Goal: Task Accomplishment & Management: Complete application form

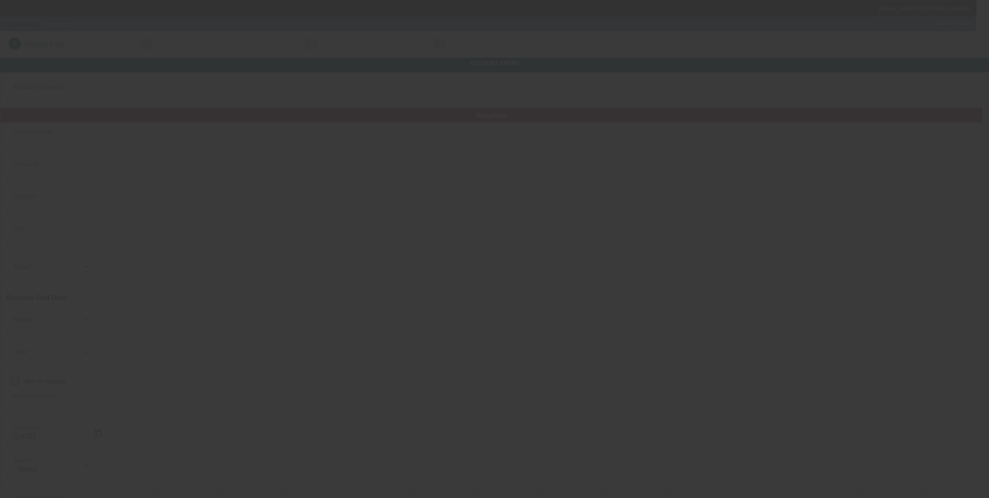
type input "Smarter Equipment Finance L.L.C."
type input "[STREET_ADDRESS]"
type input "89107"
type input "[GEOGRAPHIC_DATA]"
type input "[PHONE_NUMBER]"
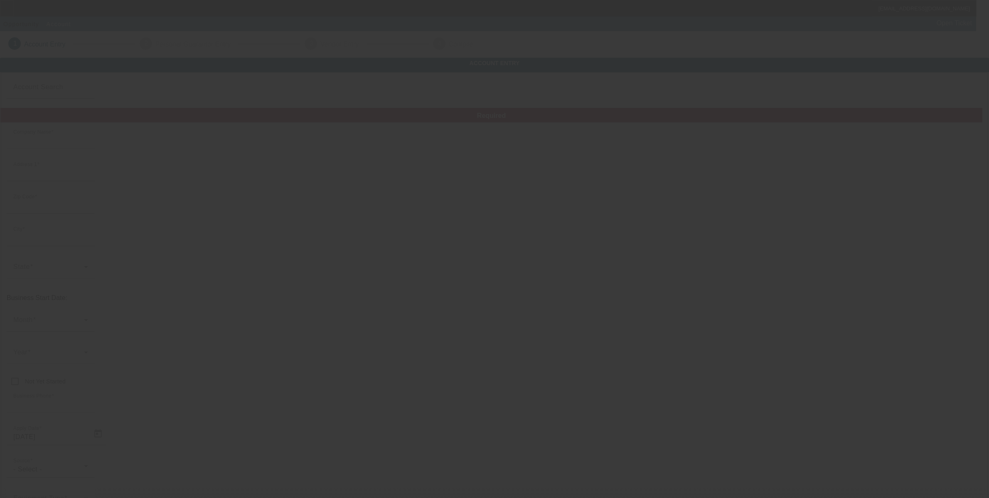
type input "Smarter Finance USA"
type input "Ste 222"
type input "chet@smarterfinanceusa.com"
type input "https://www.smarterfinanceusa.com/"
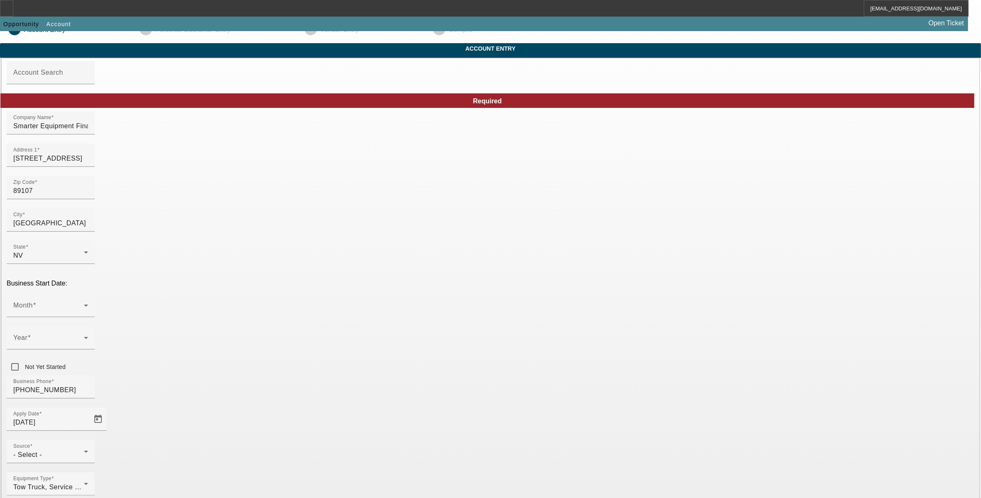
scroll to position [27, 0]
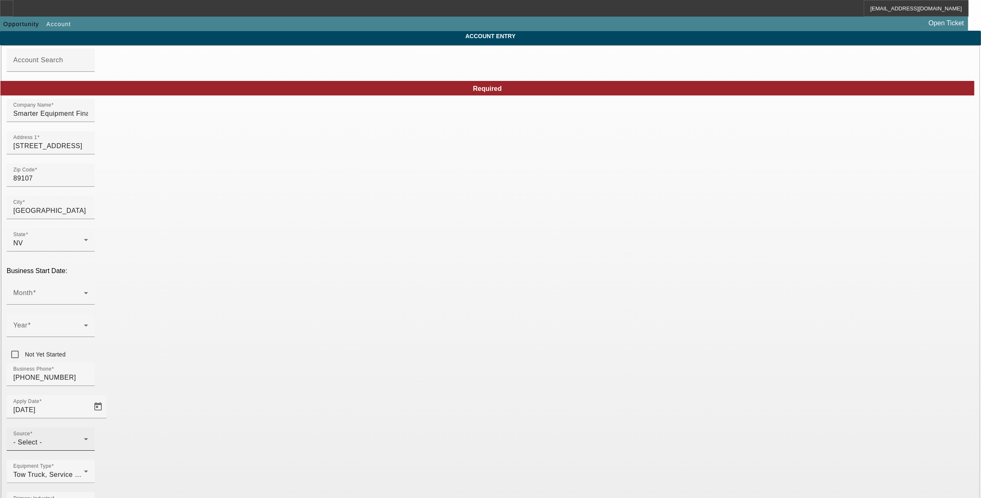
click at [84, 438] on div "- Select -" at bounding box center [48, 443] width 71 height 10
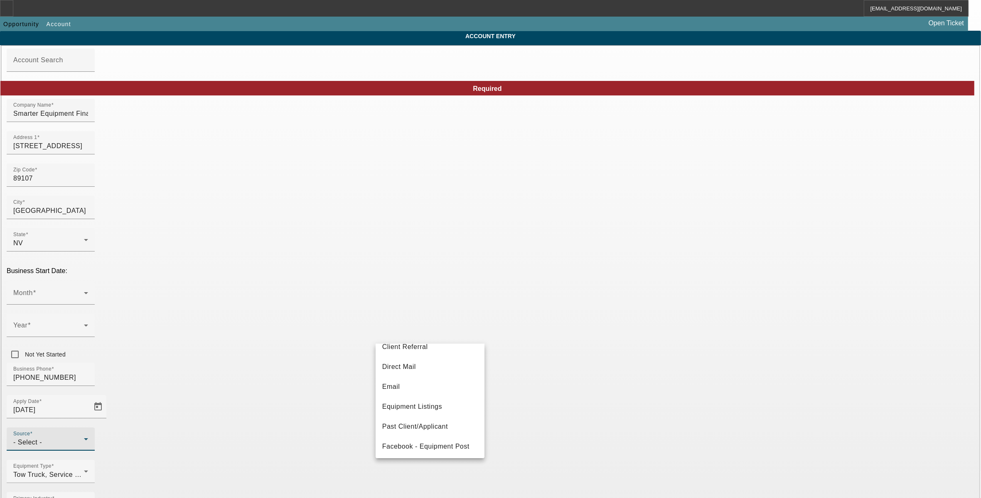
scroll to position [0, 0]
click at [432, 382] on mat-option "Bank Referral" at bounding box center [430, 378] width 109 height 20
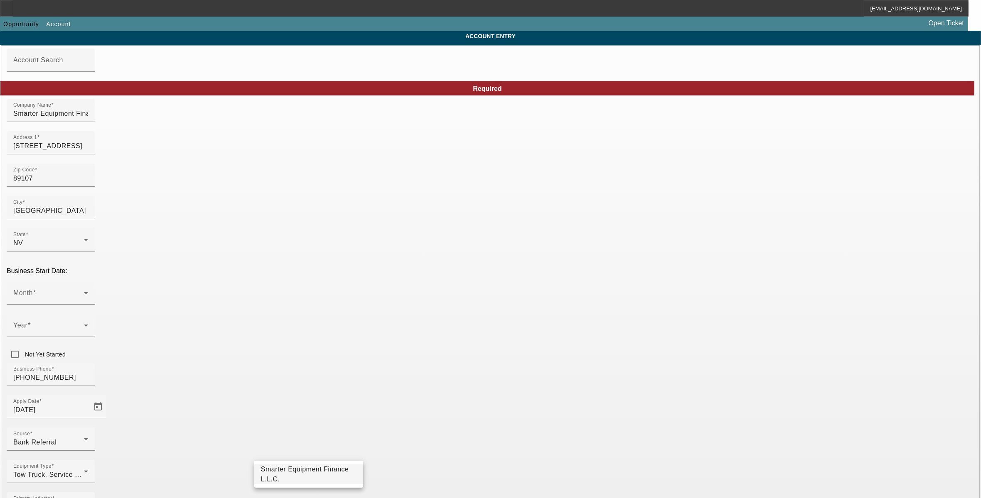
click at [323, 478] on span "Smarter Equipment Finance L.L.C." at bounding box center [309, 475] width 96 height 20
type input "Smarter Equipment Finance L.L.C."
click at [406, 420] on mat-option "One-Off" at bounding box center [430, 425] width 109 height 20
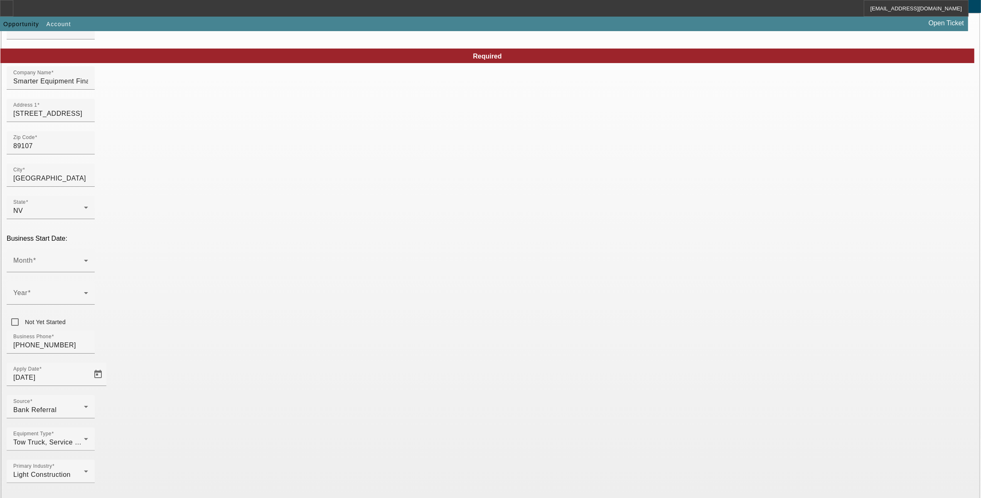
scroll to position [78, 0]
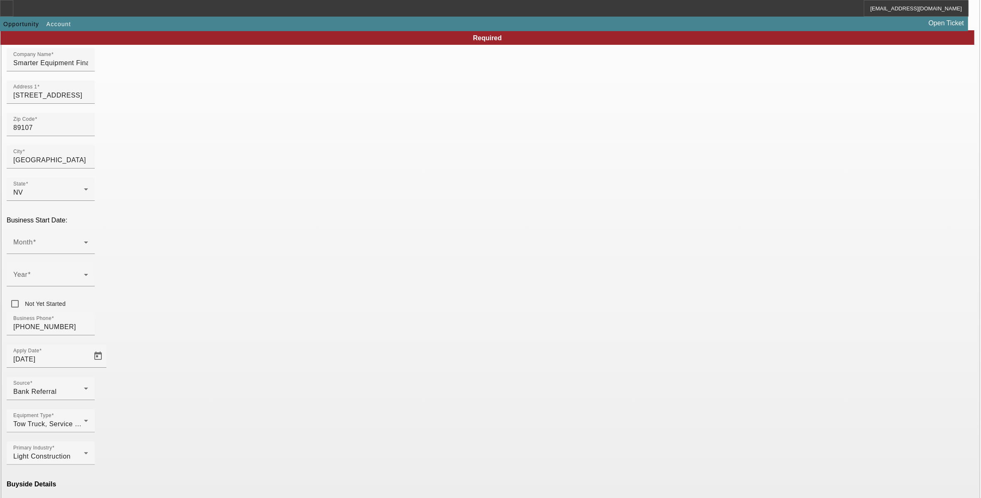
click at [335, 410] on mat-option "Eligible" at bounding box center [308, 405] width 109 height 20
click at [410, 472] on span "Smarter Equipment Finance L.L.C." at bounding box center [430, 475] width 96 height 20
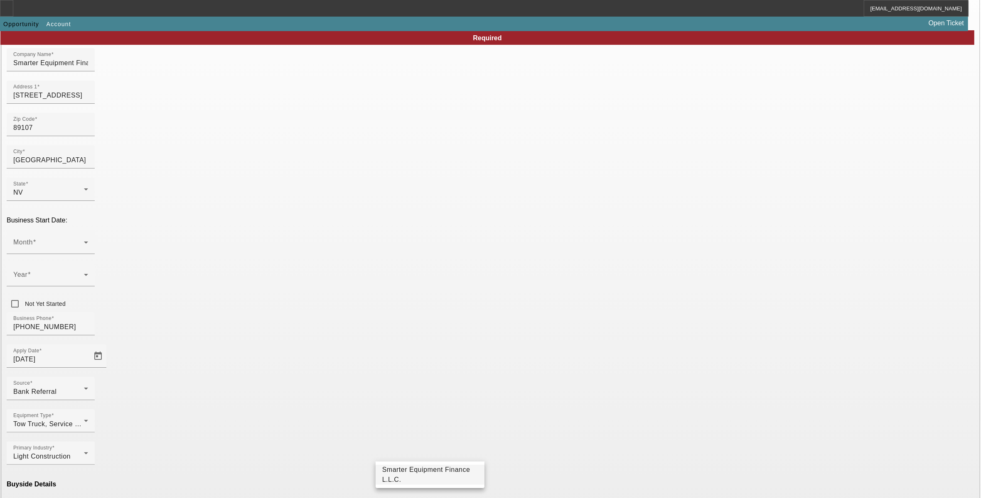
type input "Smarter Equipment Finance L.L.C."
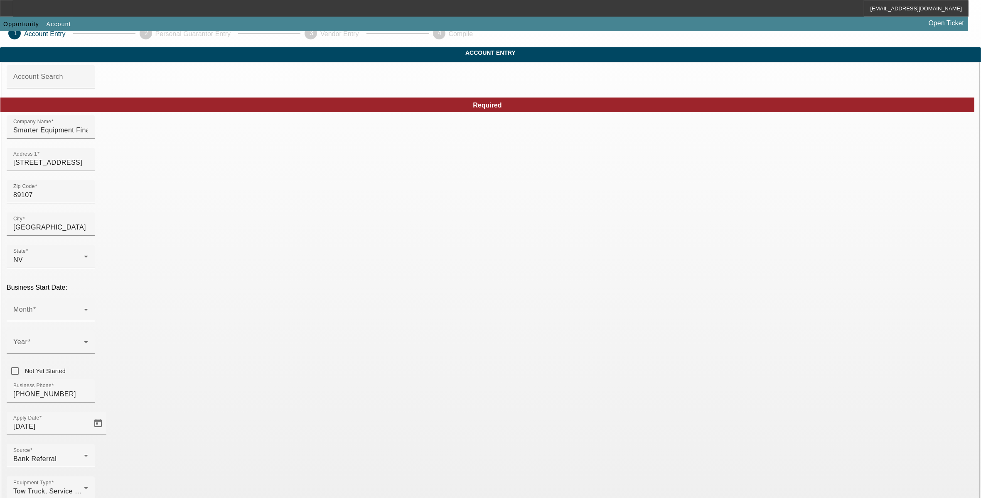
scroll to position [0, 0]
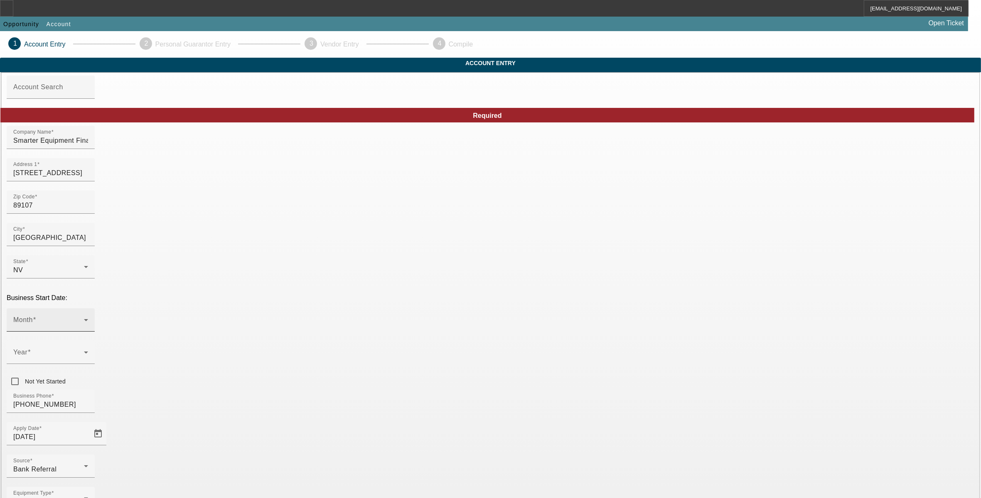
click at [84, 319] on span at bounding box center [48, 324] width 71 height 10
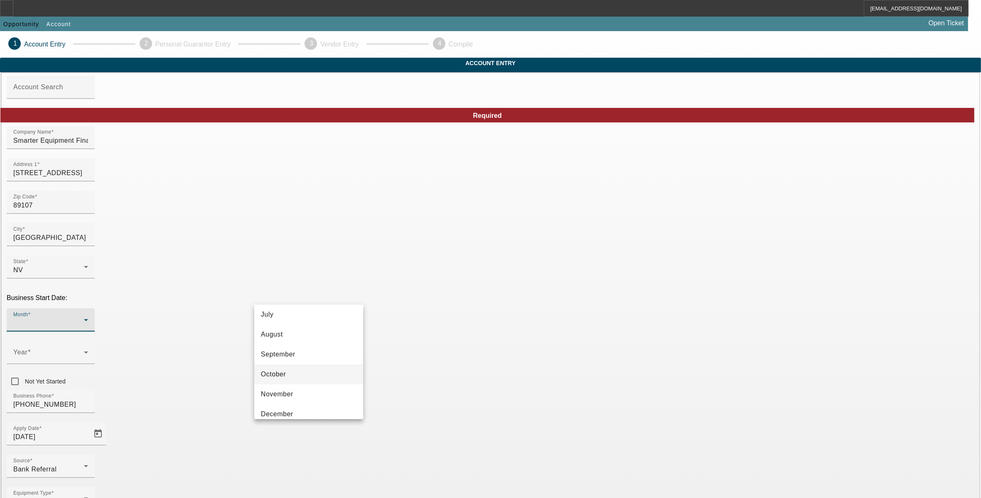
scroll to position [152, 0]
click at [301, 360] on mat-option "October" at bounding box center [308, 366] width 109 height 20
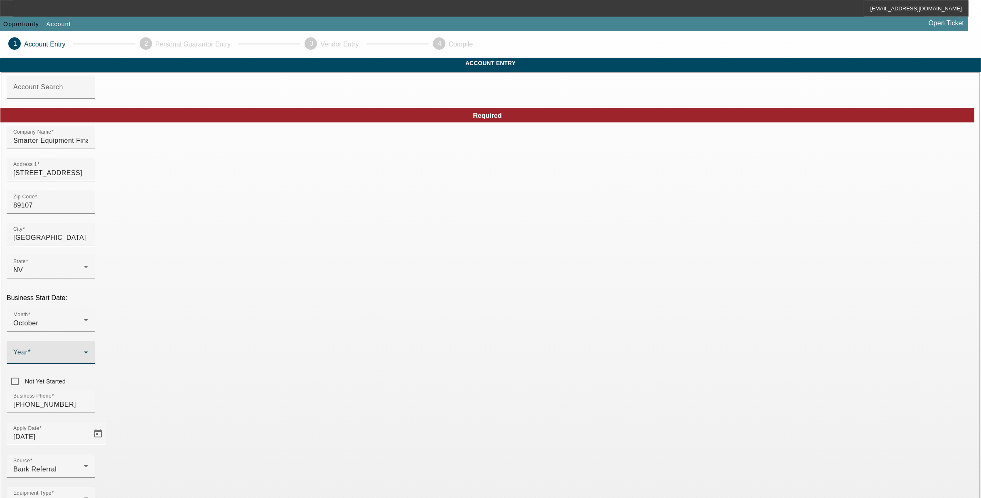
click at [84, 351] on span at bounding box center [48, 356] width 71 height 10
click at [400, 358] on mat-option "2016" at bounding box center [400, 350] width 48 height 20
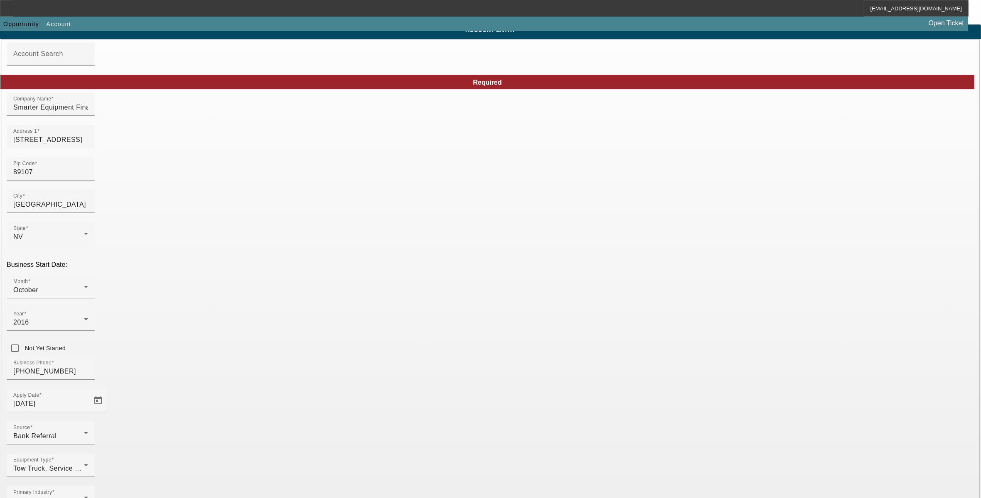
scroll to position [52, 0]
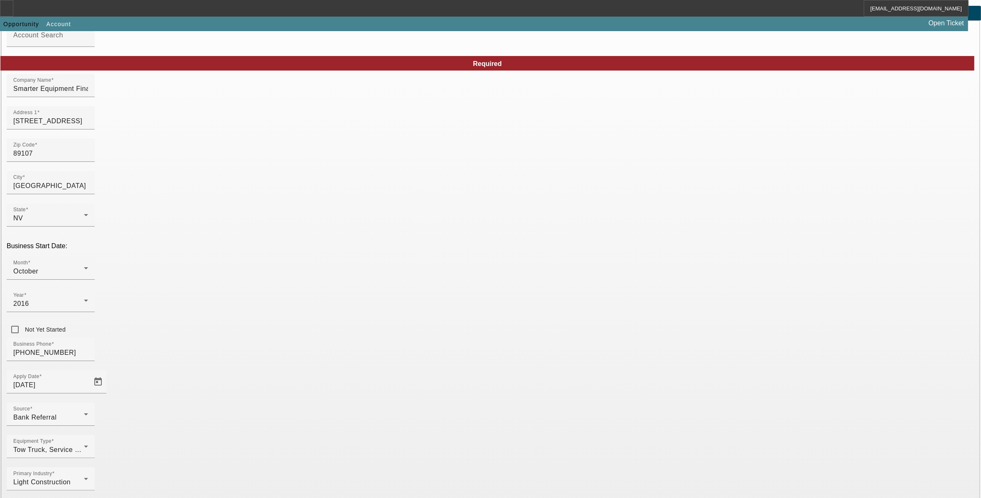
click at [537, 379] on mat-option "LLC" at bounding box center [551, 373] width 109 height 20
paste input "[US_EMPLOYER_IDENTIFICATION_NUMBER]"
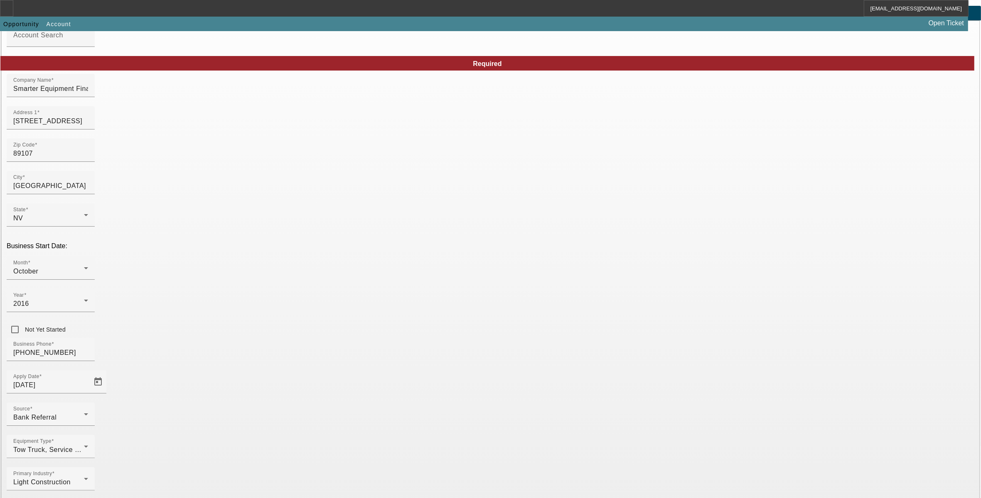
type input "[US_EMPLOYER_IDENTIFICATION_NUMBER]"
type input "Equipment Finance"
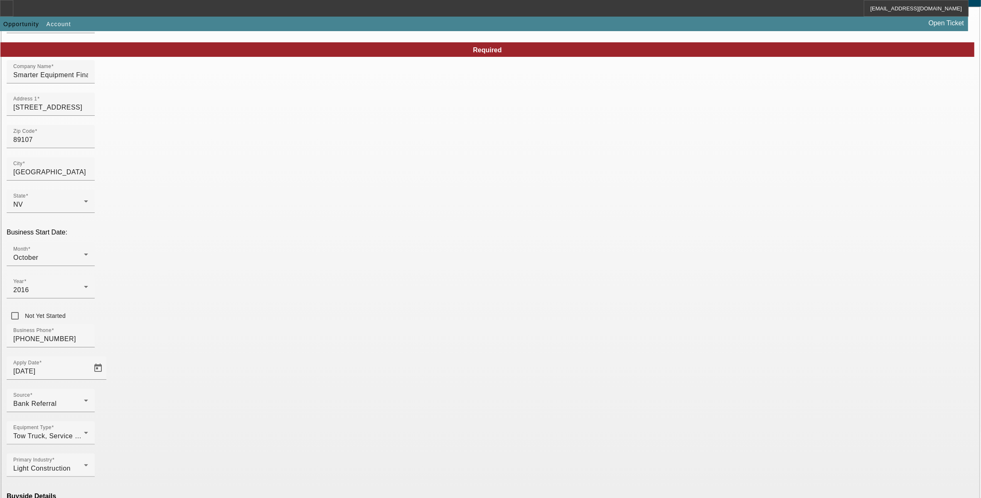
scroll to position [78, 0]
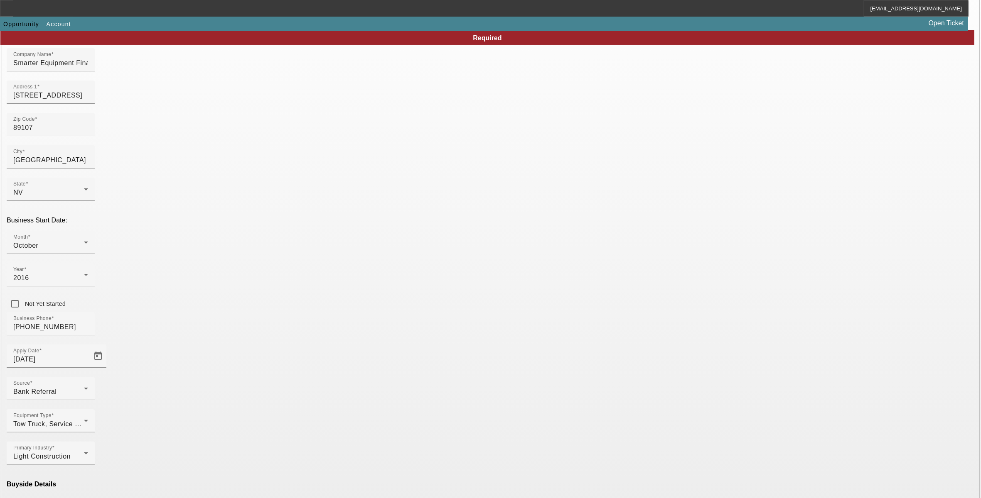
drag, startPoint x: 353, startPoint y: 406, endPoint x: 153, endPoint y: 386, distance: 201.3
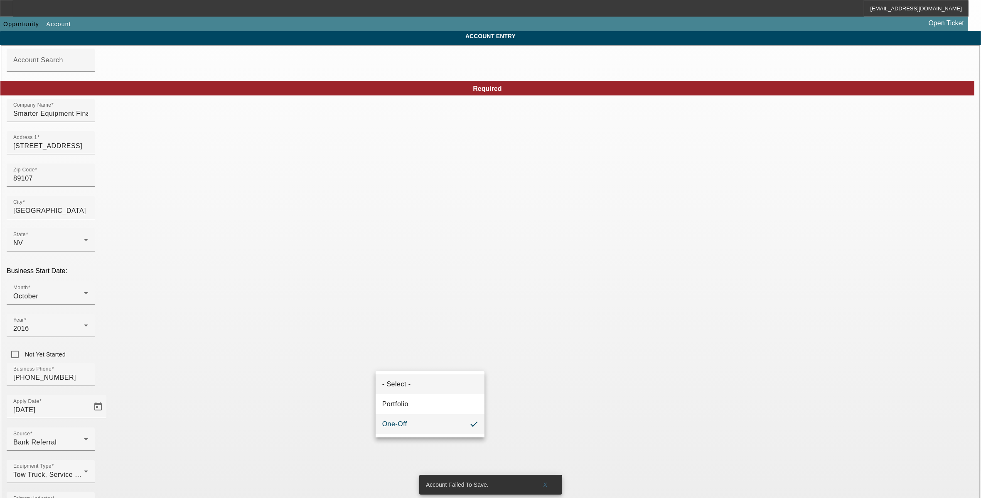
click at [458, 375] on mat-option "- Select -" at bounding box center [430, 385] width 109 height 20
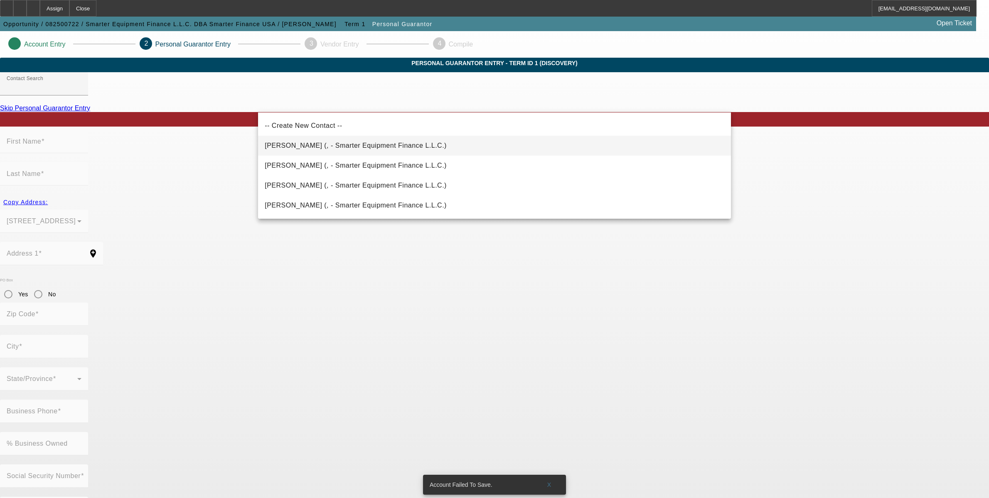
click at [363, 152] on mat-option "Zeken, Chet (, - Smarter Equipment Finance L.L.C.)" at bounding box center [494, 146] width 473 height 20
type input "Zeken, Chet (, - Smarter Equipment Finance L.L.C.)"
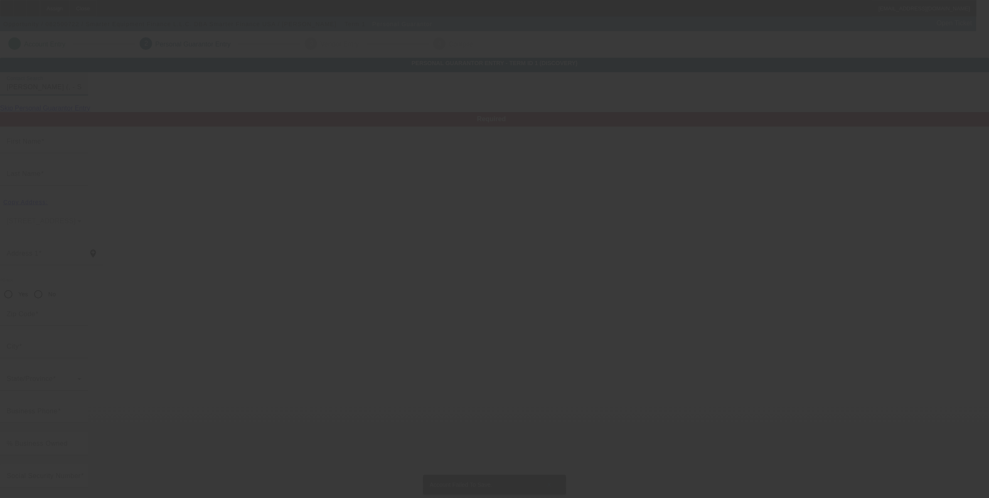
type input "[PERSON_NAME]"
type input "Zeken"
radio input "true"
type input "[PHONE_NUMBER]"
type input "[PERSON_NAME][EMAIL_ADDRESS][DOMAIN_NAME]"
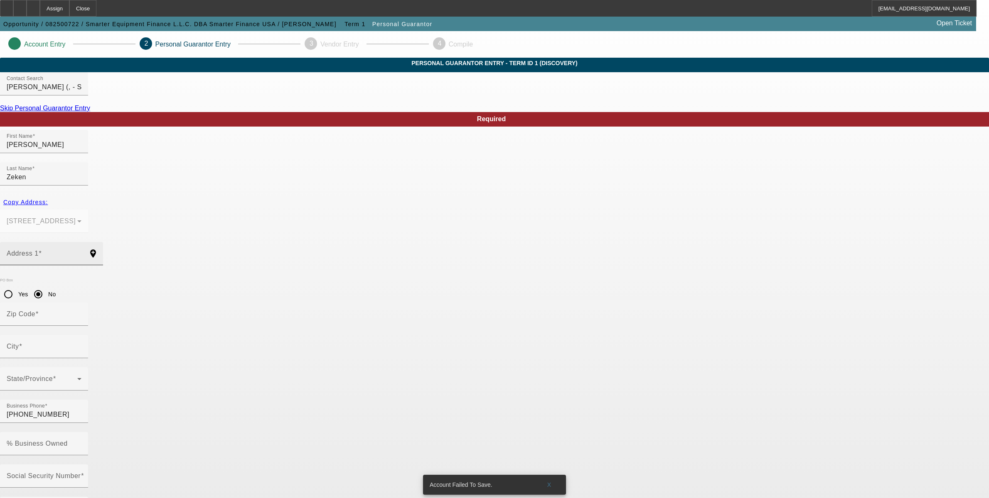
click at [81, 252] on input "Address 1" at bounding box center [44, 257] width 75 height 10
paste input " 8812 Glenistar Gate Ave"
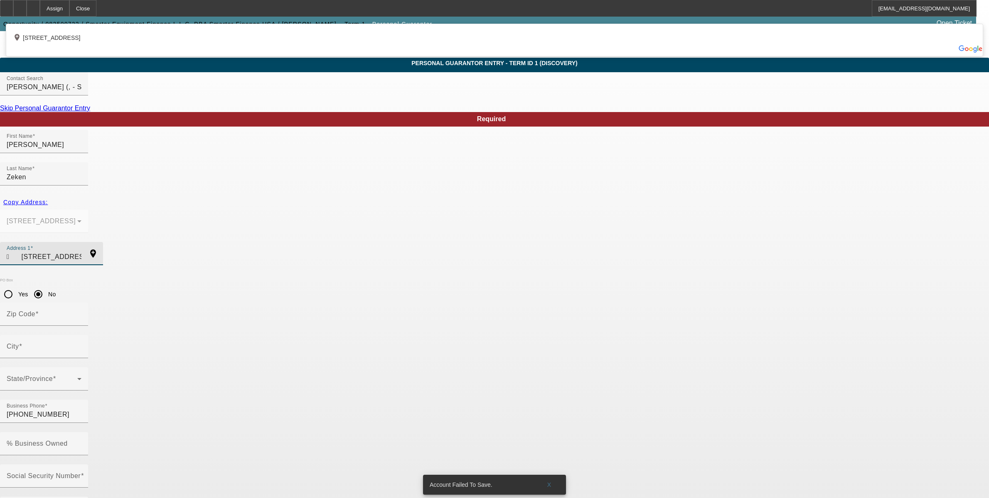
click at [303, 45] on div "add_location 8812 Glenistar Gate Avenue, Las Vegas, NV 89143, US" at bounding box center [494, 36] width 976 height 20
type input "8812 Glenistar Gate Avenue"
type input "89143"
type input "Las Vegas"
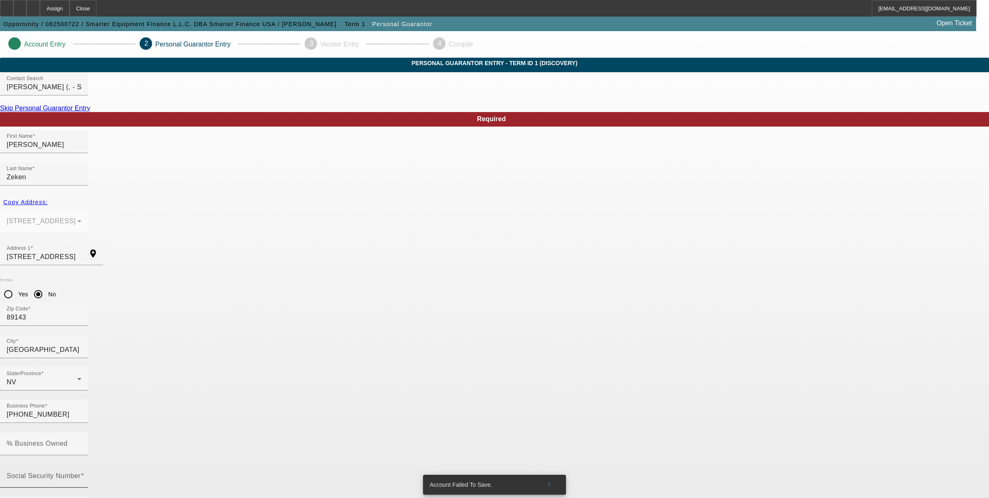
click at [81, 475] on input "Social Security Number" at bounding box center [44, 480] width 75 height 10
type input "000-00-0000"
click at [81, 442] on input "% Business Owned" at bounding box center [44, 447] width 75 height 10
type input "33"
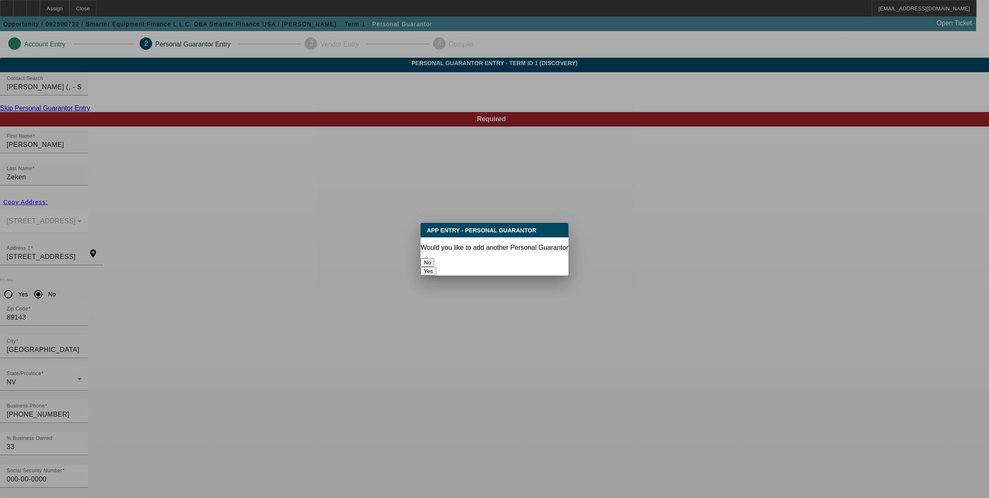
click at [436, 267] on button "Yes" at bounding box center [428, 271] width 16 height 9
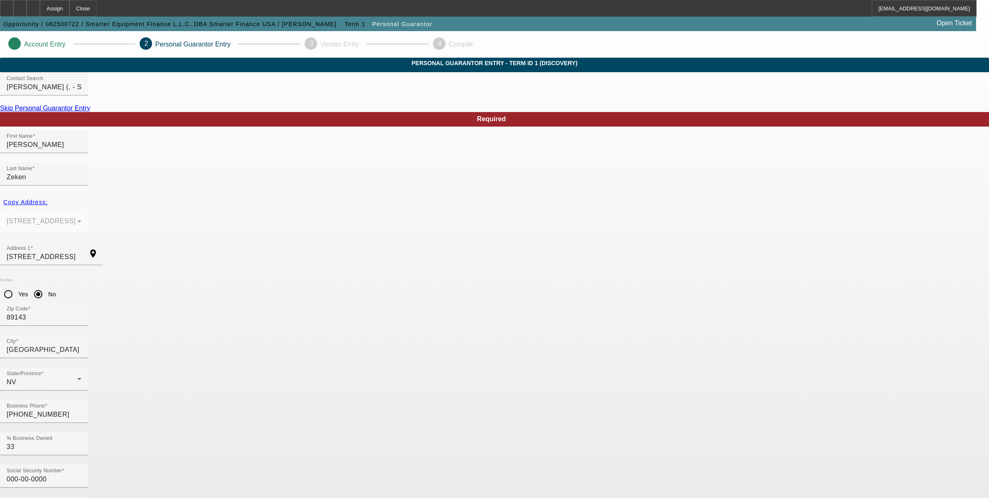
radio input "false"
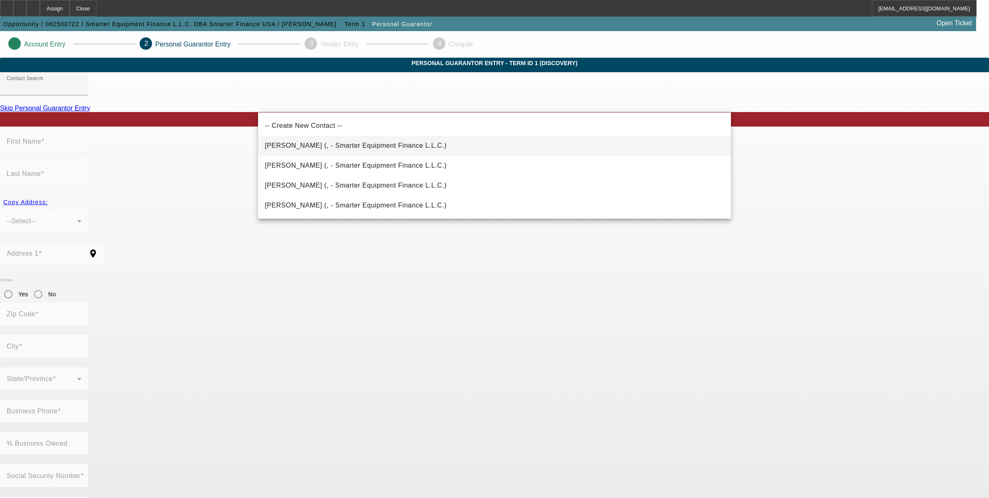
click at [351, 151] on mat-option "Misheloff, Robert (, - Smarter Equipment Finance L.L.C.)" at bounding box center [494, 146] width 473 height 20
type input "Misheloff, Robert (, - Smarter Equipment Finance L.L.C.)"
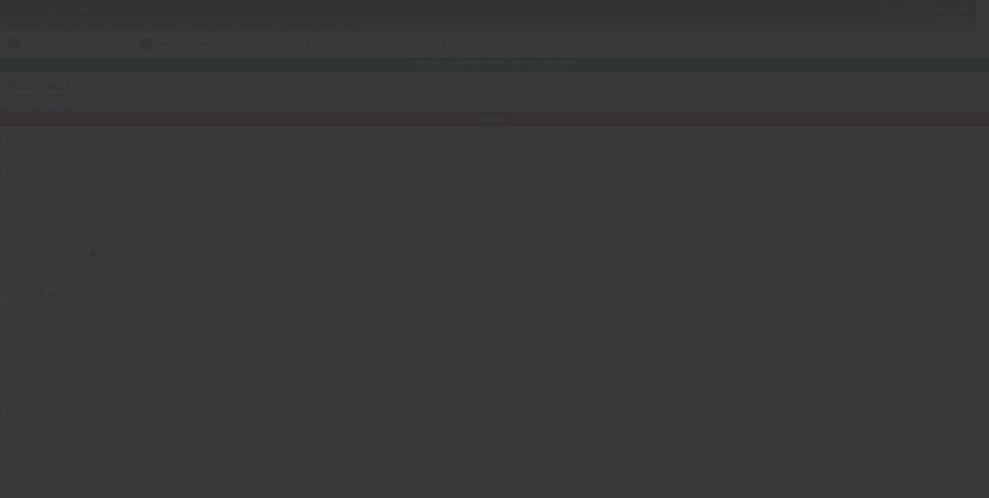
type input "Robert"
type input "Misheloff"
radio input "true"
type input "(702) 703-1128"
type input "rob@smarterfinanceusa.com"
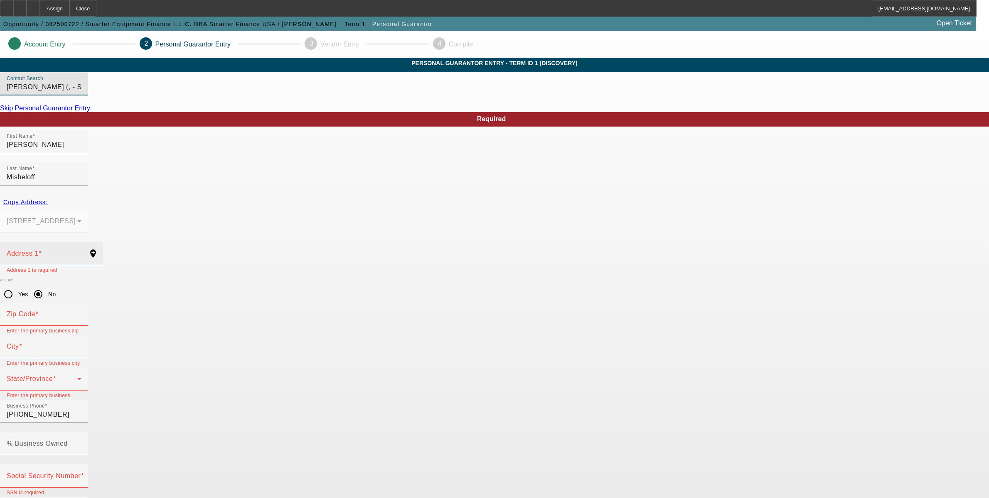
click at [81, 252] on input "Address 1" at bounding box center [44, 257] width 75 height 10
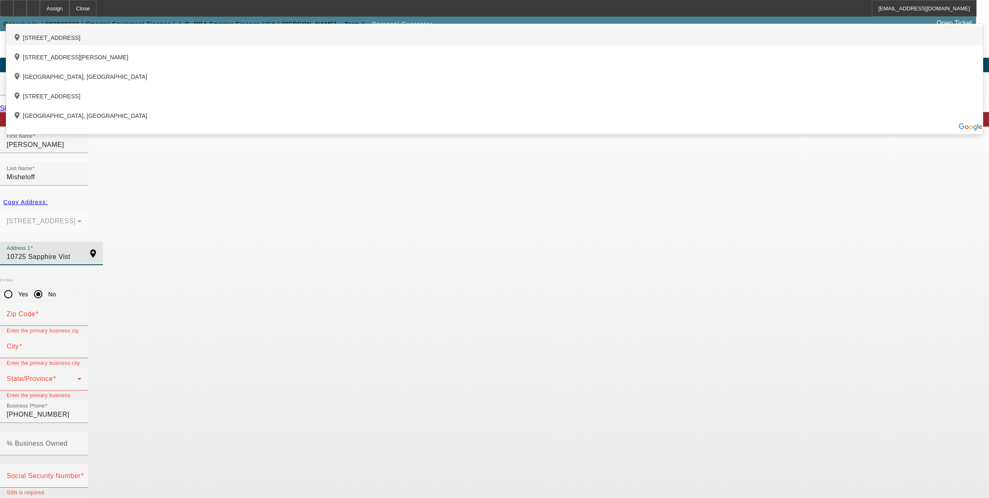
click at [334, 45] on div "add_location 10725 Sapphire Vista Avenue, Las Vegas, NV 89144, US" at bounding box center [494, 36] width 976 height 20
type input "10725 Sapphire Vista Avenue"
type input "89144"
type input "Las Vegas"
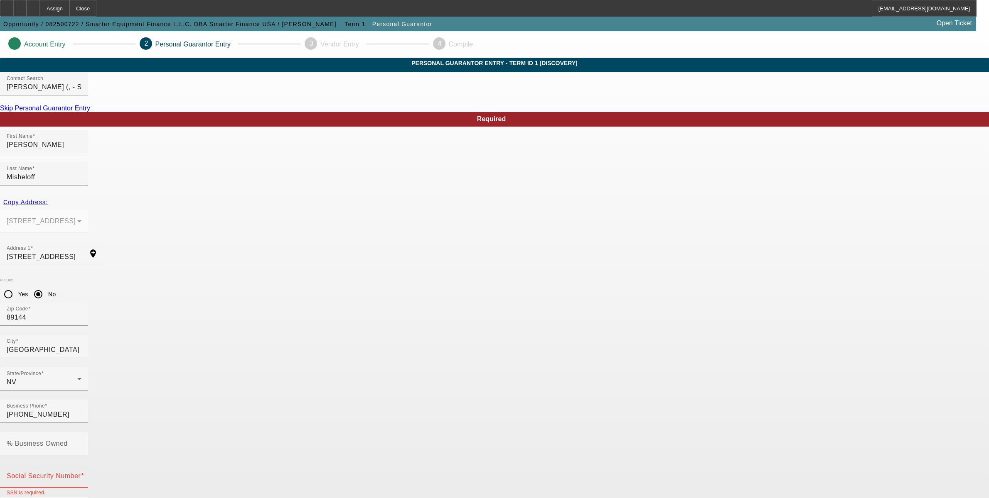
click at [81, 473] on mat-label "Social Security Number" at bounding box center [44, 476] width 74 height 7
click at [81, 475] on input "Social Security Number" at bounding box center [44, 480] width 75 height 10
type input "000-00-0000"
click at [68, 440] on mat-label "% Business Owned" at bounding box center [37, 443] width 61 height 7
click at [81, 442] on input "% Business Owned" at bounding box center [44, 447] width 75 height 10
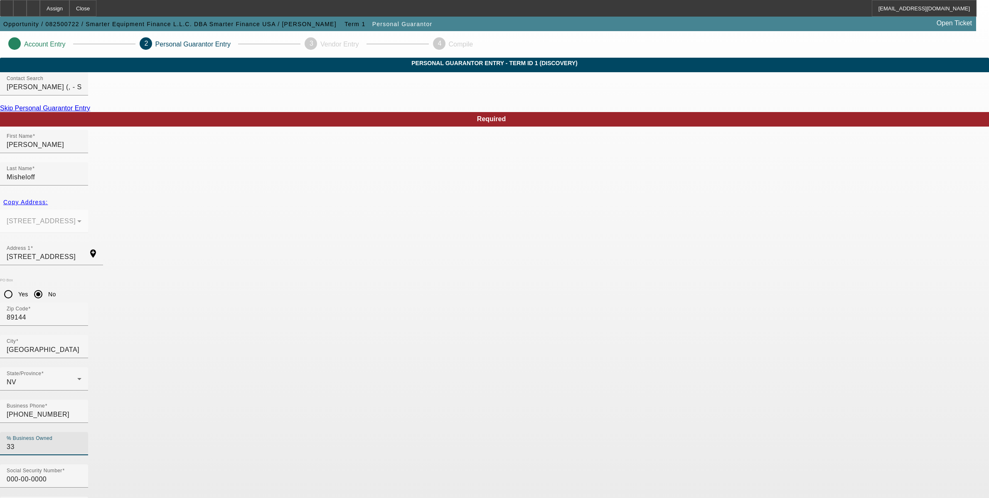
type input "33"
click at [344, 278] on div "PO Box Yes No" at bounding box center [494, 290] width 989 height 25
click at [81, 345] on input "Las Vegas" at bounding box center [44, 350] width 75 height 10
click at [533, 381] on div "Required First Name Robert Last Name Misheloff Copy Address: 500 N Rainbow Blvd…" at bounding box center [494, 491] width 989 height 759
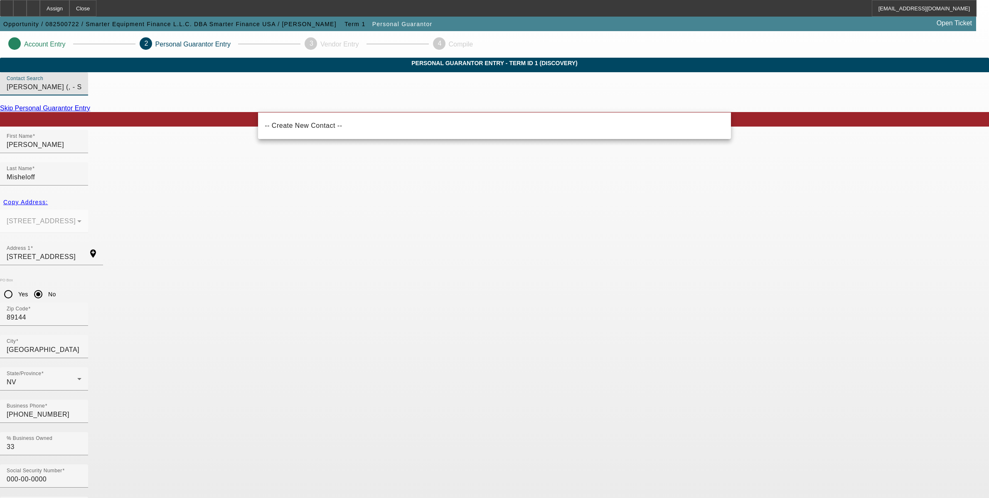
click at [81, 92] on input "Misheloff, Robert (, - Smarter Equipment Finance L.L.C.)" at bounding box center [44, 87] width 75 height 10
click at [81, 252] on input "10725 Sapphire Vista Avenue" at bounding box center [44, 257] width 75 height 10
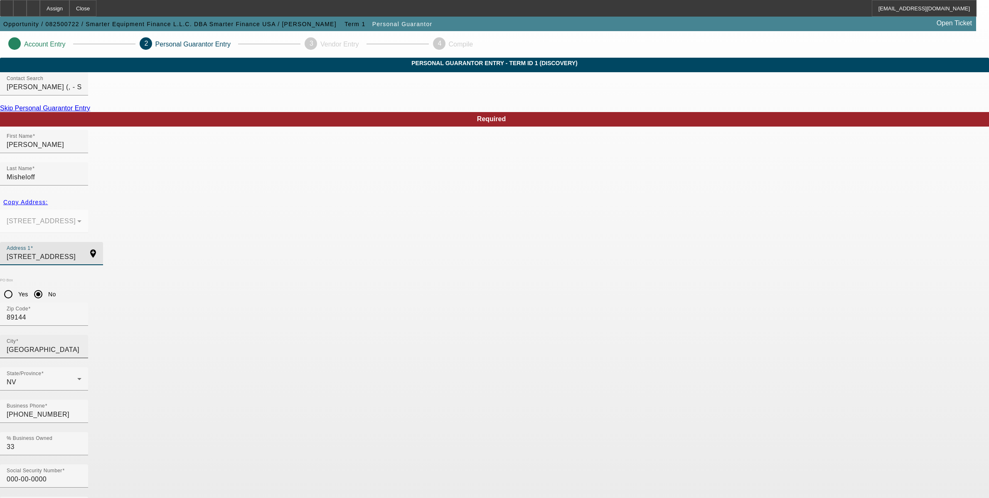
click at [81, 345] on input "Las Vegas" at bounding box center [44, 350] width 75 height 10
type input "Las Vegas"
click at [40, 12] on div at bounding box center [33, 8] width 13 height 17
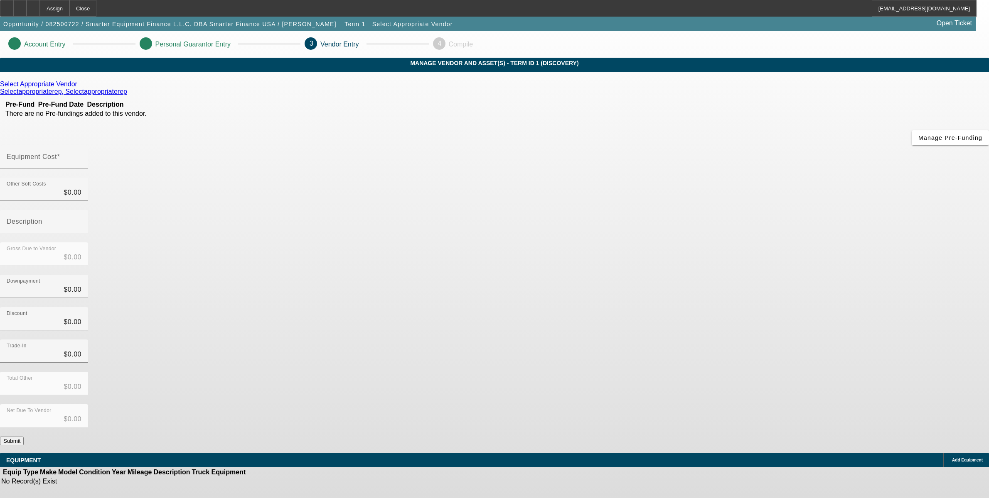
click at [79, 88] on icon at bounding box center [79, 84] width 0 height 7
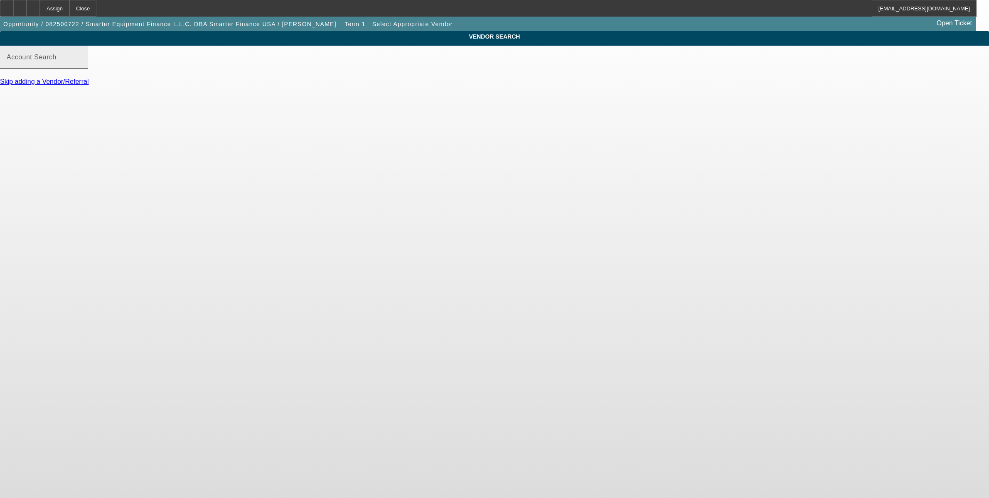
click at [81, 66] on input "Account Search" at bounding box center [44, 61] width 75 height 10
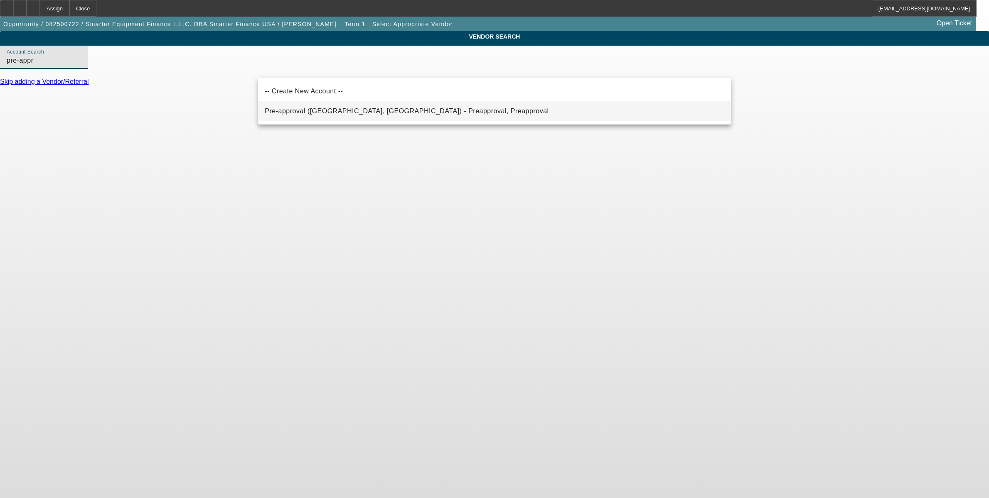
click at [329, 105] on mat-option "Pre-approval ([GEOGRAPHIC_DATA], [GEOGRAPHIC_DATA]) - Preapproval, Preapproval" at bounding box center [494, 111] width 473 height 20
type input "Pre-approval ([GEOGRAPHIC_DATA], [GEOGRAPHIC_DATA]) - Preapproval, Preapproval"
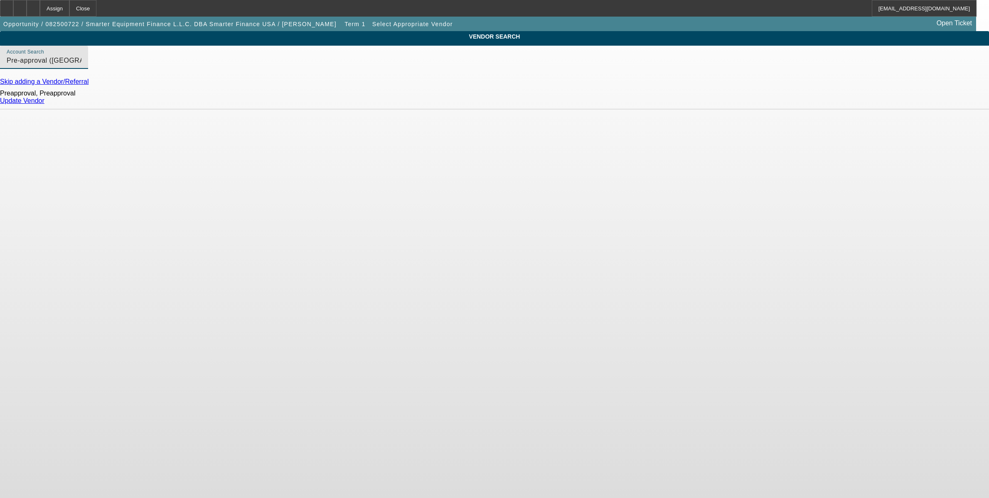
click at [44, 104] on link "Update Vendor" at bounding box center [22, 100] width 44 height 7
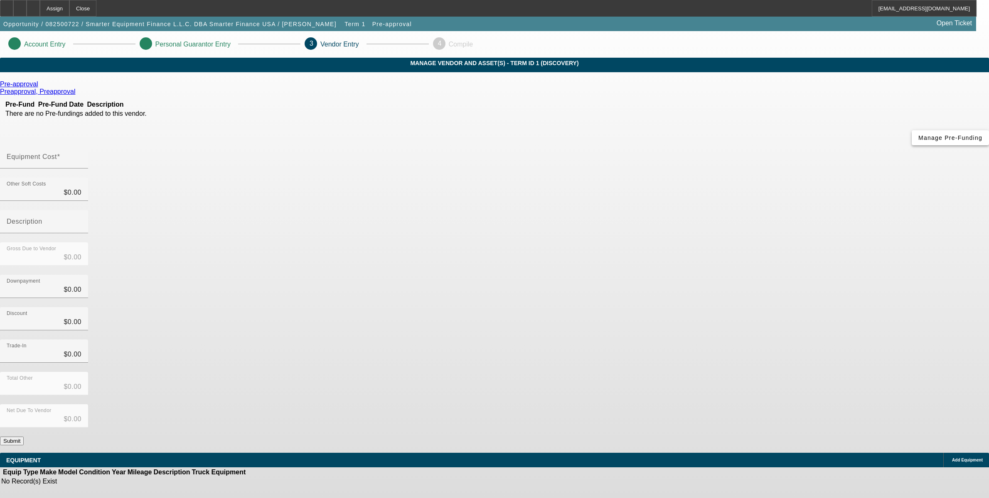
click at [911, 148] on span "button" at bounding box center [949, 138] width 77 height 20
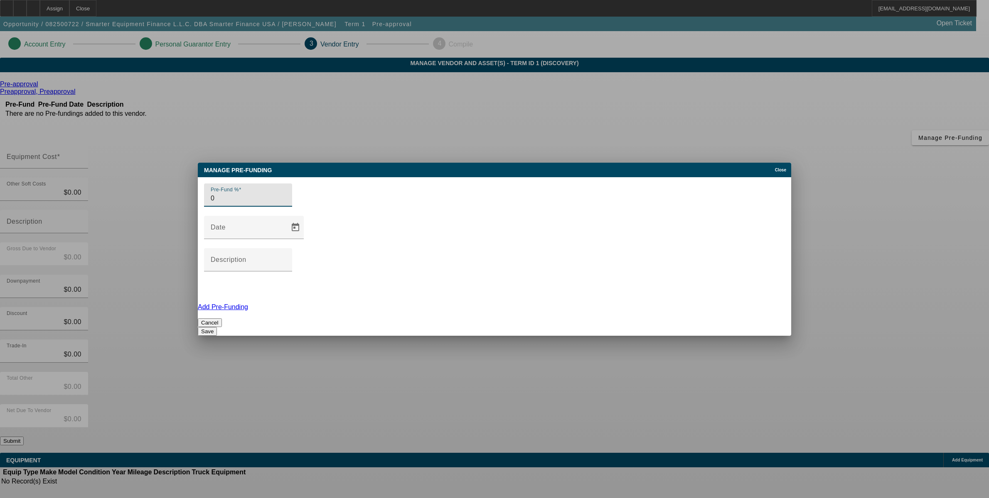
type input "0"
click at [217, 327] on button "Save" at bounding box center [207, 331] width 19 height 9
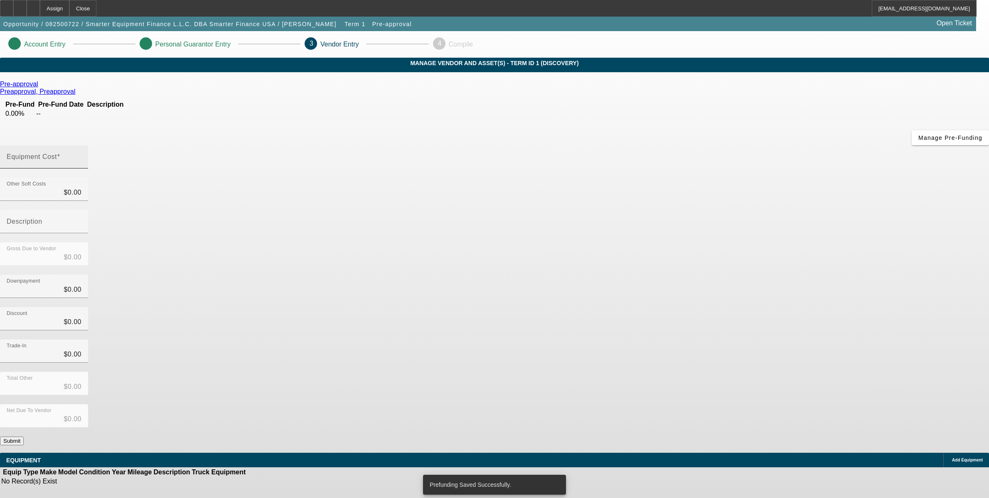
click at [81, 155] on input "Equipment Cost" at bounding box center [44, 160] width 75 height 10
type input "1"
type input "$1.00"
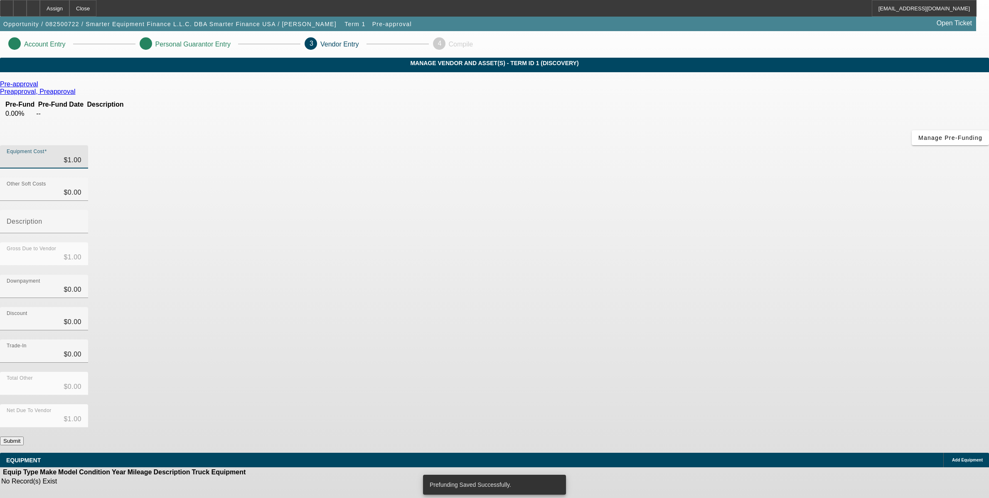
click at [643, 307] on div "Discount $0.00" at bounding box center [494, 323] width 989 height 32
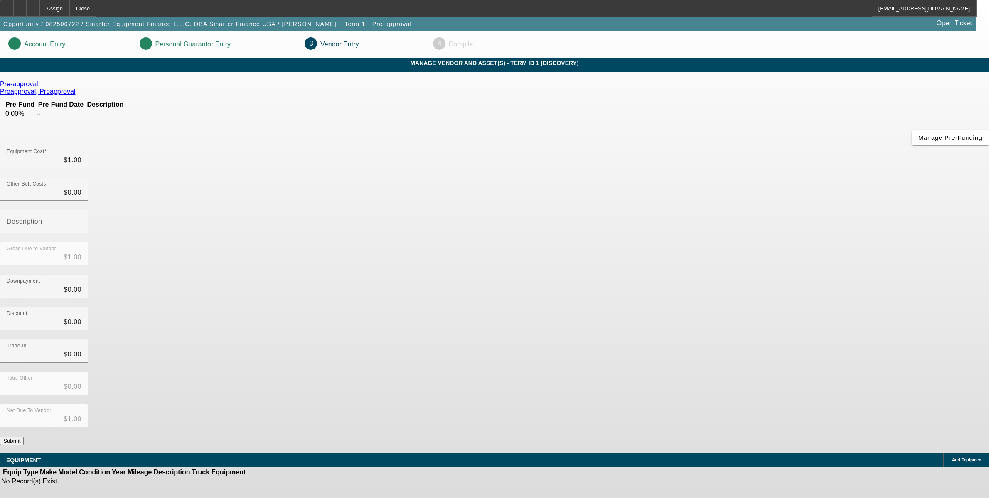
click at [952, 458] on span "Add Equipment" at bounding box center [967, 460] width 31 height 5
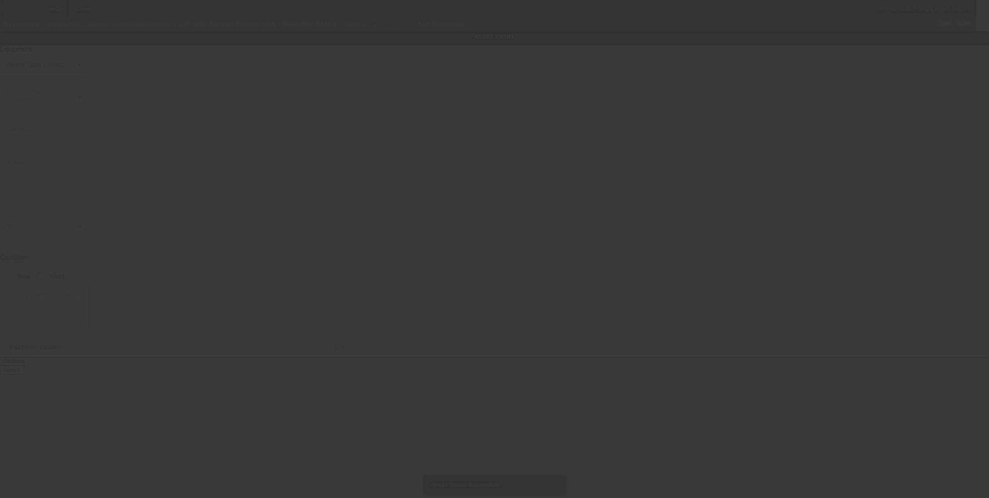
type input "500 N Rainbow Blvd"
type input "Ste 222"
type input "[GEOGRAPHIC_DATA]"
type input "89107"
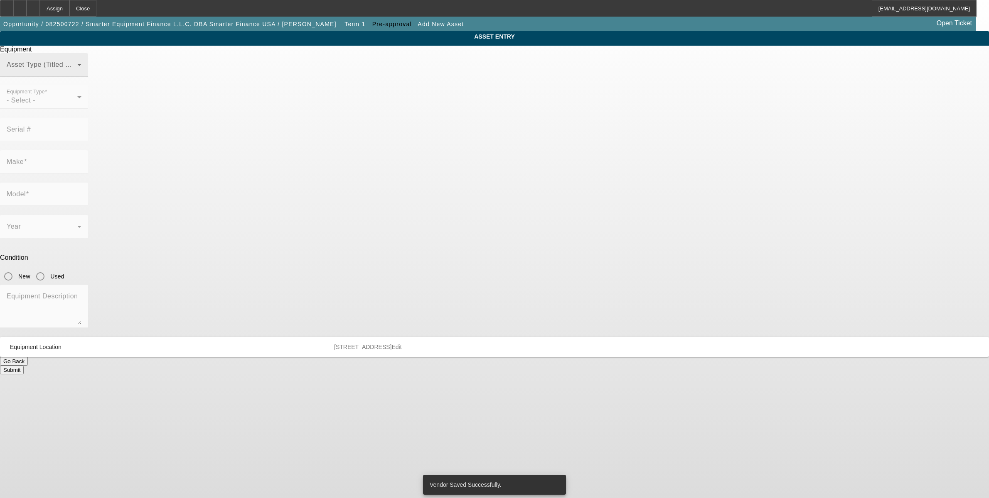
click at [77, 73] on span at bounding box center [42, 68] width 71 height 10
click at [431, 118] on mat-option "Non Title Asset" at bounding box center [495, 126] width 230 height 20
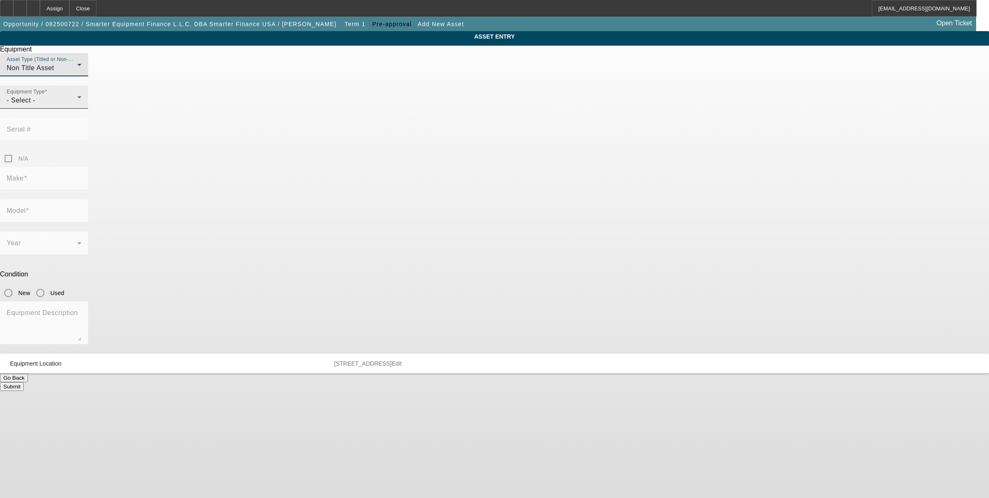
click at [77, 106] on div "- Select -" at bounding box center [42, 101] width 71 height 10
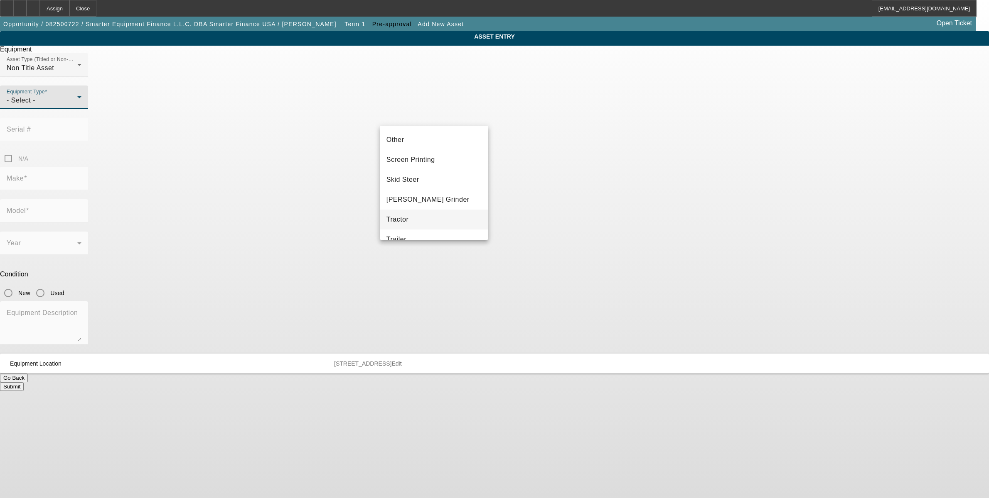
scroll to position [128, 0]
click at [413, 190] on mat-option "Other" at bounding box center [434, 191] width 108 height 20
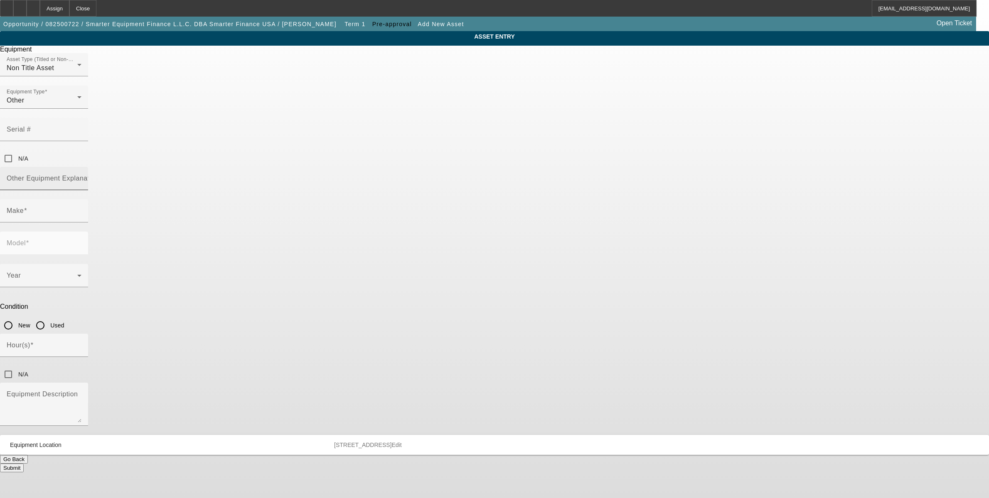
click at [99, 175] on mat-label "Other Equipment Explanation" at bounding box center [53, 178] width 93 height 7
click at [81, 177] on input "Other Equipment Explanation" at bounding box center [44, 182] width 75 height 10
type input "Pre-Approval"
click at [88, 223] on div at bounding box center [44, 227] width 88 height 9
click at [81, 209] on input "Make" at bounding box center [44, 214] width 75 height 10
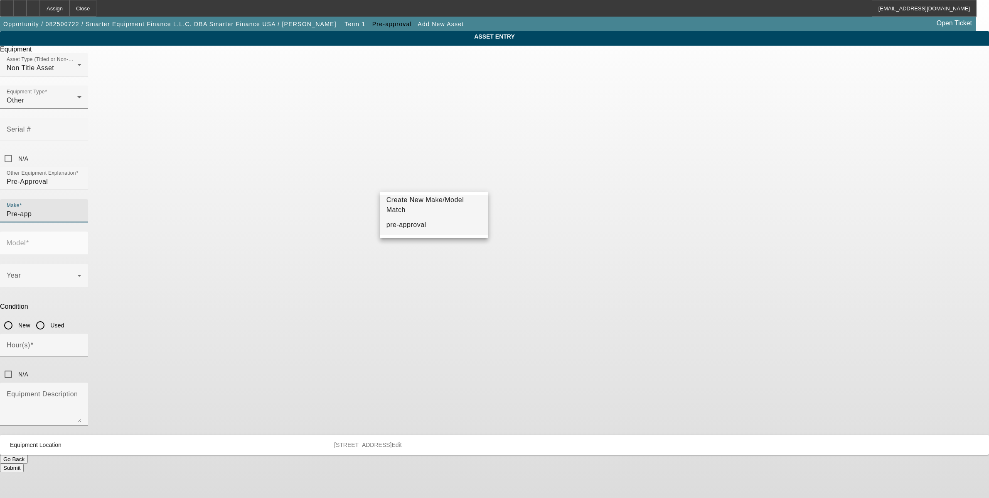
click at [451, 232] on mat-option "pre-approval" at bounding box center [434, 225] width 108 height 20
type input "pre-approval"
click at [81, 242] on input "Model" at bounding box center [44, 247] width 75 height 10
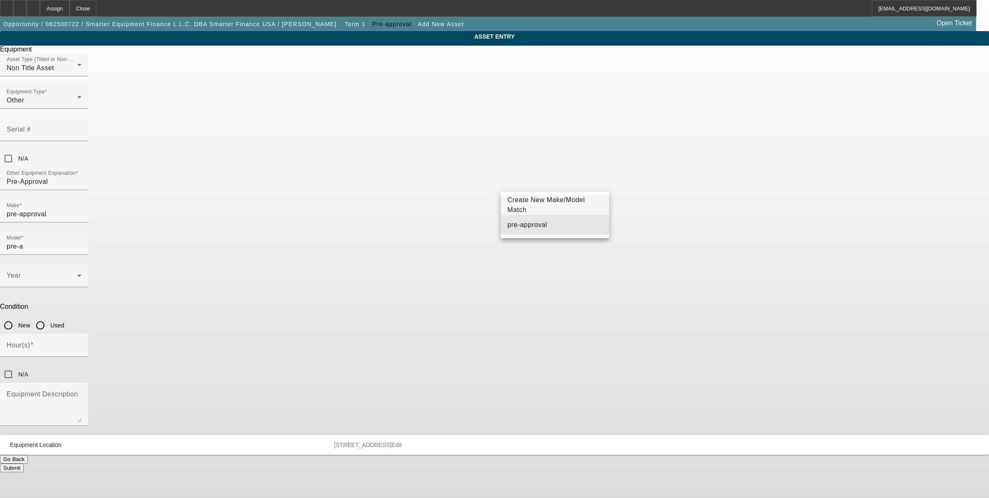
click at [532, 221] on span "pre-approval" at bounding box center [527, 225] width 40 height 10
type input "pre-approval"
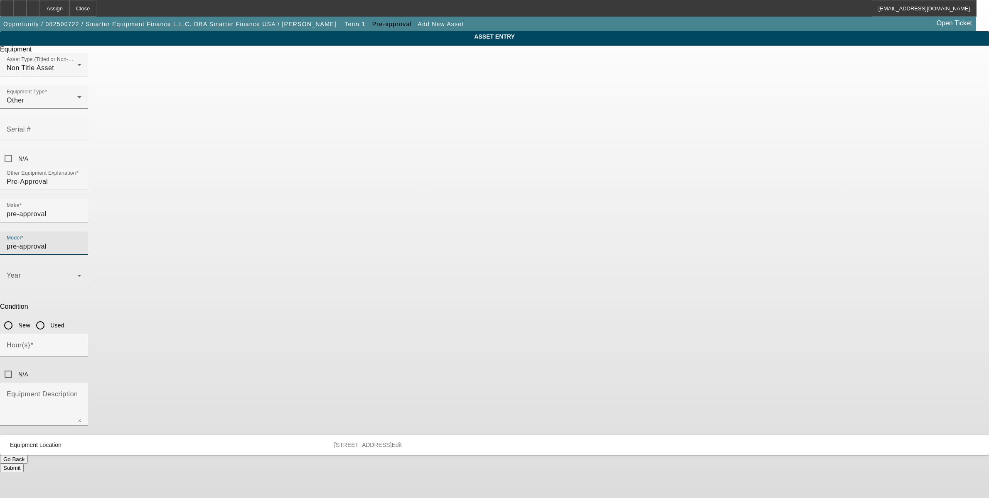
click at [77, 274] on span at bounding box center [42, 279] width 71 height 10
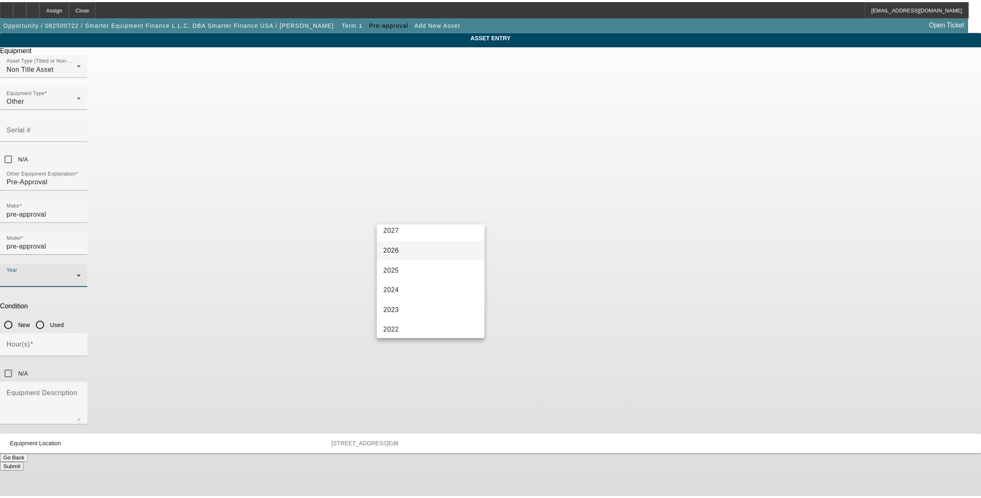
scroll to position [52, 0]
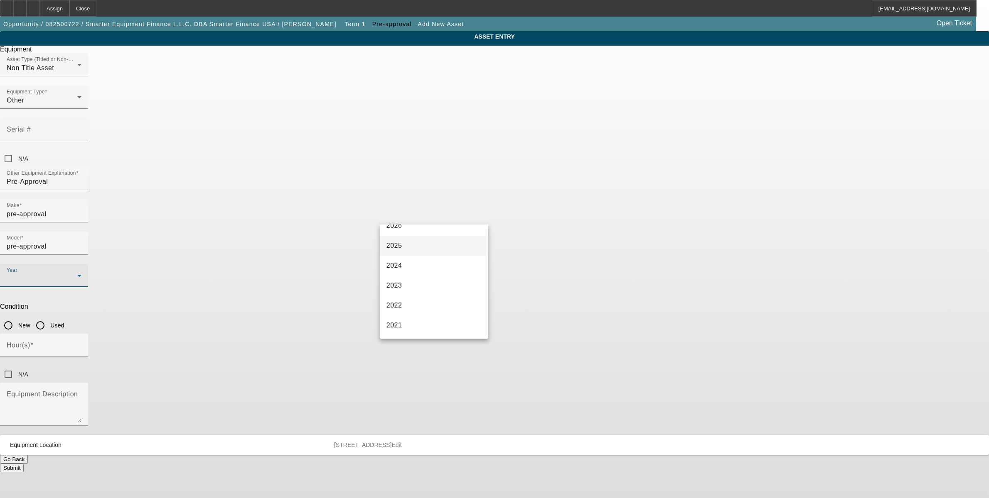
click at [422, 250] on mat-option "2025" at bounding box center [434, 246] width 108 height 20
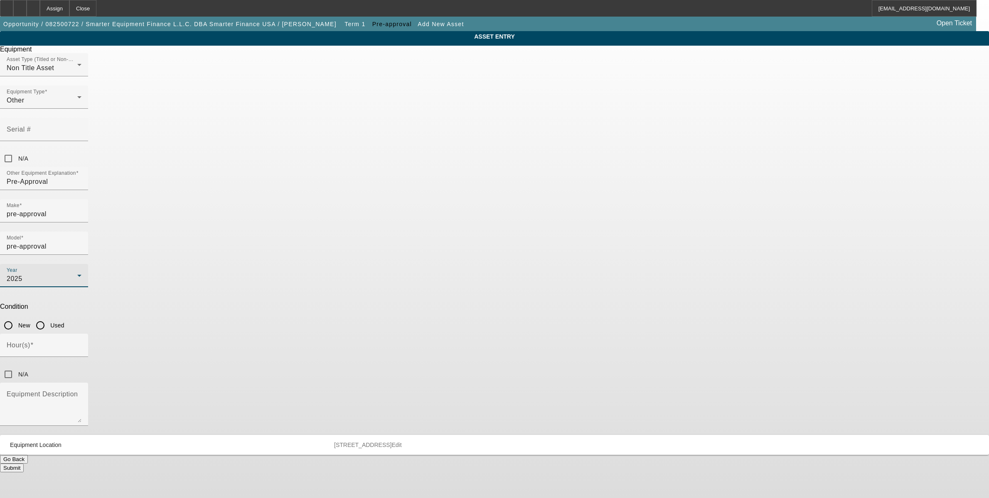
click at [17, 317] on input "New" at bounding box center [8, 325] width 17 height 17
radio input "true"
click at [17, 366] on input "N/A" at bounding box center [8, 374] width 17 height 17
checkbox input "true"
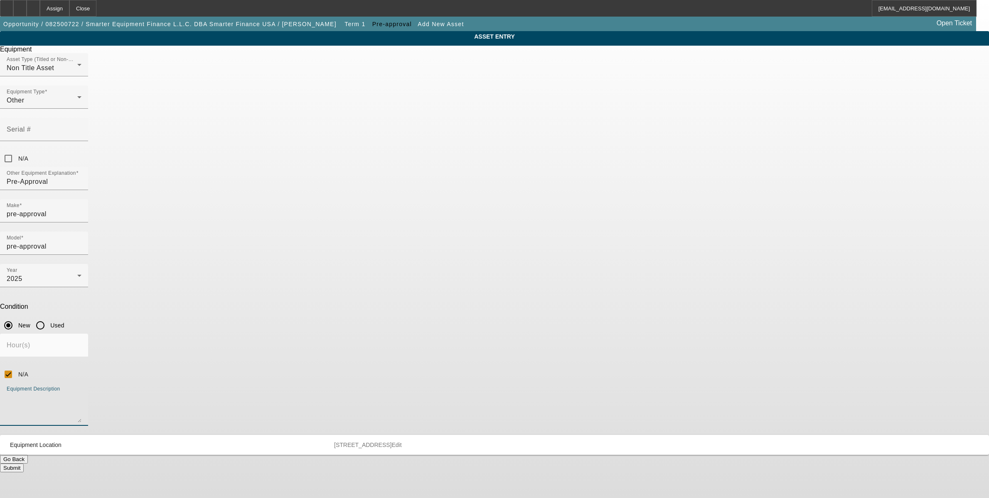
click at [81, 393] on textarea "Equipment Description" at bounding box center [44, 408] width 75 height 30
type textarea "Pre-Approval"
click at [24, 464] on button "Submit" at bounding box center [12, 468] width 24 height 9
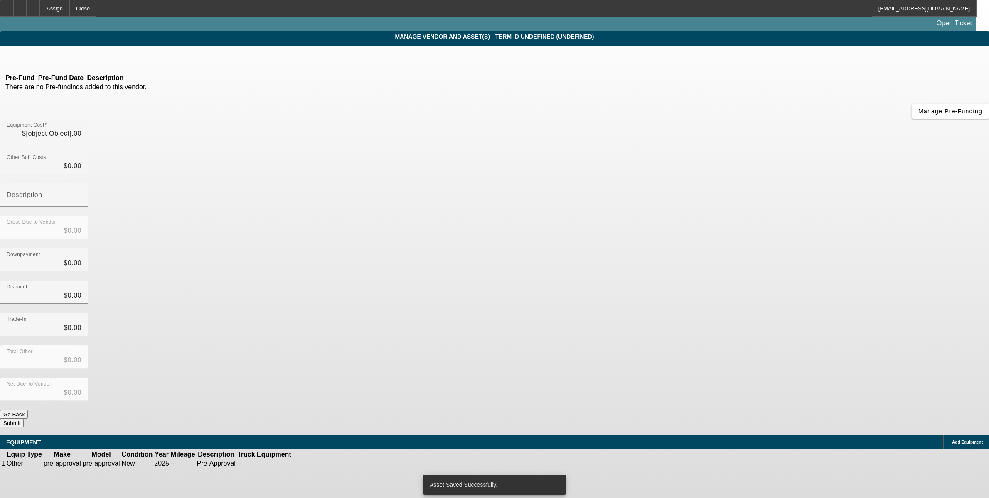
type input "$1.00"
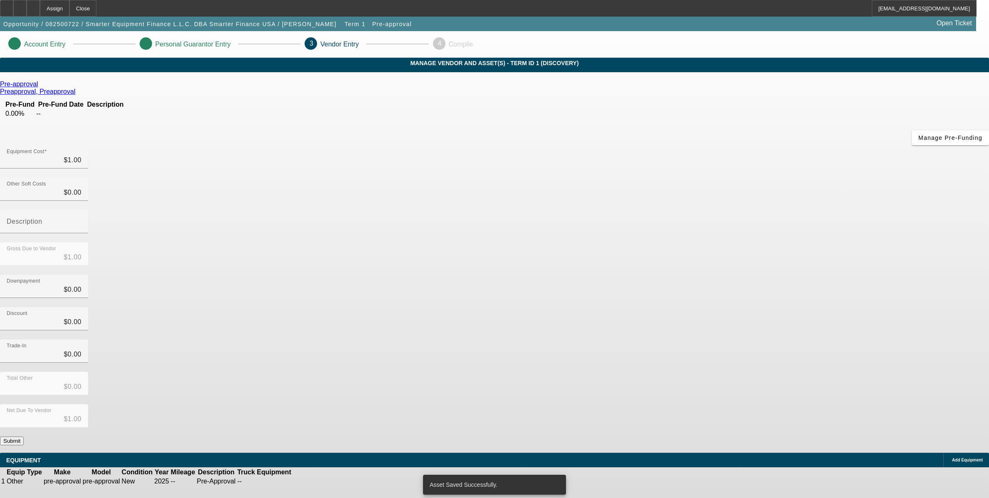
click at [24, 437] on button "Submit" at bounding box center [12, 441] width 24 height 9
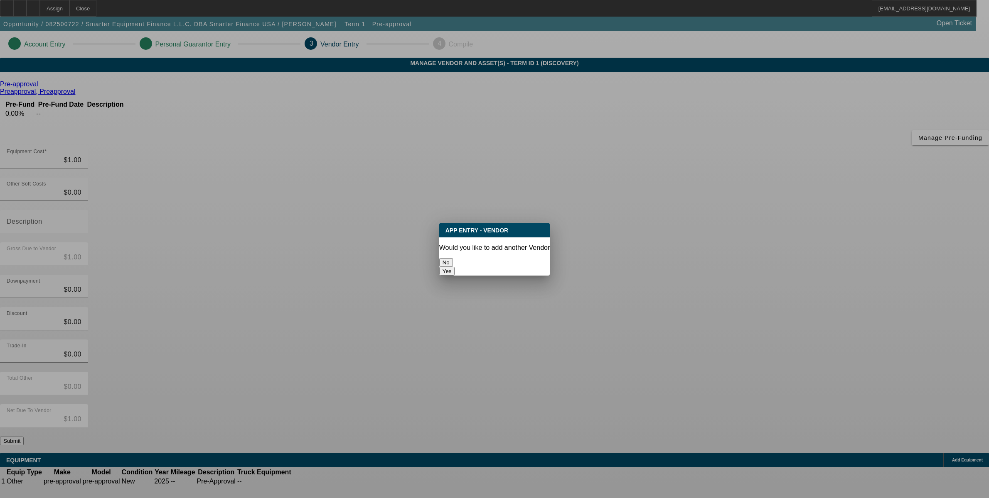
click at [453, 260] on button "No" at bounding box center [446, 262] width 14 height 9
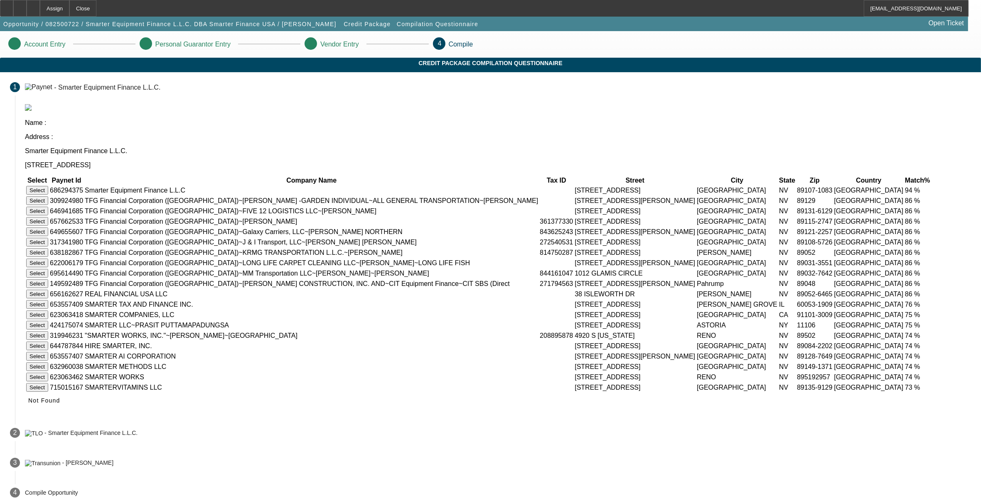
click at [48, 186] on button "Select" at bounding box center [37, 190] width 22 height 9
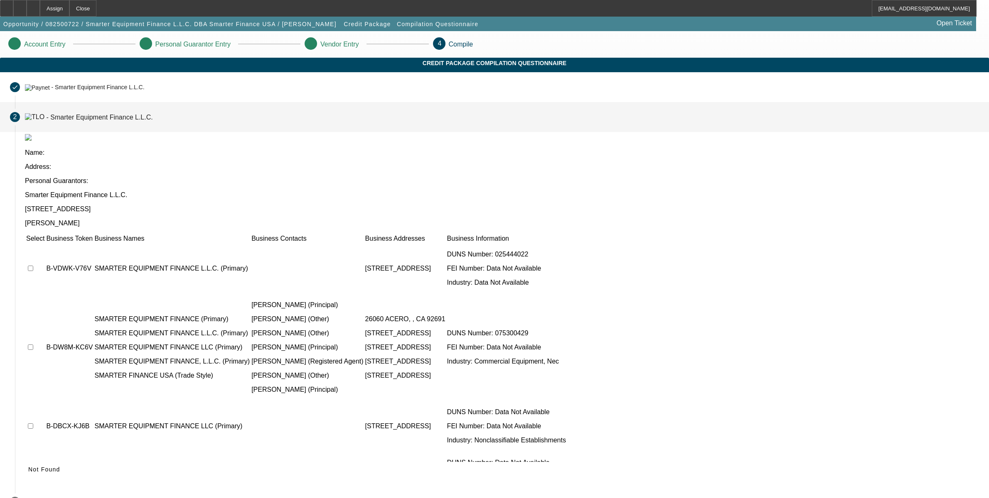
click at [33, 266] on input "checkbox" at bounding box center [30, 268] width 5 height 5
checkbox input "true"
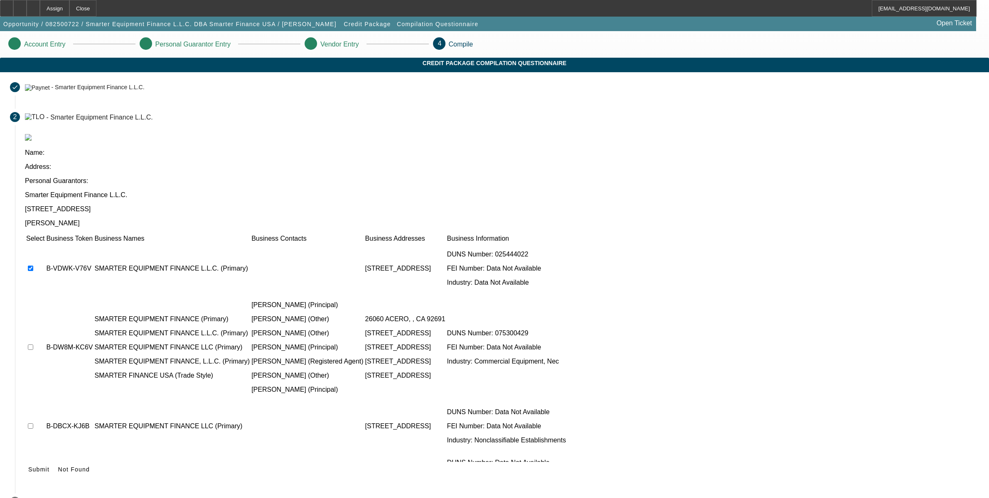
click at [45, 295] on td at bounding box center [35, 348] width 19 height 106
click at [33, 424] on input "checkbox" at bounding box center [30, 426] width 5 height 5
checkbox input "true"
click at [33, 474] on input "checkbox" at bounding box center [30, 476] width 5 height 5
checkbox input "true"
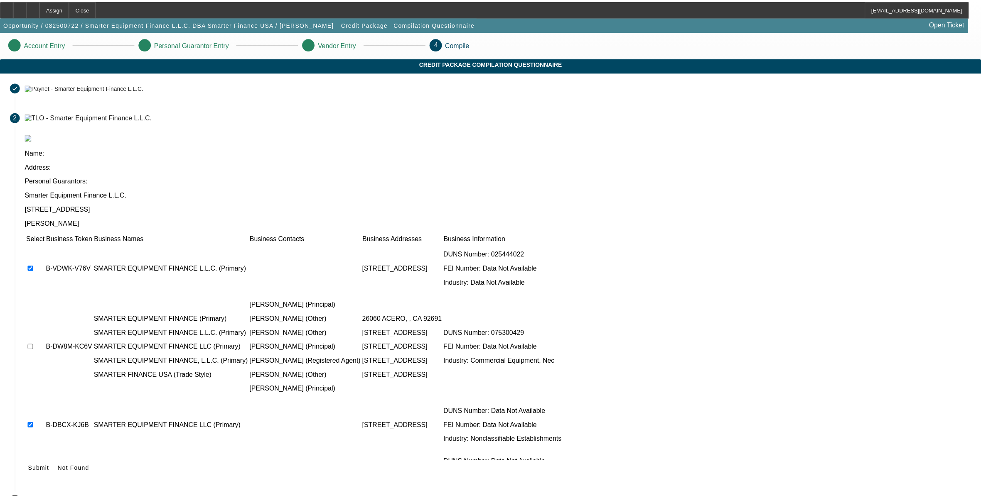
scroll to position [27, 0]
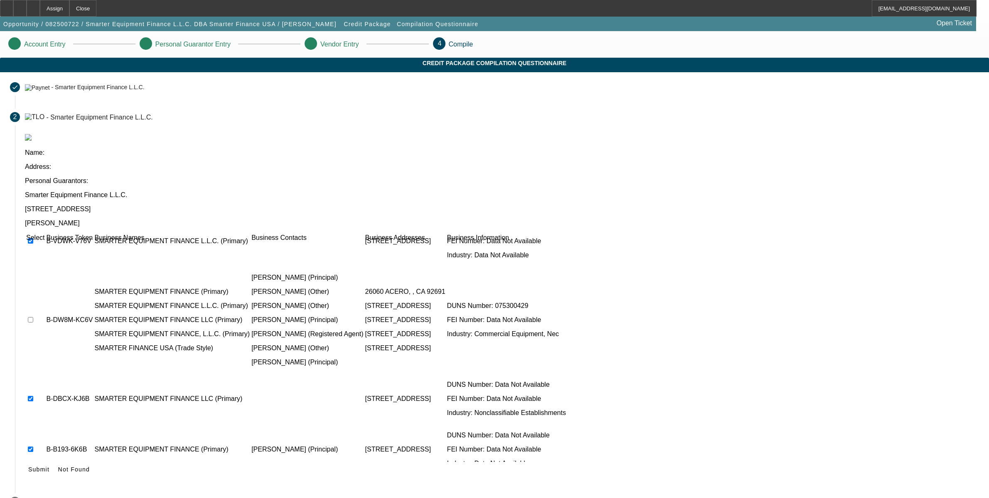
click at [33, 498] on input "checkbox" at bounding box center [30, 500] width 5 height 5
checkbox input "true"
click at [28, 467] on icon at bounding box center [28, 470] width 0 height 7
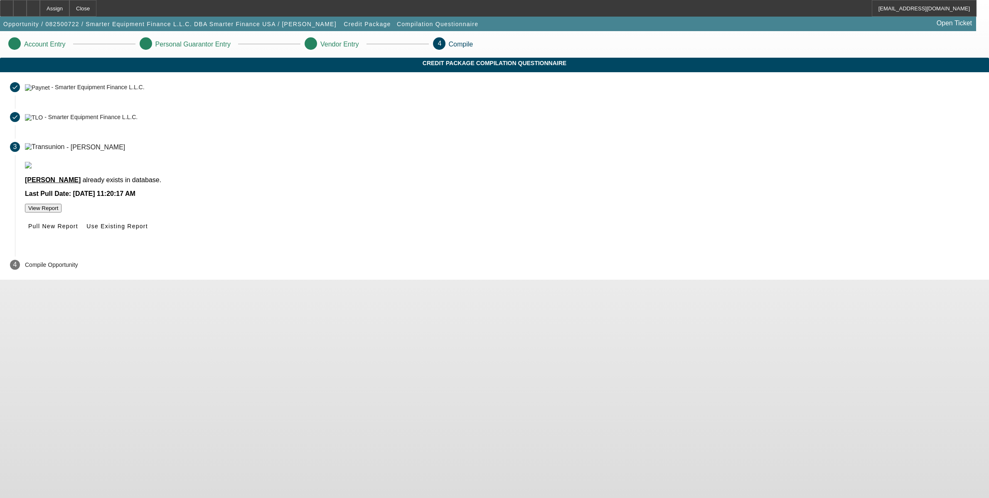
click at [61, 213] on button "View Report" at bounding box center [43, 208] width 37 height 9
click at [147, 230] on span "Use Existing Report" at bounding box center [116, 226] width 61 height 7
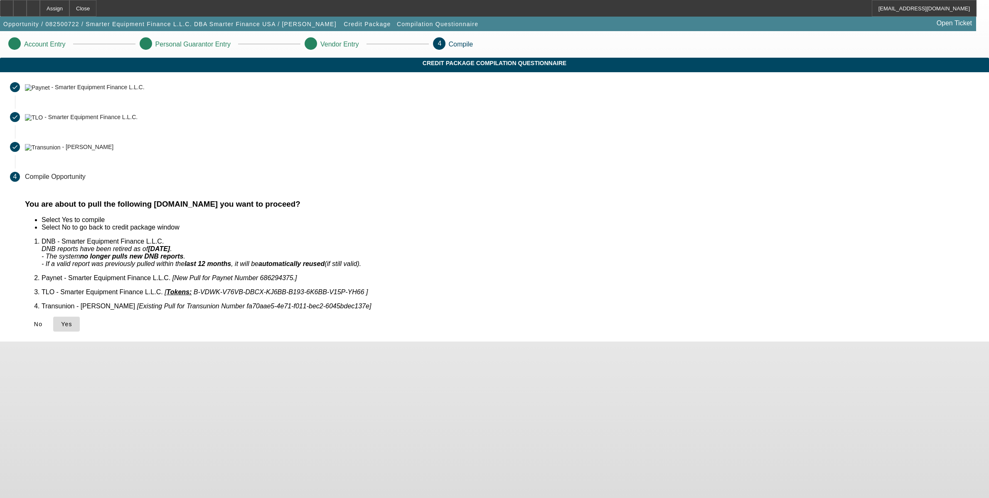
click at [72, 321] on span "Yes" at bounding box center [66, 324] width 11 height 7
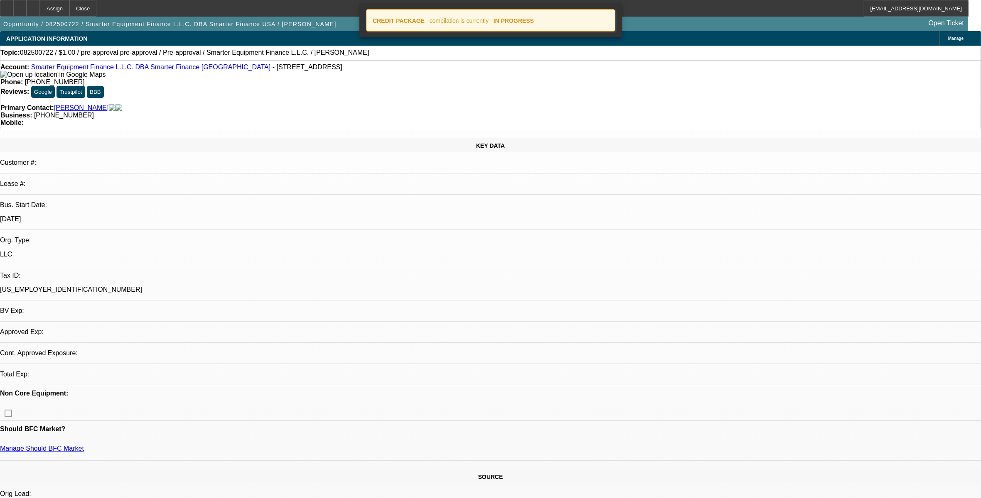
select select "0"
select select "2"
select select "0.1"
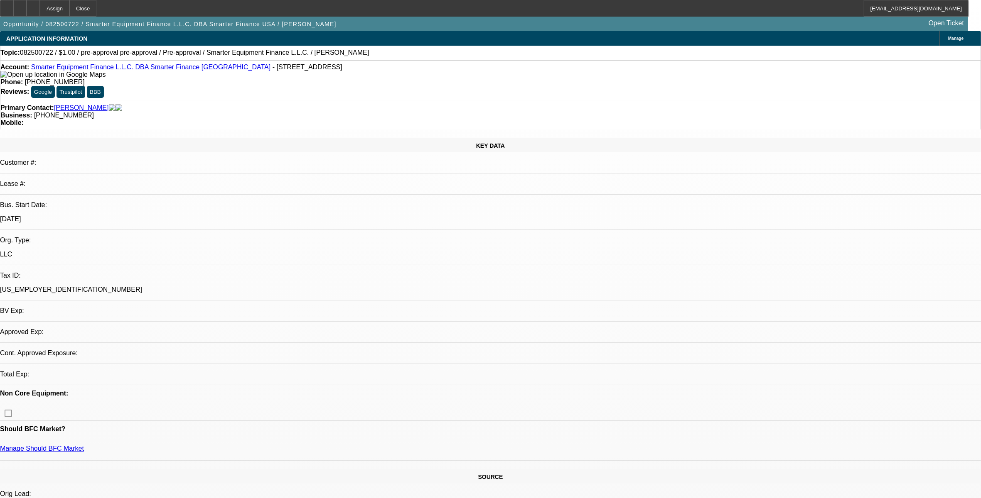
select select "1"
select select "2"
select select "4"
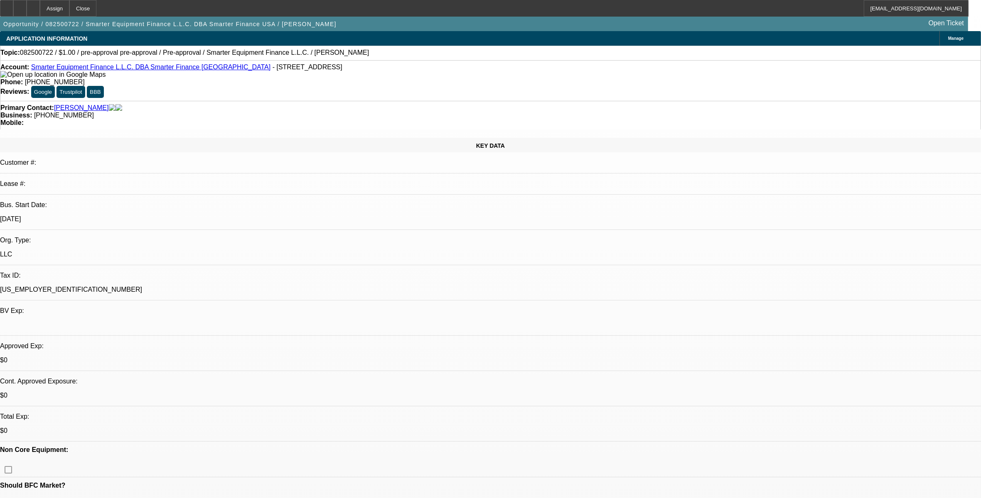
drag, startPoint x: 445, startPoint y: 246, endPoint x: 437, endPoint y: 249, distance: 8.7
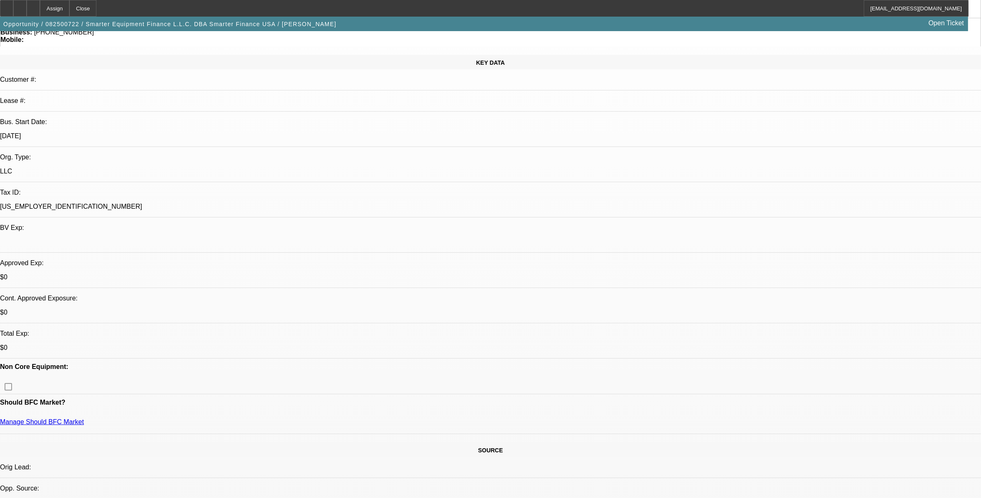
scroll to position [104, 0]
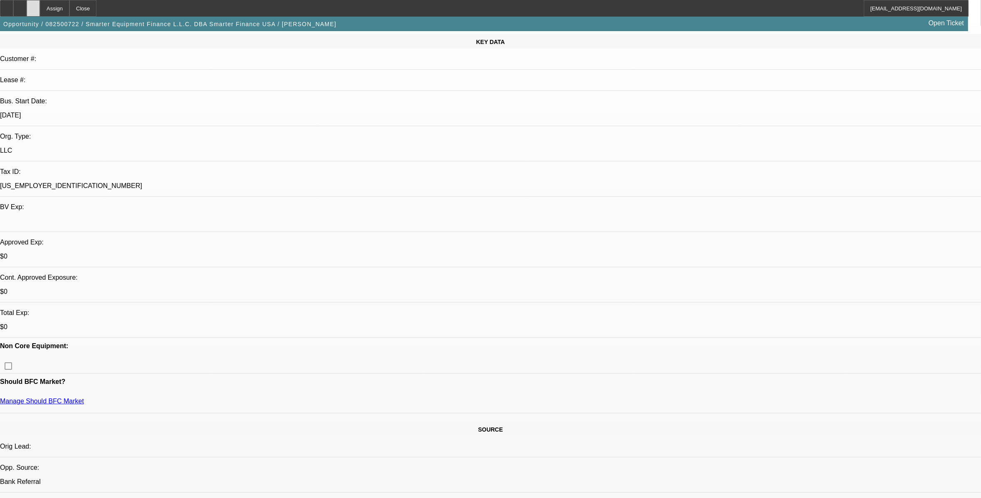
click at [40, 11] on div at bounding box center [33, 8] width 13 height 17
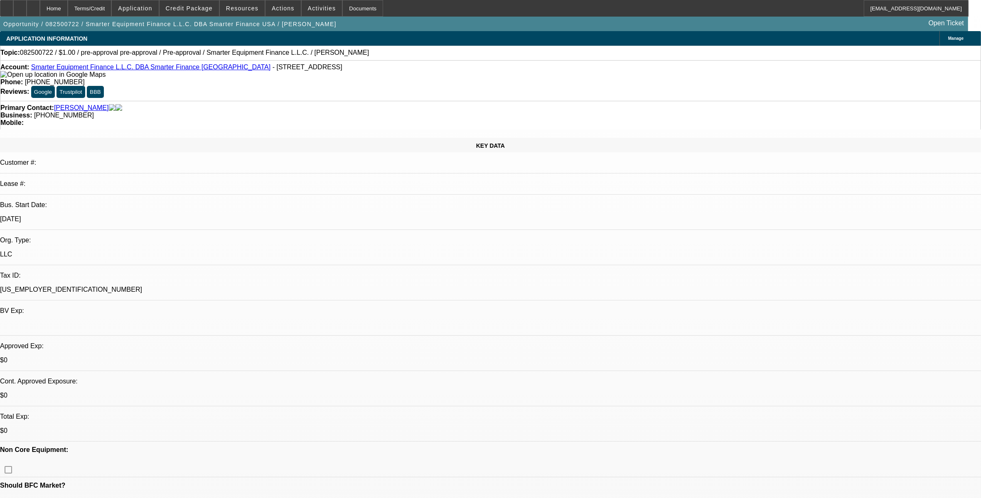
select select "0"
select select "2"
select select "0.1"
select select "1"
select select "2"
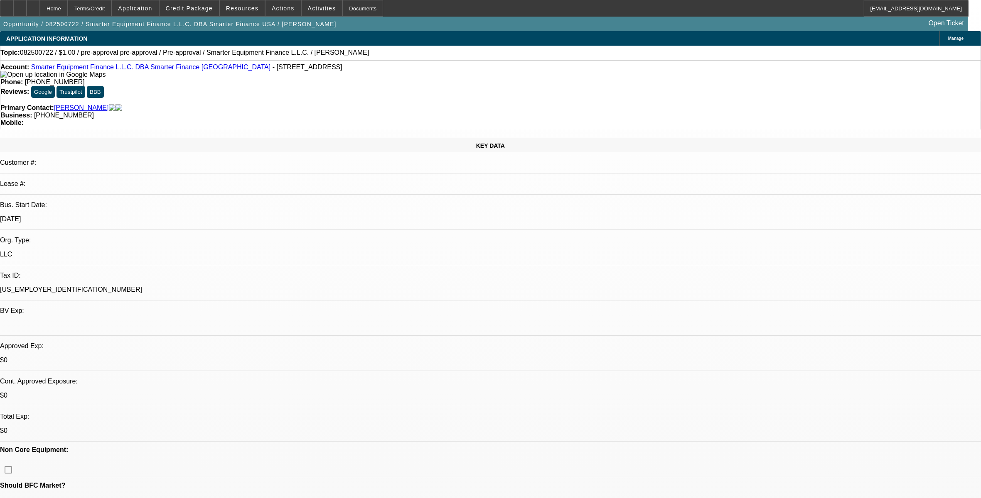
select select "4"
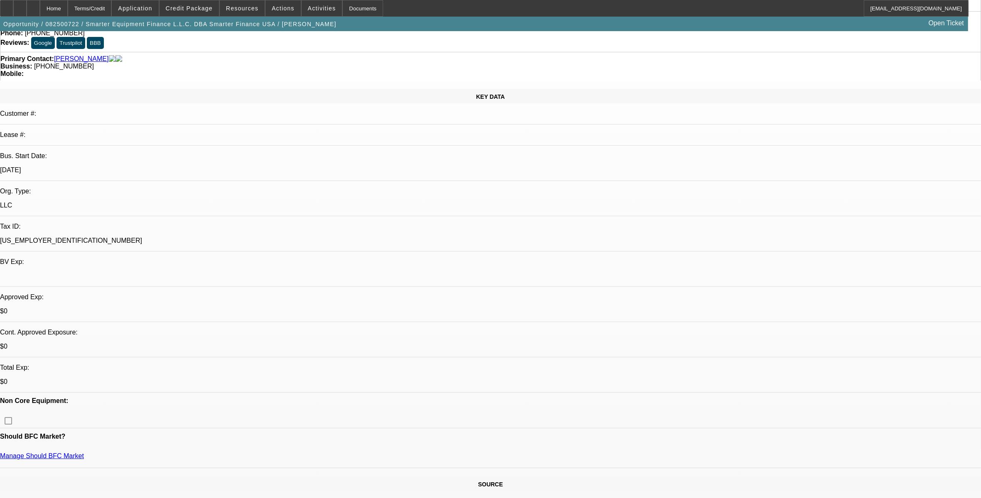
scroll to position [52, 0]
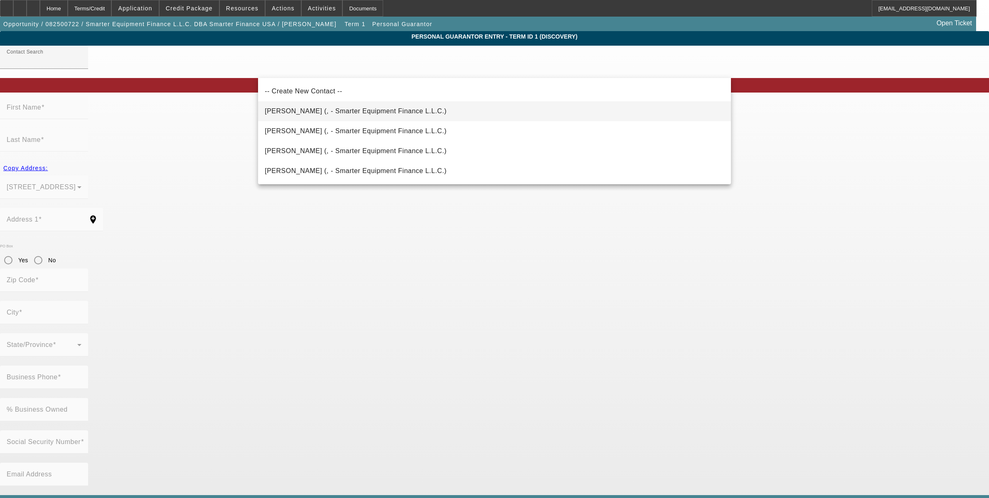
click at [341, 118] on mat-option "Misheloff, Robert (, - Smarter Equipment Finance L.L.C.)" at bounding box center [494, 111] width 473 height 20
type input "Misheloff, Robert (, - Smarter Equipment Finance L.L.C.)"
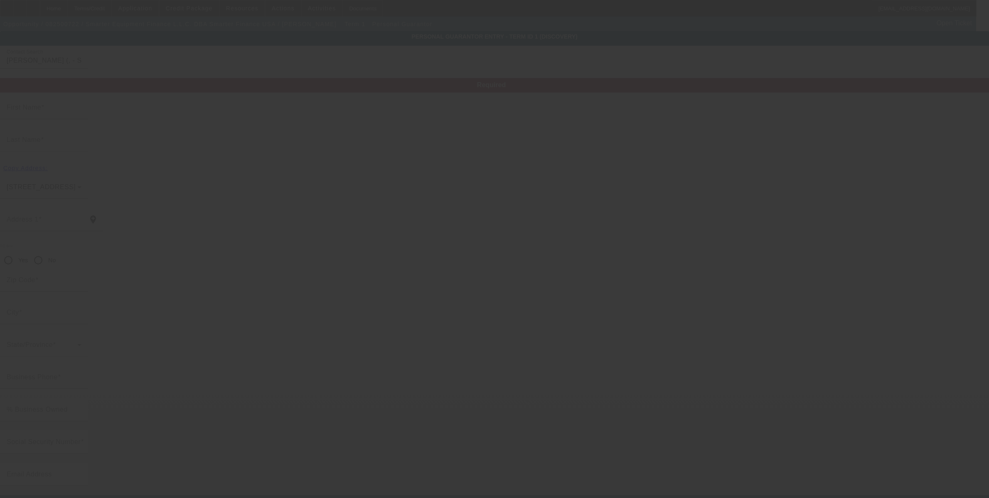
type input "Robert"
type input "Misheloff"
radio input "true"
type input "(702) 703-1128"
type input "rob@smarterfinanceusa.com"
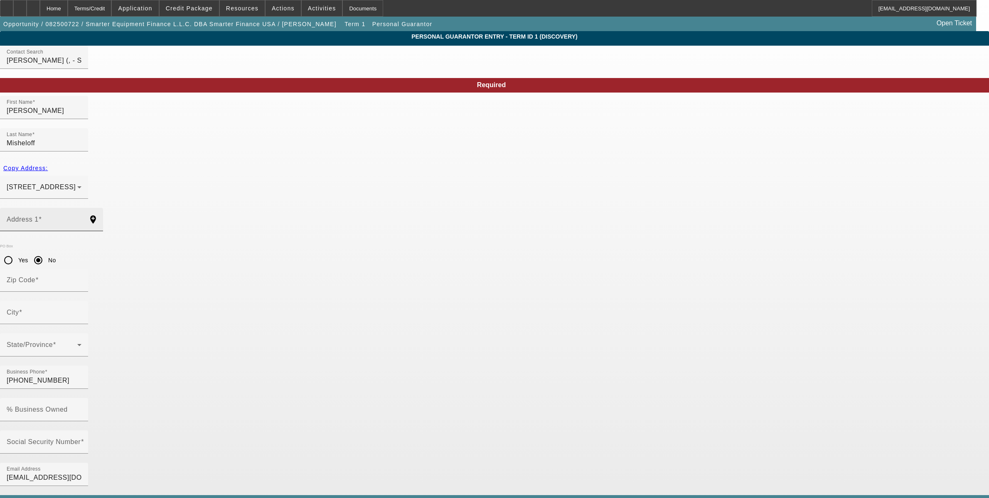
click at [81, 218] on input "Address 1" at bounding box center [44, 223] width 75 height 10
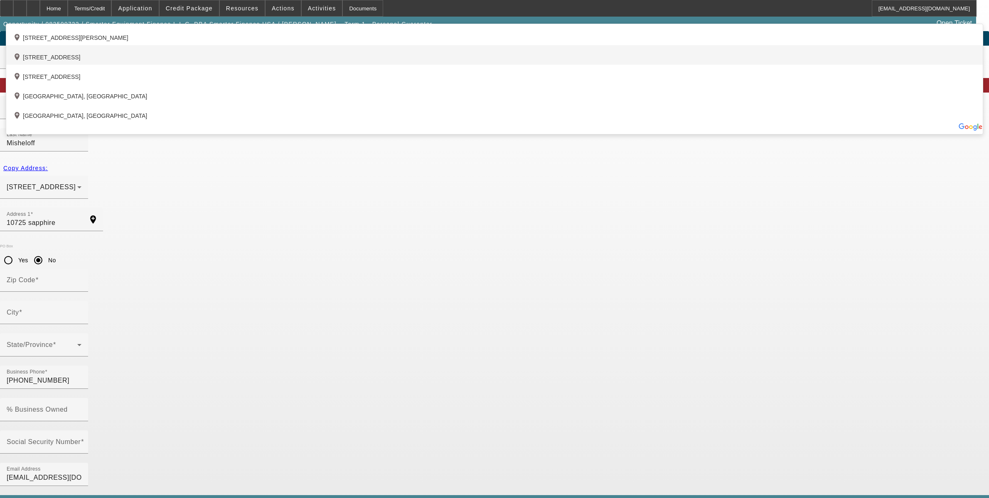
click at [331, 65] on div "add_location 10725 Sapphire Vista Avenue, Las Vegas, NV 89144, US" at bounding box center [494, 55] width 976 height 20
type input "[STREET_ADDRESS]"
type input "89144"
type input "[GEOGRAPHIC_DATA]"
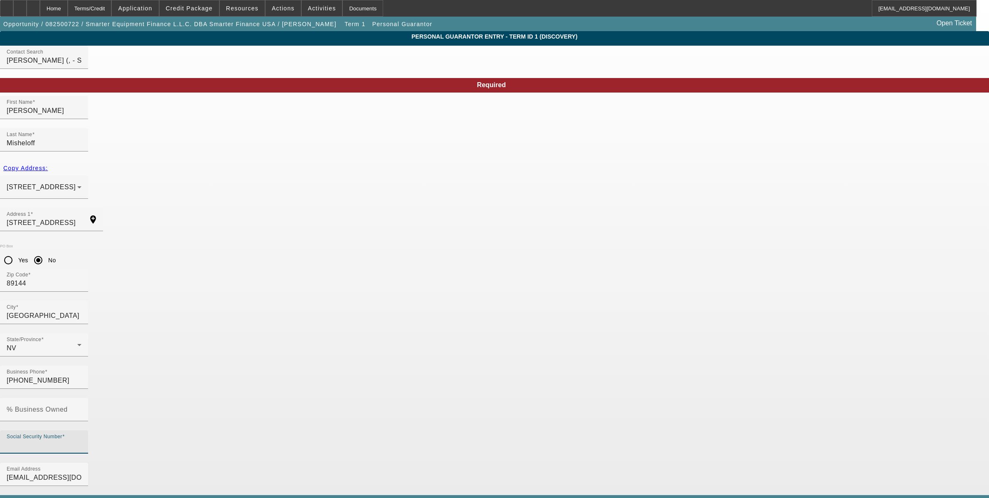
click at [81, 441] on input "Social Security Number" at bounding box center [44, 446] width 75 height 10
type input "000-00-0000"
click at [68, 406] on mat-label "% Business Owned" at bounding box center [37, 409] width 61 height 7
click at [81, 408] on input "% Business Owned" at bounding box center [44, 413] width 75 height 10
type input "33"
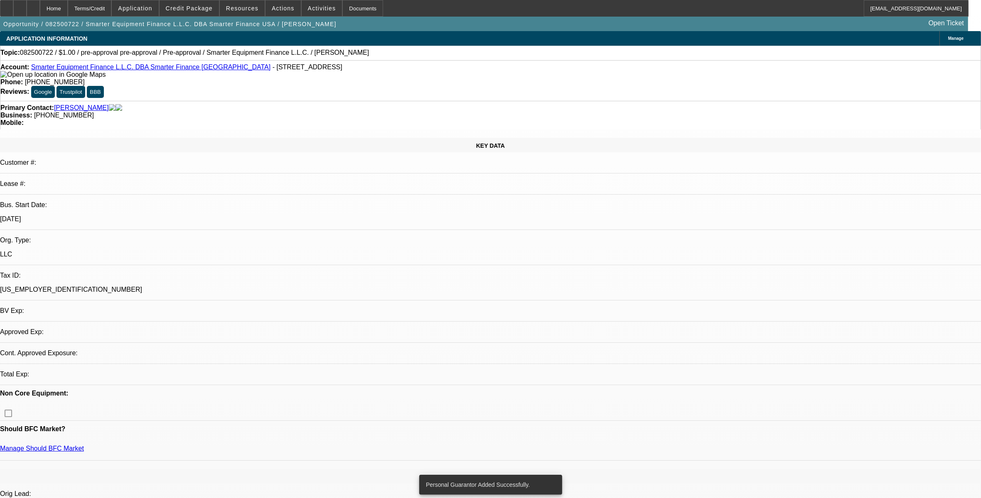
select select "0"
select select "2"
select select "0.1"
select select "4"
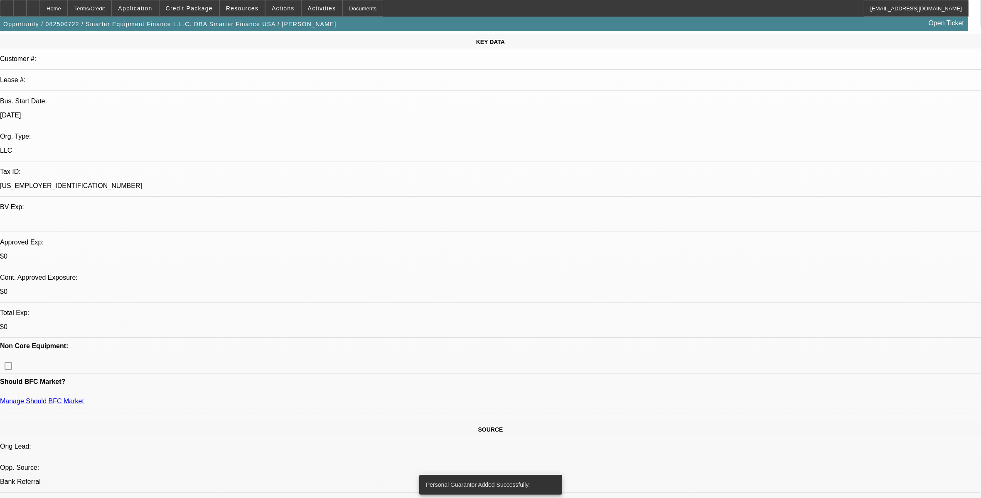
scroll to position [156, 0]
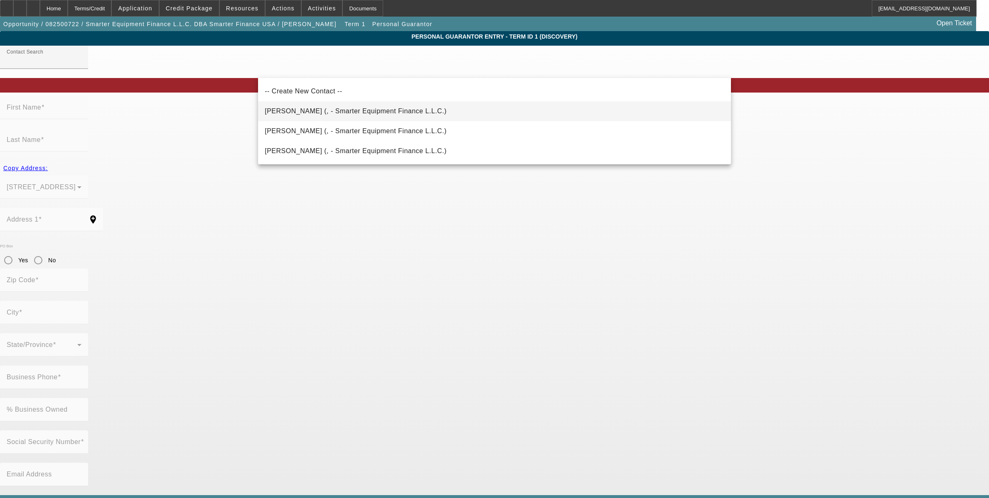
click at [325, 115] on span "Molenburg, Larry (, - Smarter Equipment Finance L.L.C.)" at bounding box center [356, 111] width 182 height 10
type input "Molenburg, Larry (, - Smarter Equipment Finance L.L.C.)"
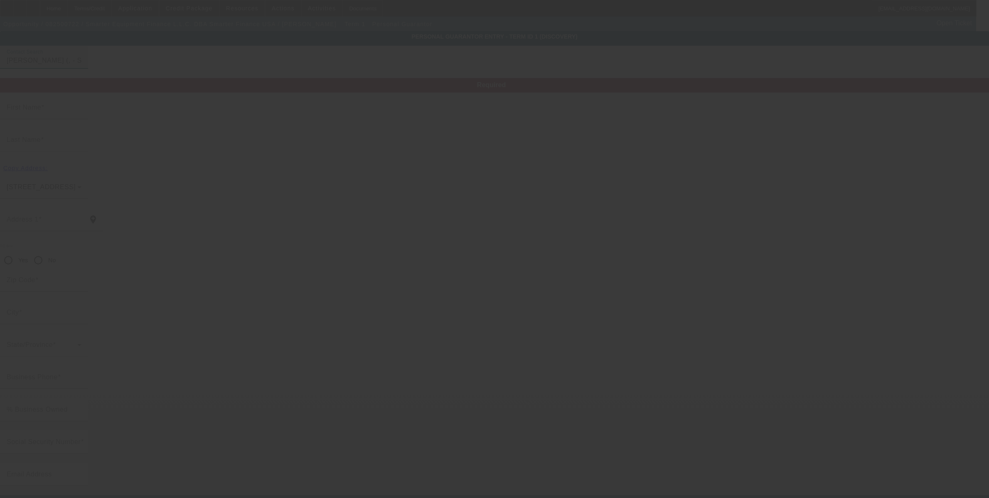
type input "[PERSON_NAME]"
type input "Molenburg"
radio input "true"
type input "[PHONE_NUMBER]"
type input "[PERSON_NAME][EMAIL_ADDRESS][DOMAIN_NAME]"
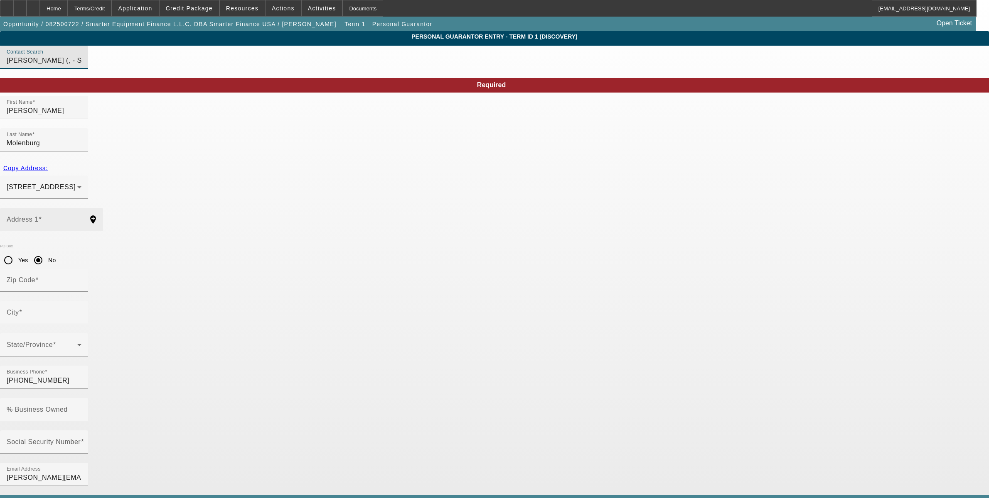
click at [81, 218] on input "Address 1" at bounding box center [44, 223] width 75 height 10
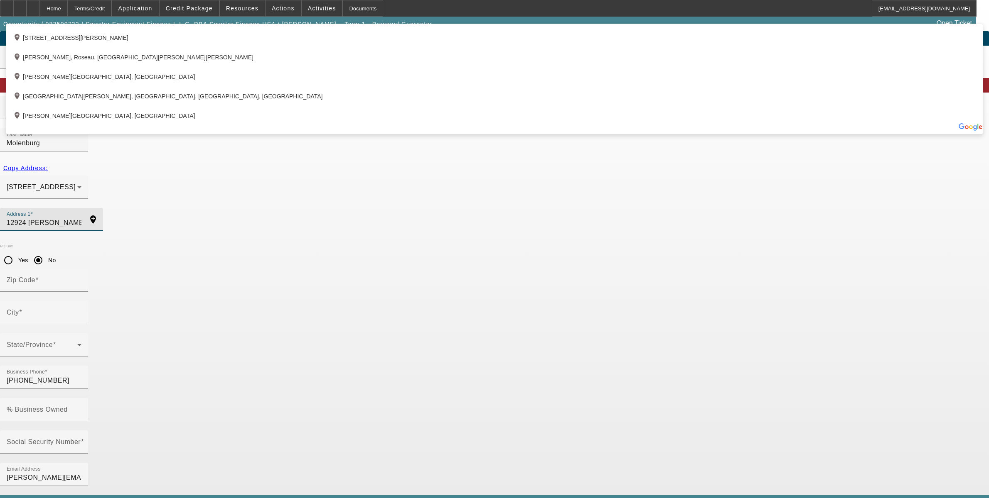
drag, startPoint x: 338, startPoint y: 192, endPoint x: 193, endPoint y: 187, distance: 144.6
click at [194, 187] on app-personal-guarantor-manage "Personal Guarantor Entry - Term ID 1 (Discovery) Contact Search Molenburg, Larr…" at bounding box center [494, 443] width 989 height 824
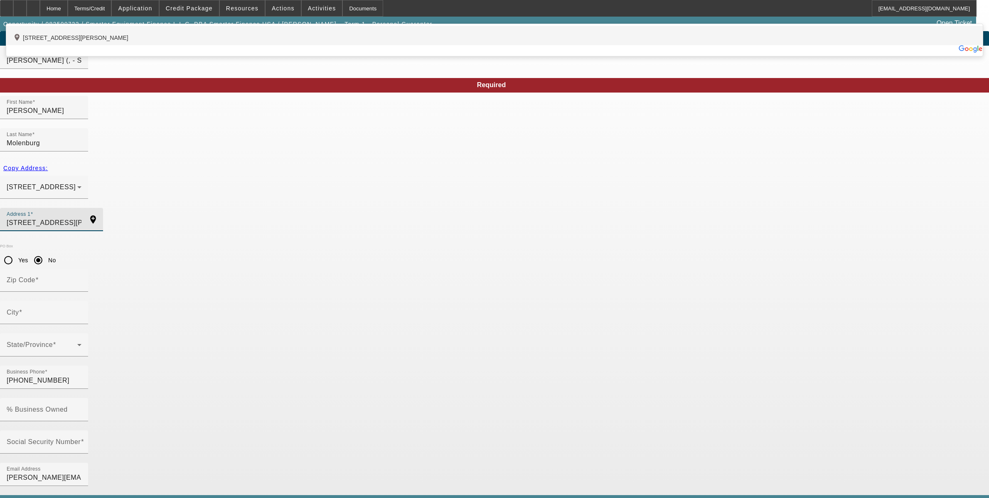
type input "[STREET_ADDRESS][PERSON_NAME][PERSON_NAME]"
click at [323, 45] on div "add_location 12924 Taylor Frances Lane, Haslet, TX 76052, US" at bounding box center [494, 36] width 976 height 20
type input "76052"
type input "Haslet"
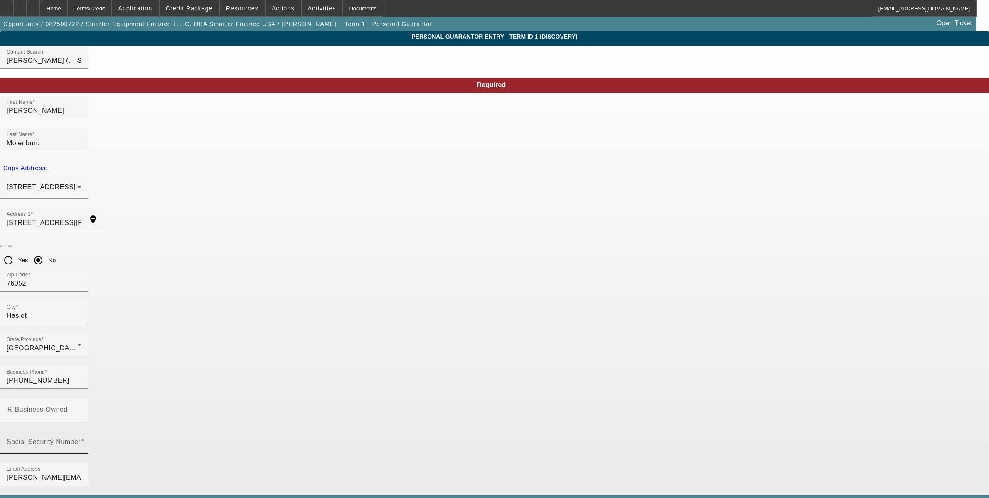
click at [81, 439] on mat-label "Social Security Number" at bounding box center [44, 442] width 74 height 7
click at [81, 441] on input "Social Security Number" at bounding box center [44, 446] width 75 height 10
type input "000-00-0000"
click at [68, 406] on mat-label "% Business Owned" at bounding box center [37, 409] width 61 height 7
click at [81, 408] on input "% Business Owned" at bounding box center [44, 413] width 75 height 10
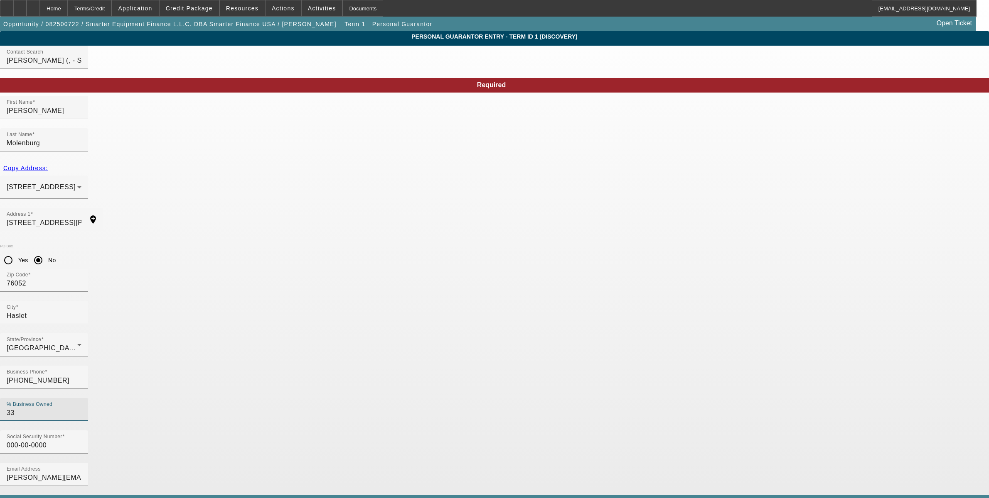
type input "33"
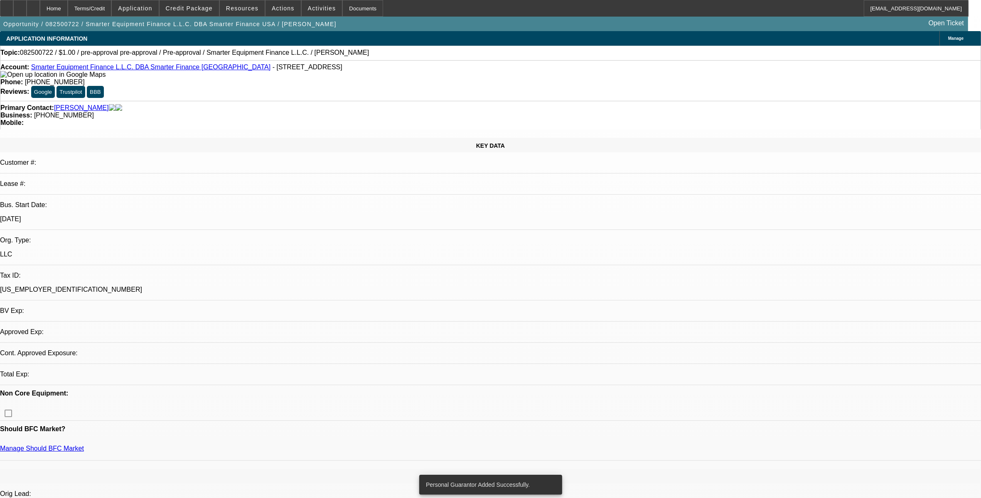
select select "0"
select select "2"
select select "0.1"
select select "4"
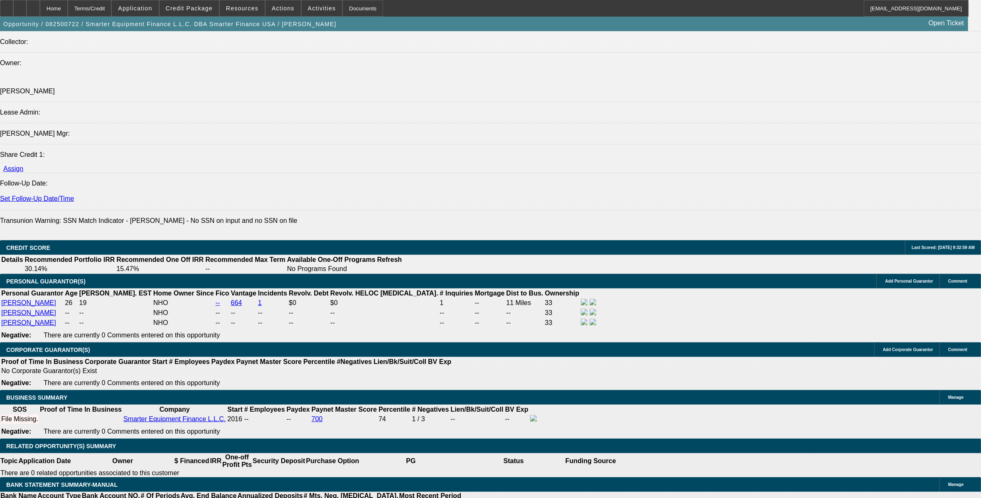
scroll to position [987, 0]
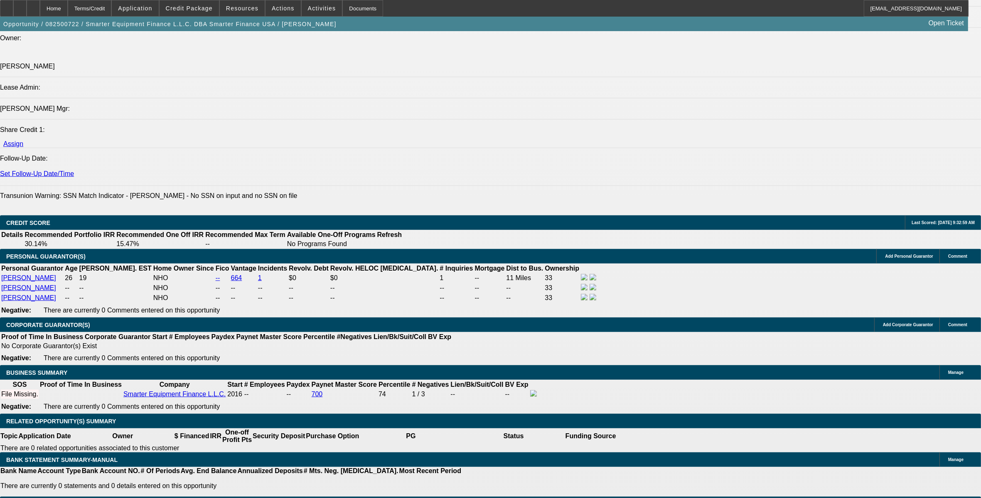
type input "$0.00"
type input "1"
type input "12"
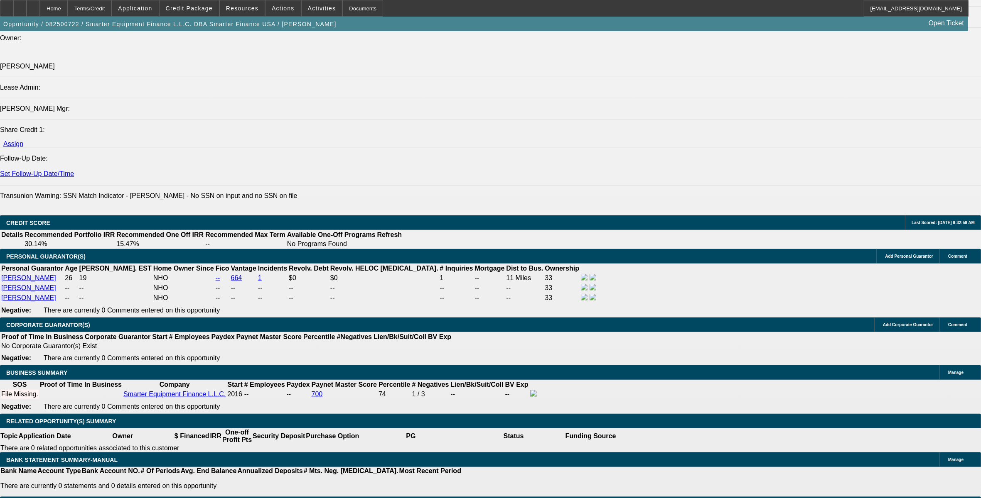
type input "1"
type input "$0.16"
type input "$0.08"
type input "10"
type input "0.18"
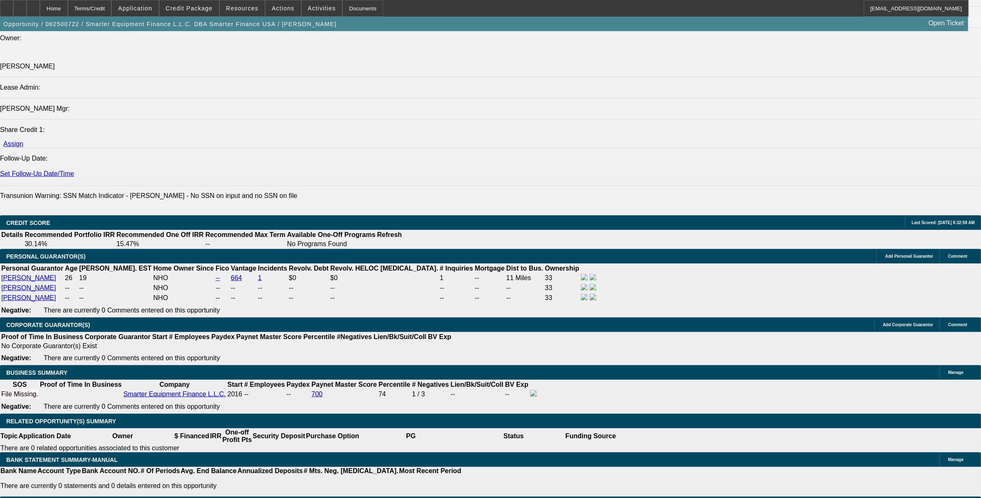
type input "$0.09"
type input "$0.18"
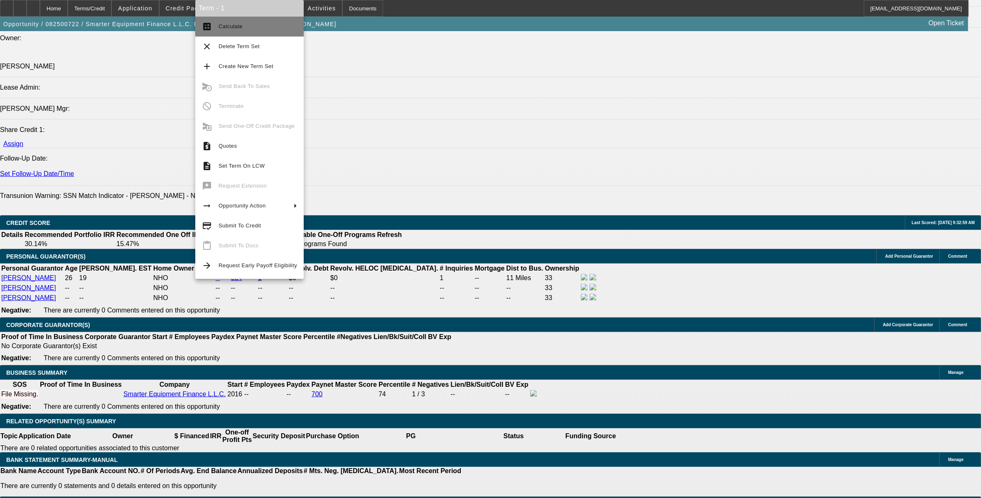
click at [239, 21] on button "calculate Calculate" at bounding box center [249, 27] width 108 height 20
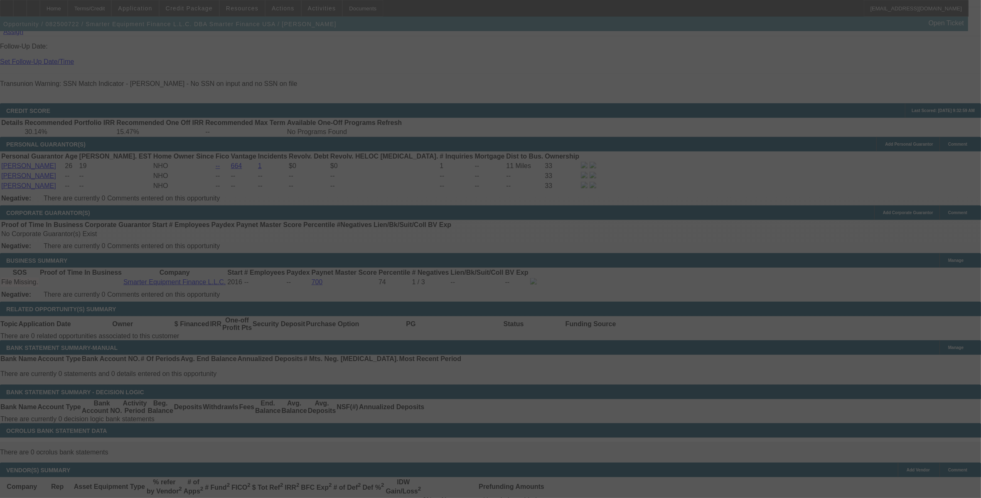
scroll to position [1039, 0]
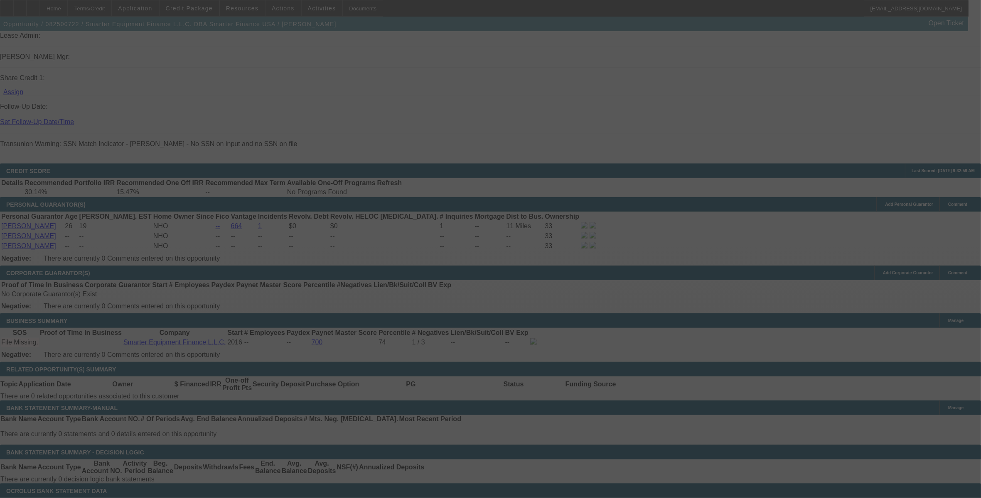
select select "0"
select select "2"
select select "0.1"
select select "4"
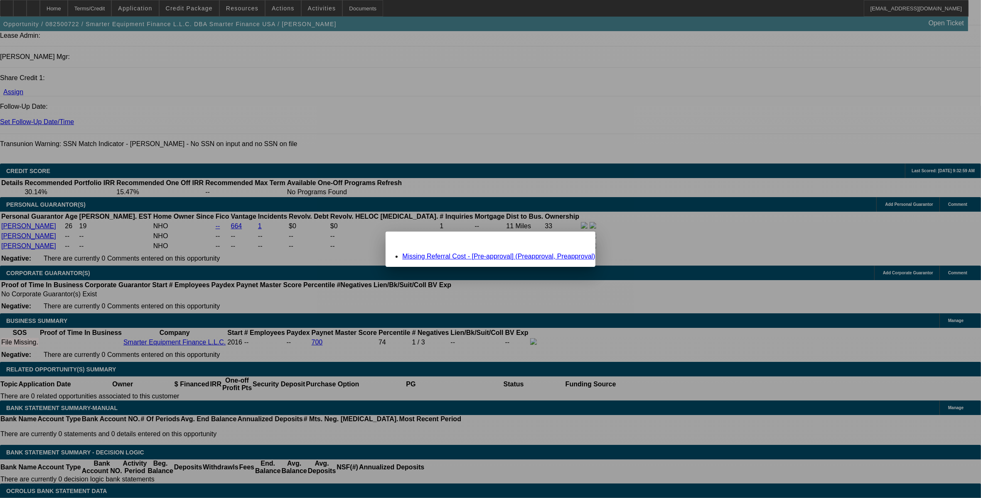
click at [455, 258] on link "Missing Referral Cost - [Pre-approval] (Preapproval, Preapproval)" at bounding box center [498, 256] width 193 height 7
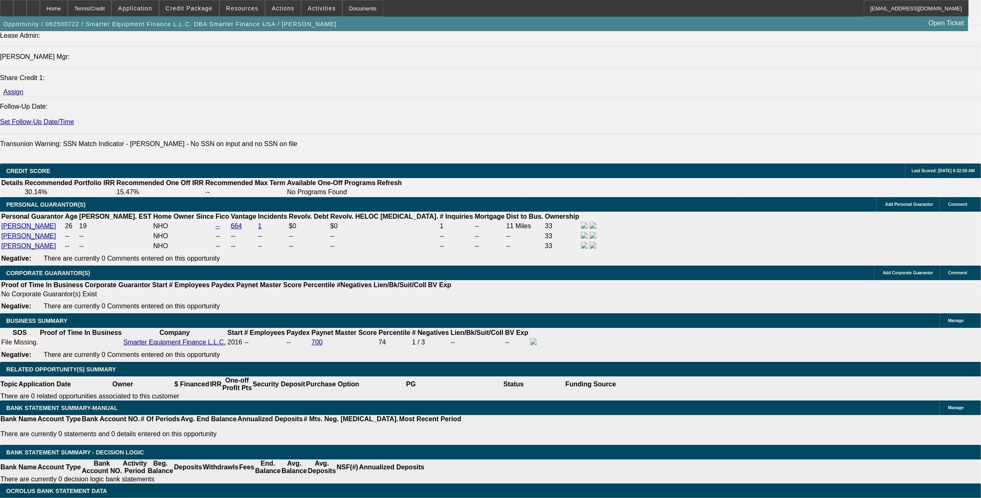
scroll to position [1039, 0]
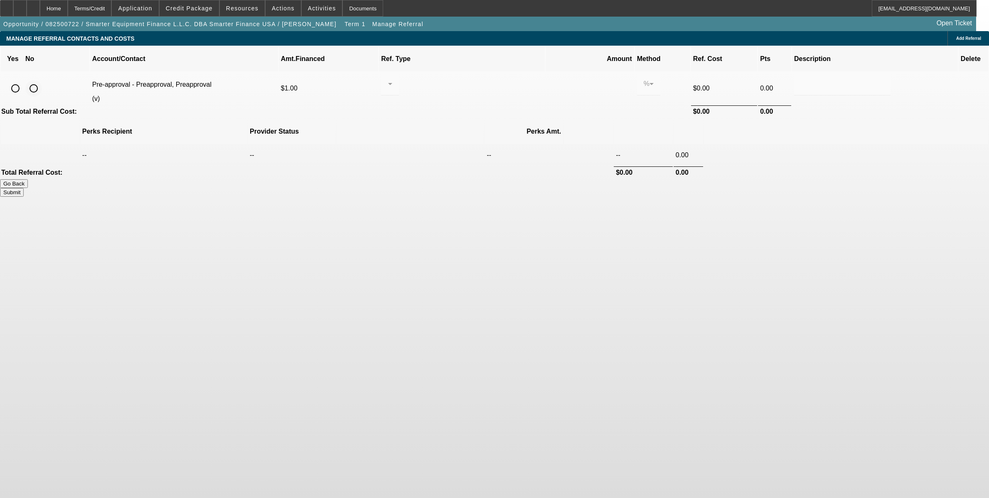
click at [42, 81] on input "radio" at bounding box center [33, 88] width 17 height 17
radio input "true"
click at [24, 188] on button "Submit" at bounding box center [12, 192] width 24 height 9
type input "0.000"
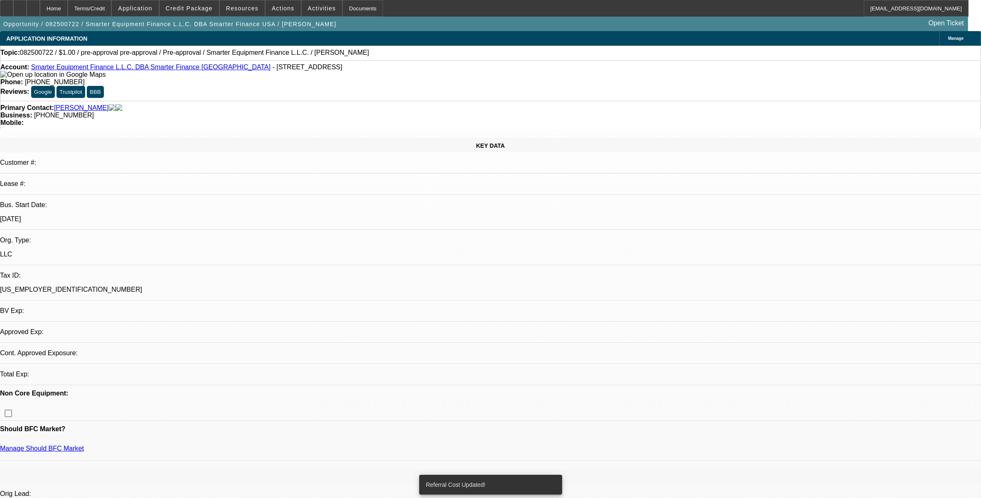
select select "0"
select select "2"
select select "0.1"
select select "4"
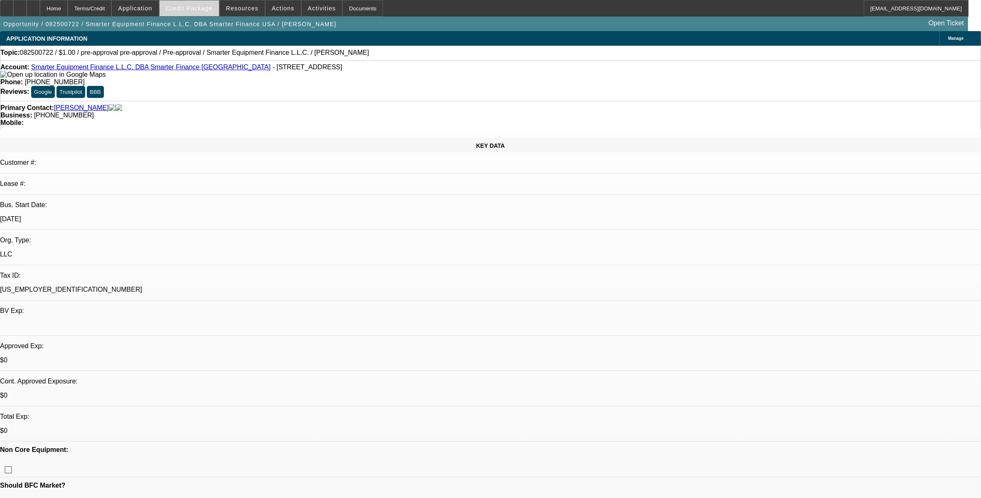
click at [182, 7] on span "Credit Package" at bounding box center [189, 8] width 47 height 7
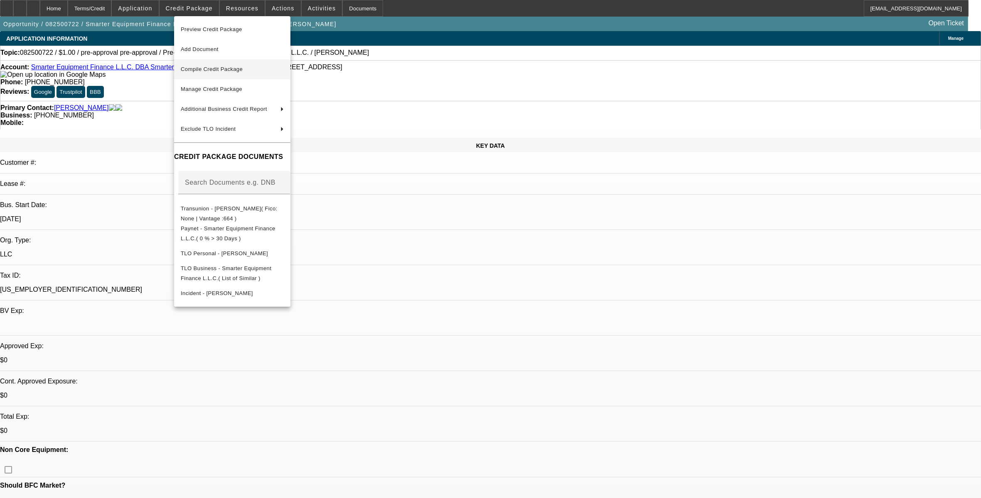
click at [224, 73] on span "Compile Credit Package" at bounding box center [232, 69] width 103 height 10
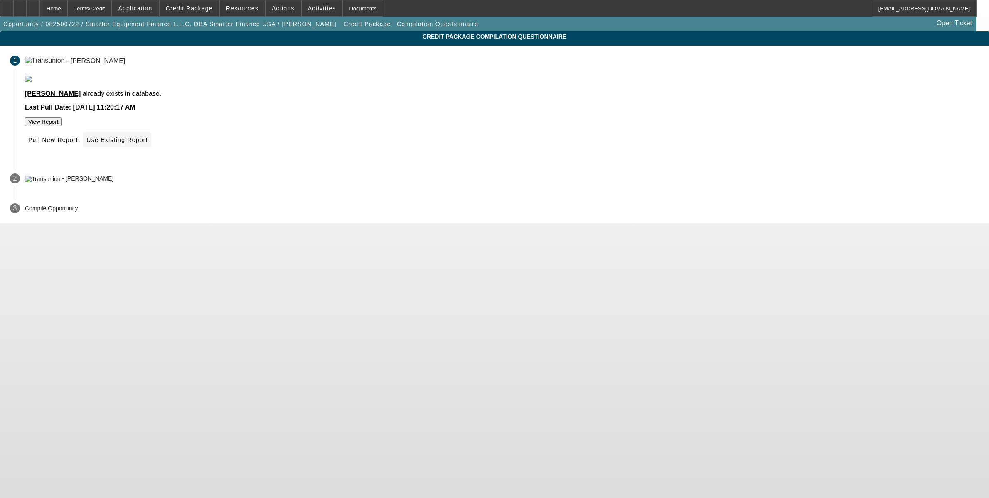
click at [151, 150] on span at bounding box center [117, 140] width 68 height 20
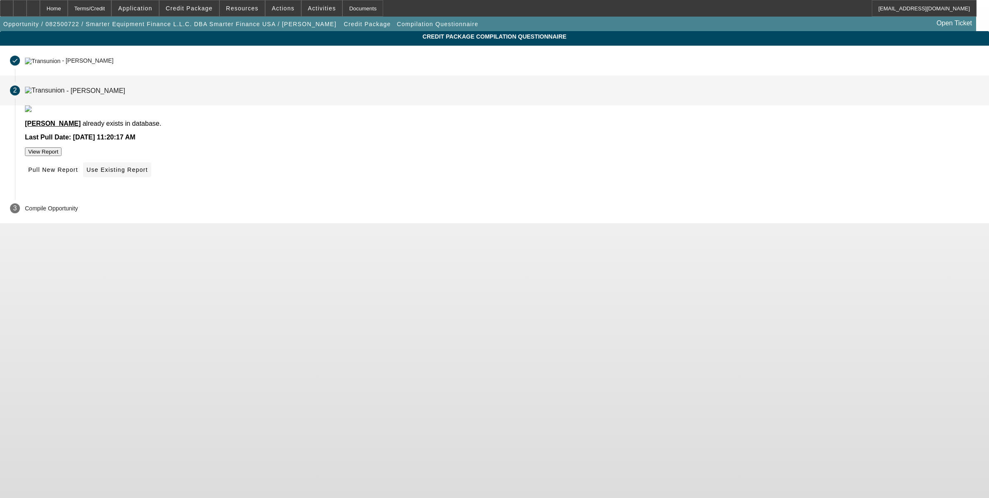
click at [147, 173] on span "Use Existing Report" at bounding box center [116, 170] width 61 height 7
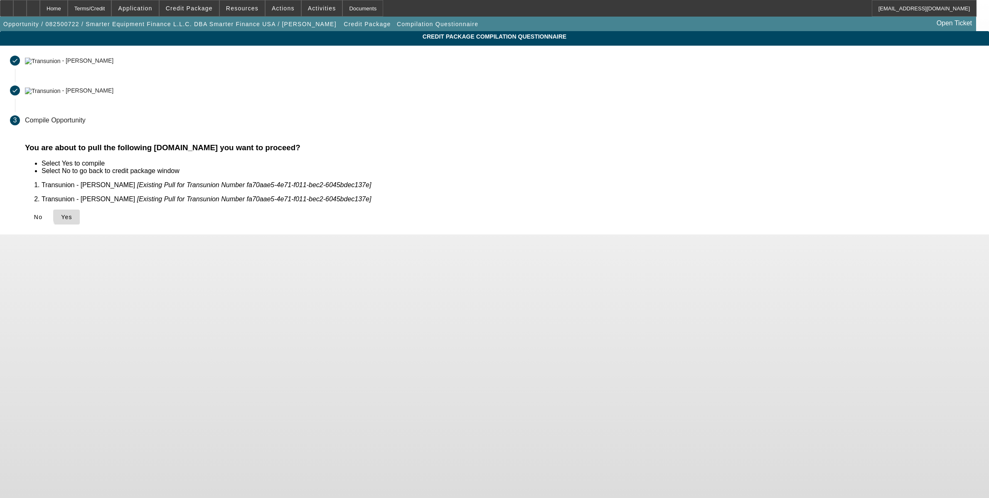
click at [72, 214] on span "Yes" at bounding box center [66, 217] width 11 height 7
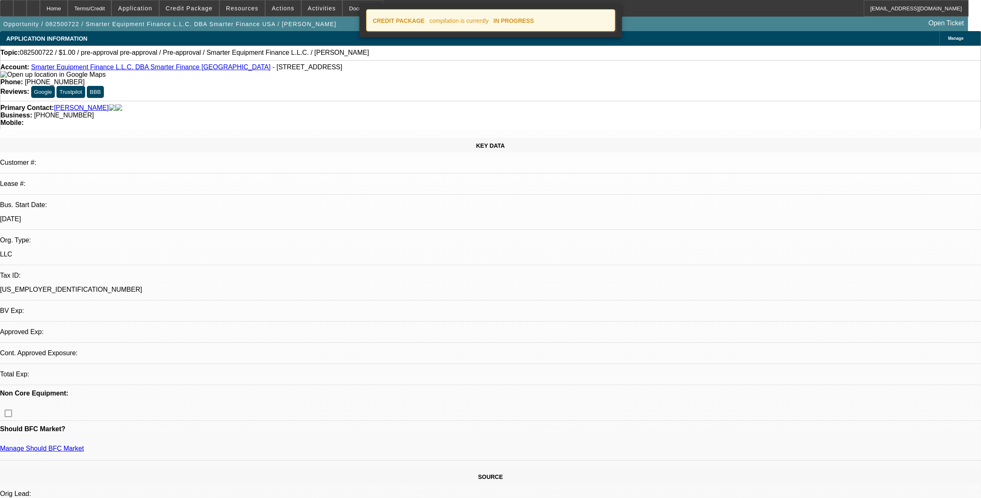
select select "0"
select select "2"
select select "0.1"
select select "4"
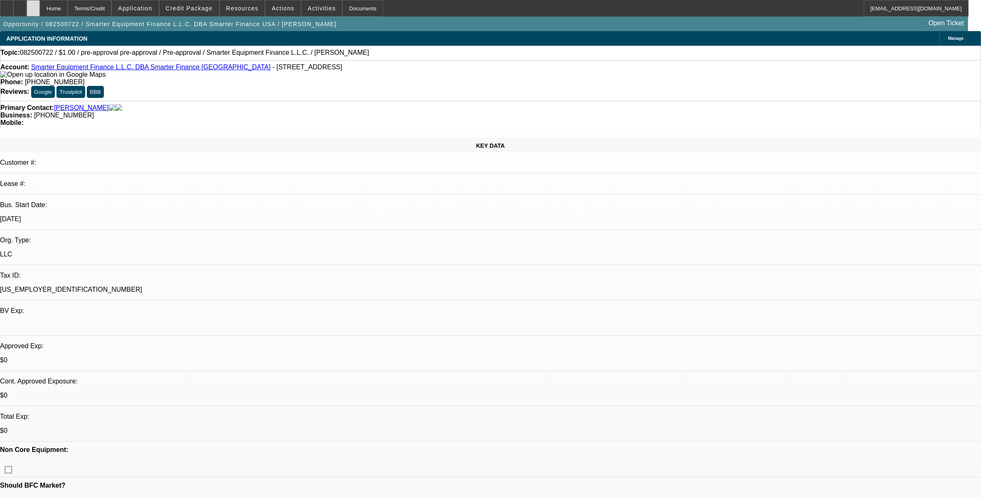
click at [40, 11] on div at bounding box center [33, 8] width 13 height 17
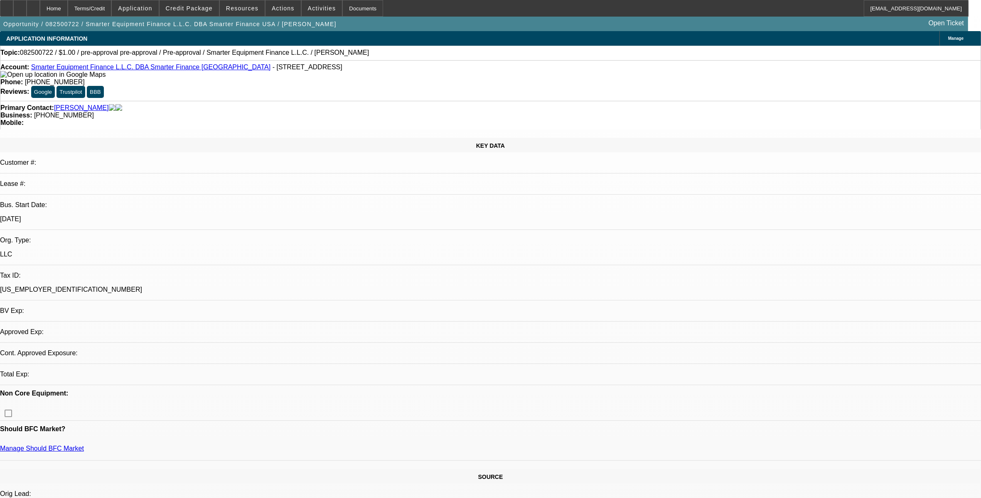
select select "0"
select select "2"
select select "0.1"
select select "4"
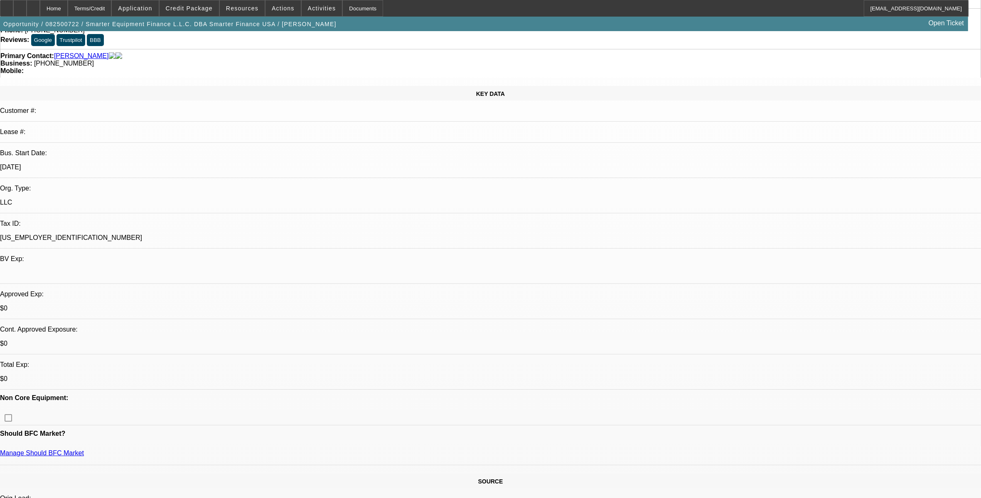
scroll to position [104, 0]
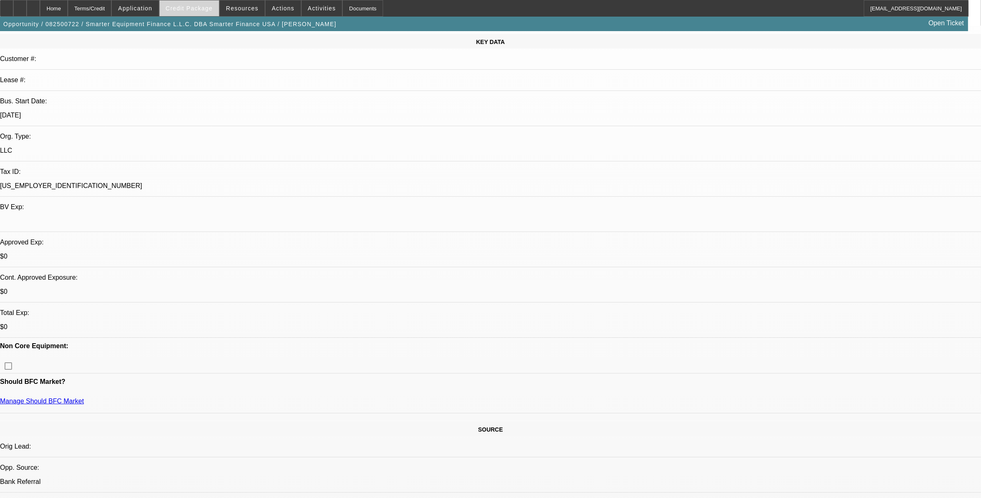
click at [213, 11] on span at bounding box center [189, 8] width 59 height 20
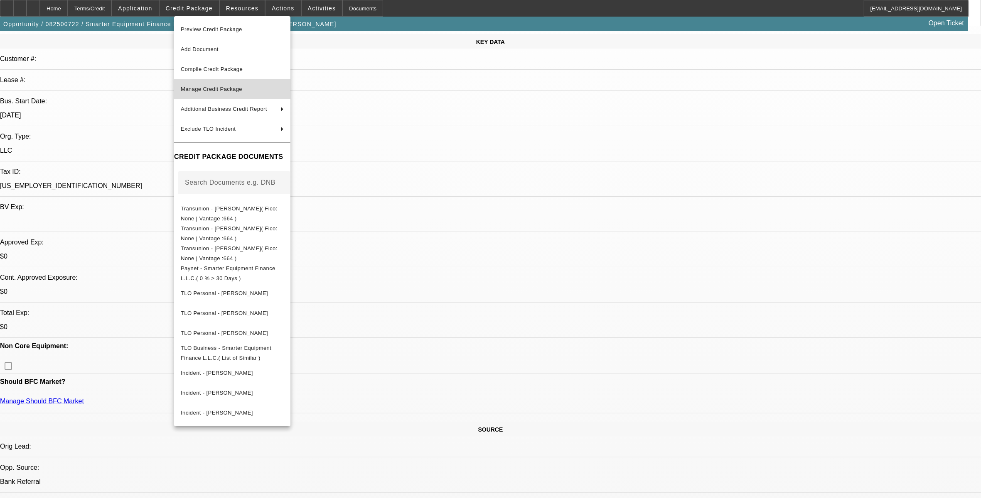
click at [224, 93] on span "Manage Credit Package" at bounding box center [232, 89] width 103 height 10
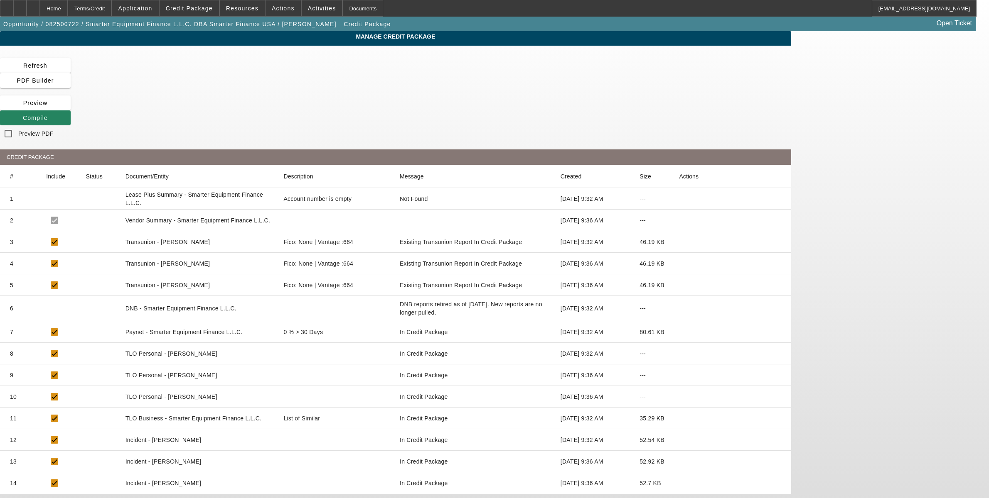
click at [679, 242] on icon at bounding box center [679, 242] width 0 height 0
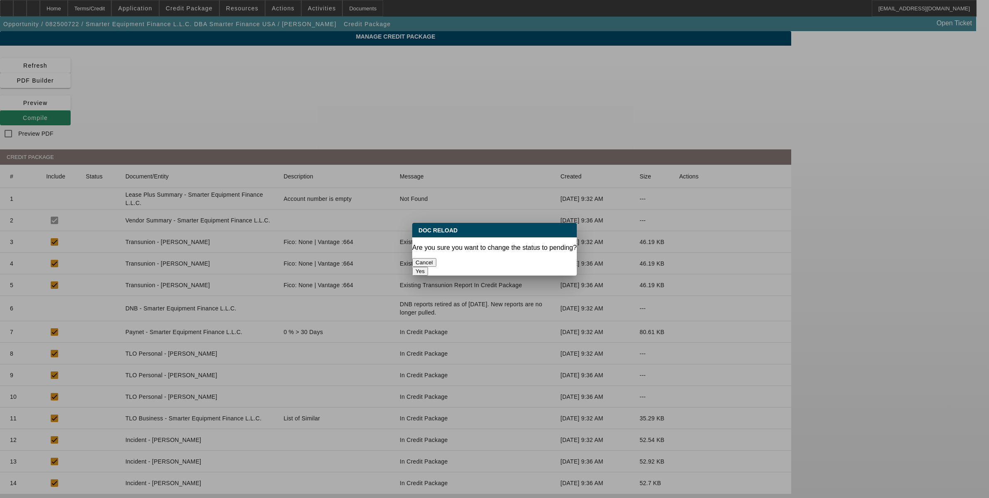
click at [428, 267] on button "Yes" at bounding box center [420, 271] width 16 height 9
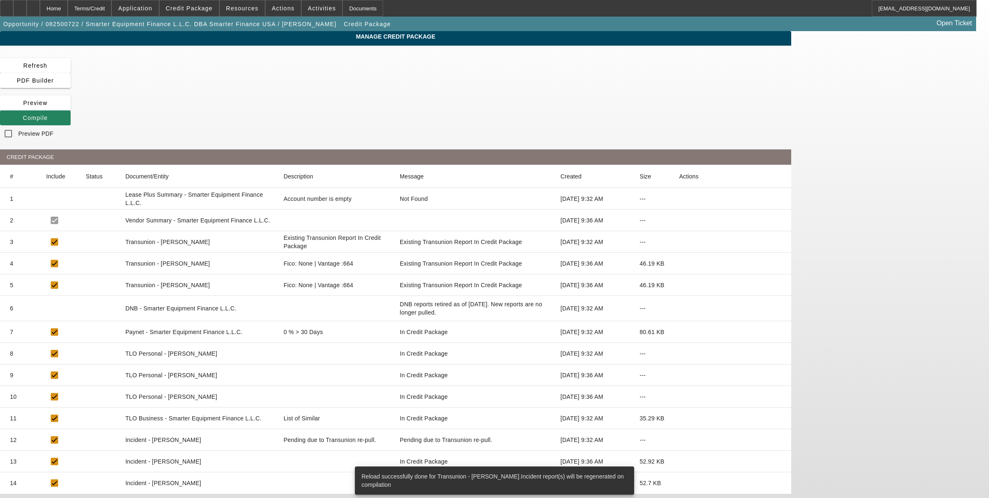
click at [679, 264] on icon at bounding box center [679, 264] width 0 height 0
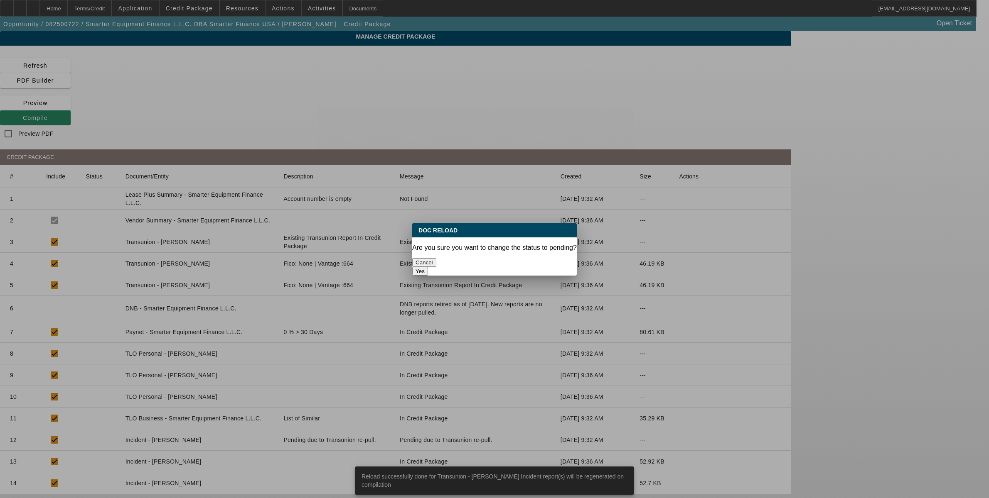
click at [428, 267] on button "Yes" at bounding box center [420, 271] width 16 height 9
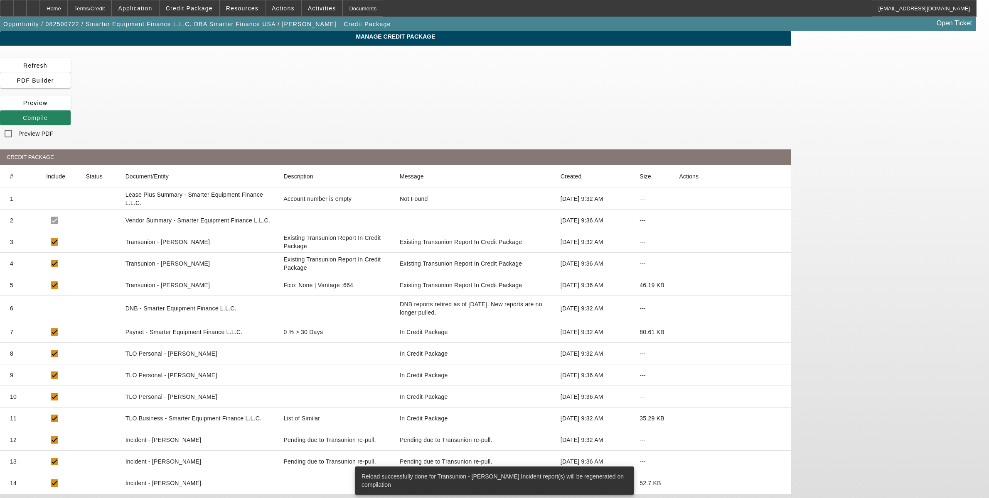
click at [679, 285] on icon at bounding box center [679, 285] width 0 height 0
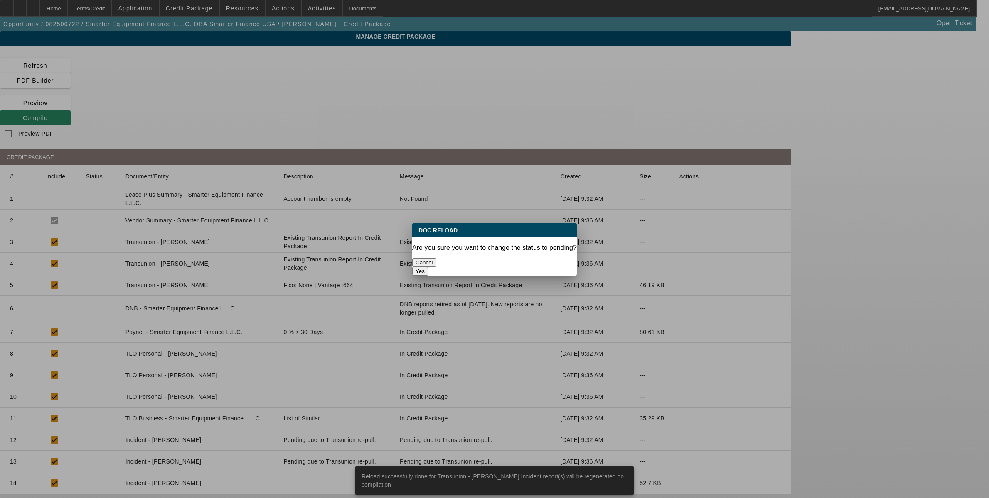
click at [428, 267] on button "Yes" at bounding box center [420, 271] width 16 height 9
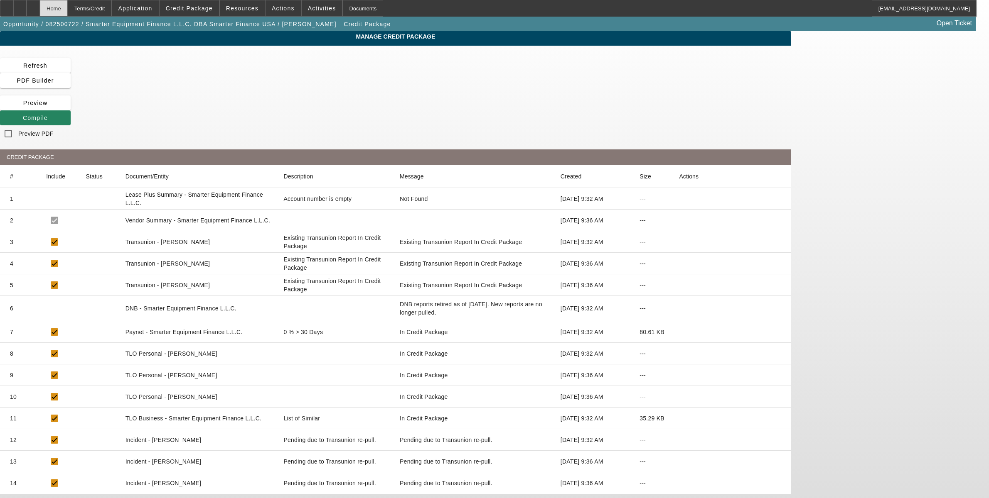
click at [68, 9] on div "Home" at bounding box center [54, 8] width 28 height 17
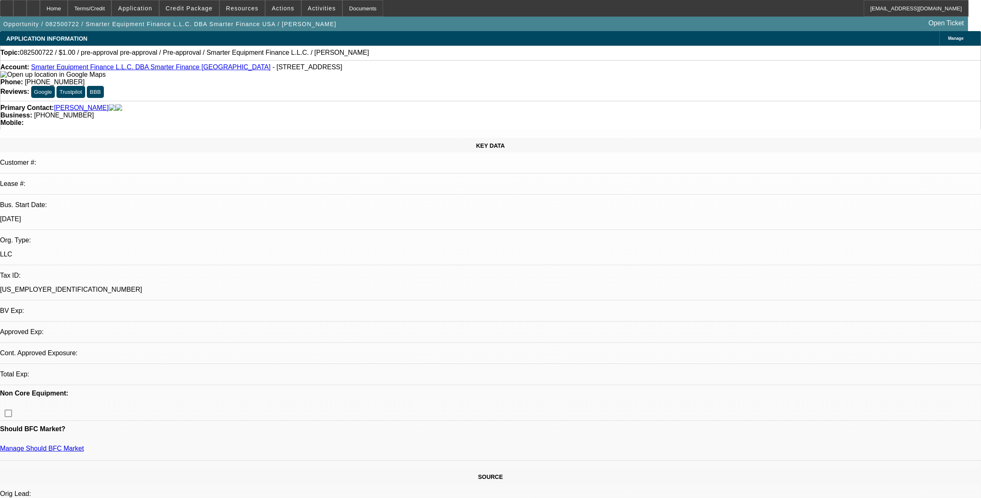
select select "0"
select select "2"
select select "0.1"
select select "4"
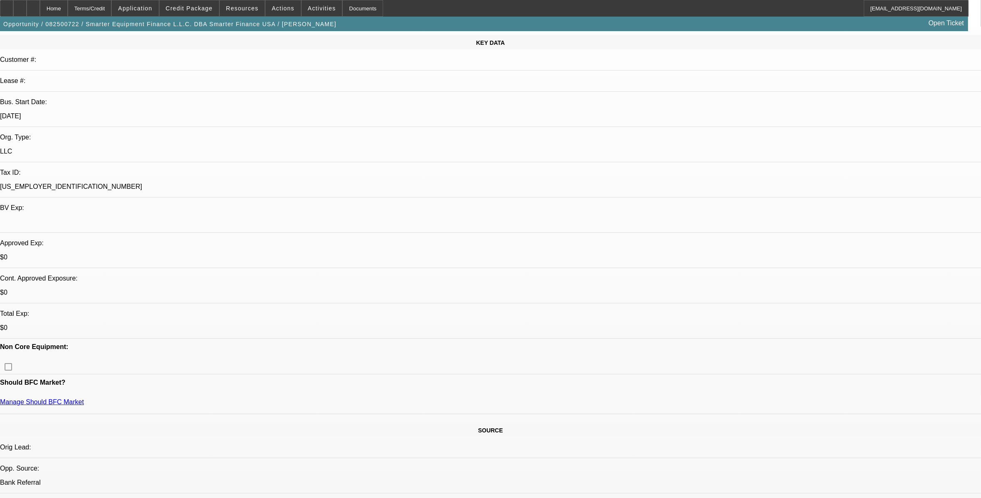
scroll to position [104, 0]
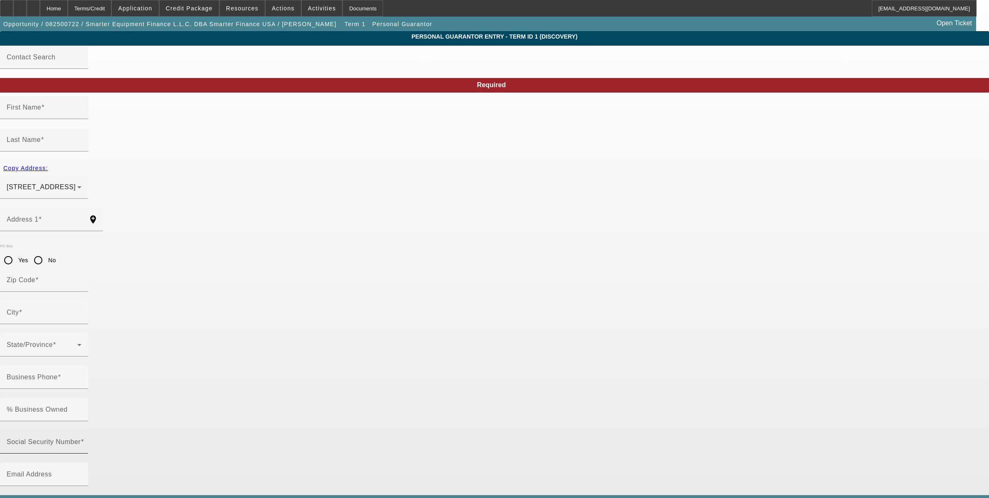
type input "Chet"
type input "Zeken"
type input "8812 Glenistar Gate Avenue"
radio input "true"
type input "89143"
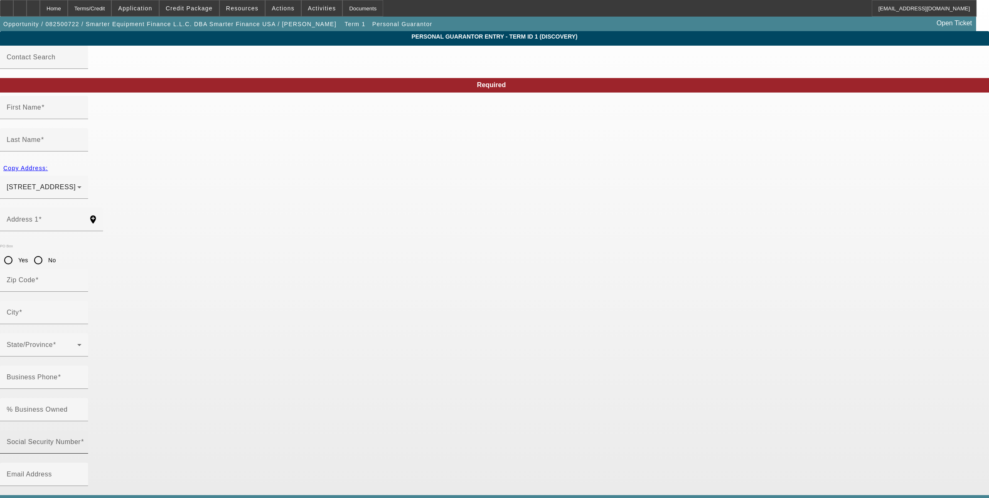
type input "Las Vegas"
type input "(949) 416-3547"
type input "33"
type input "000-00-0000"
type input "chet@smarterfinanceusa.com"
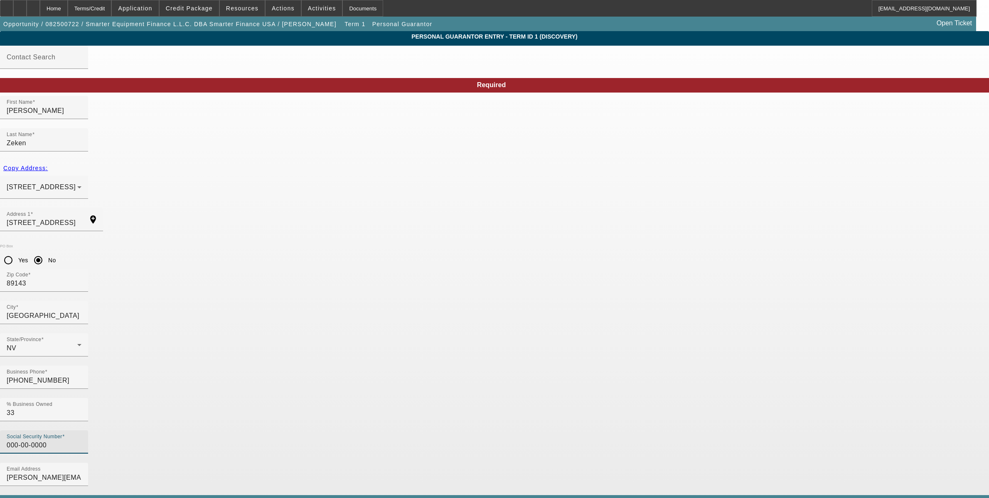
drag, startPoint x: 304, startPoint y: 325, endPoint x: 246, endPoint y: 320, distance: 58.8
click at [246, 321] on app-personal-guarantor-manage "Personal Guarantor Entry - Term ID 1 (Discovery) Contact Search Required First …" at bounding box center [494, 443] width 989 height 824
type input "111-11-1111"
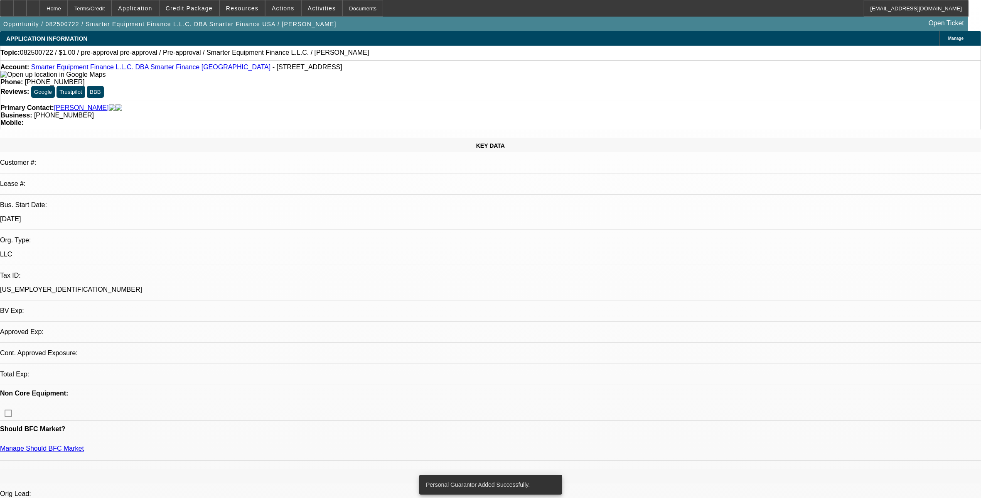
select select "0"
select select "2"
select select "0.1"
select select "4"
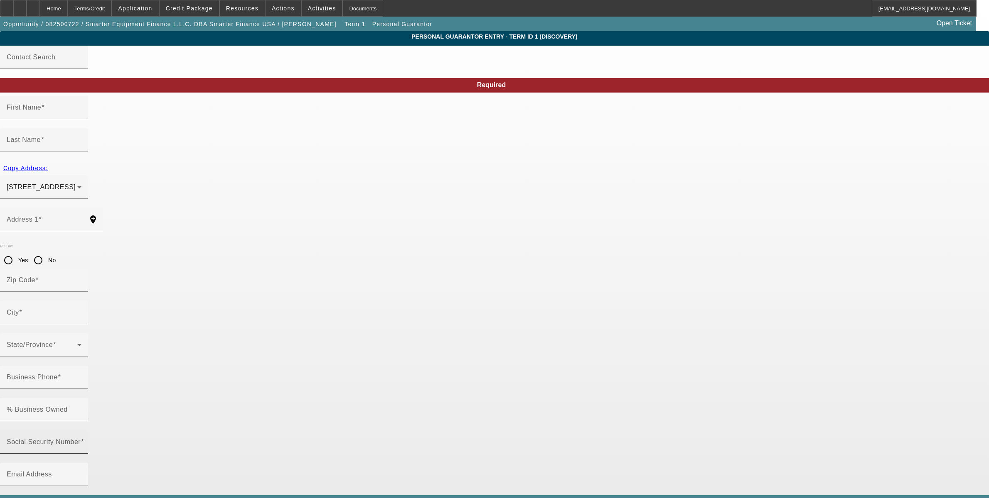
type input "Robert"
type input "Misheloff"
type input "10725 Sapphire Vista Avenue"
radio input "true"
type input "89144"
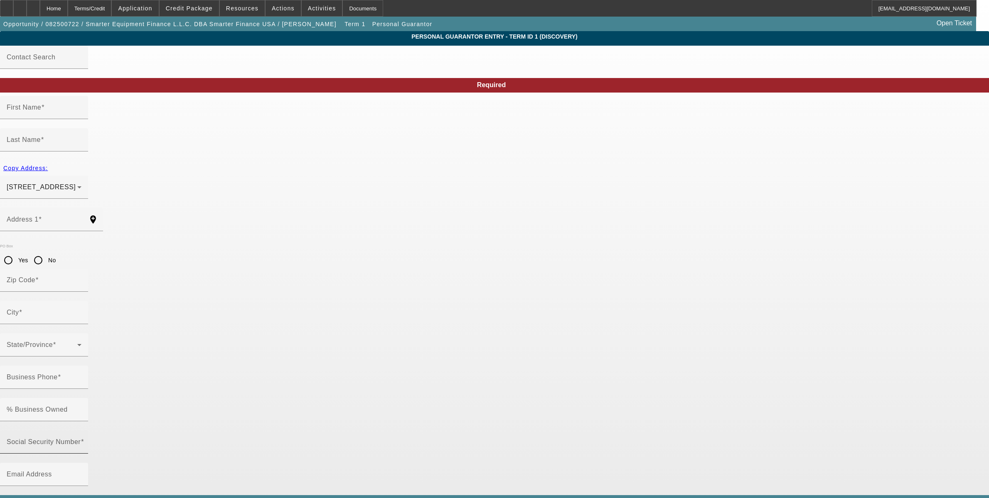
type input "Las Vegas"
type input "(702) 703-1128"
type input "33"
type input "000-00-0000"
type input "rob@smarterfinanceusa.com"
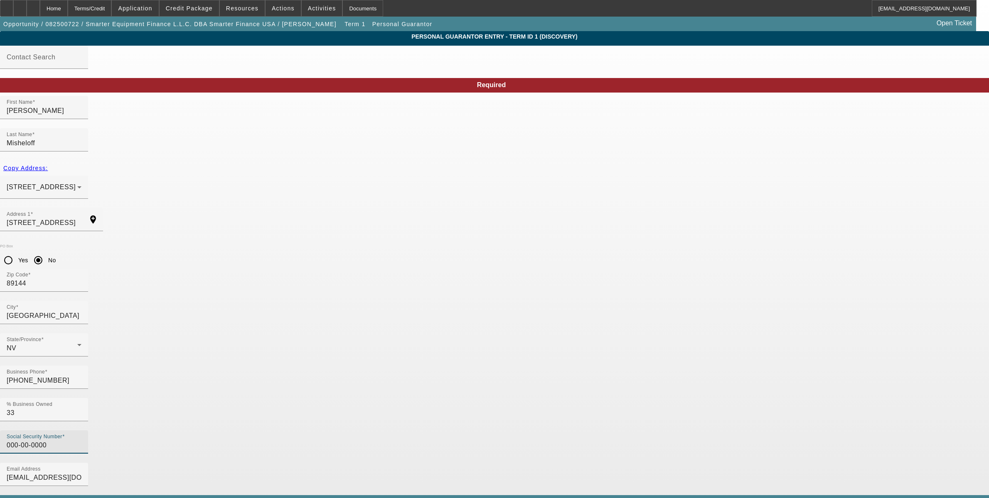
click at [81, 441] on input "000-00-0000" at bounding box center [44, 446] width 75 height 10
type input "222-22-2222"
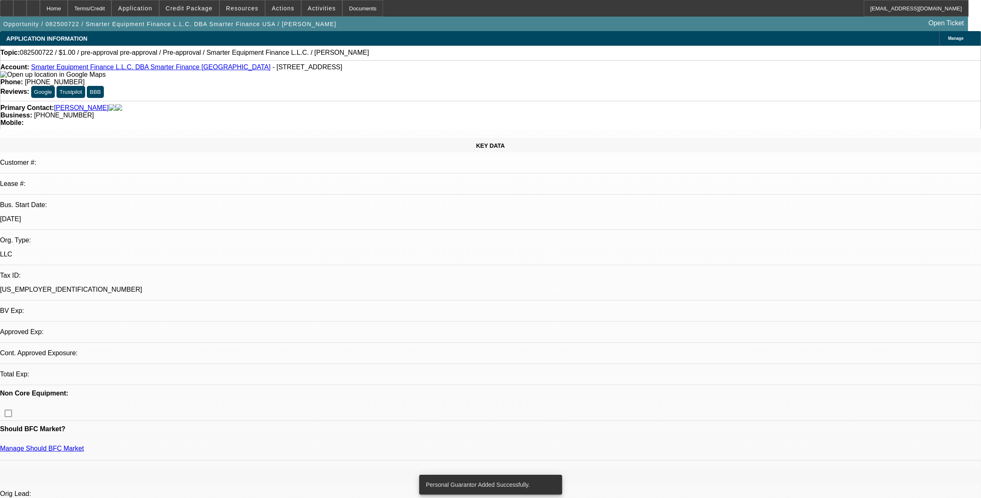
select select "0"
select select "2"
select select "0.1"
select select "4"
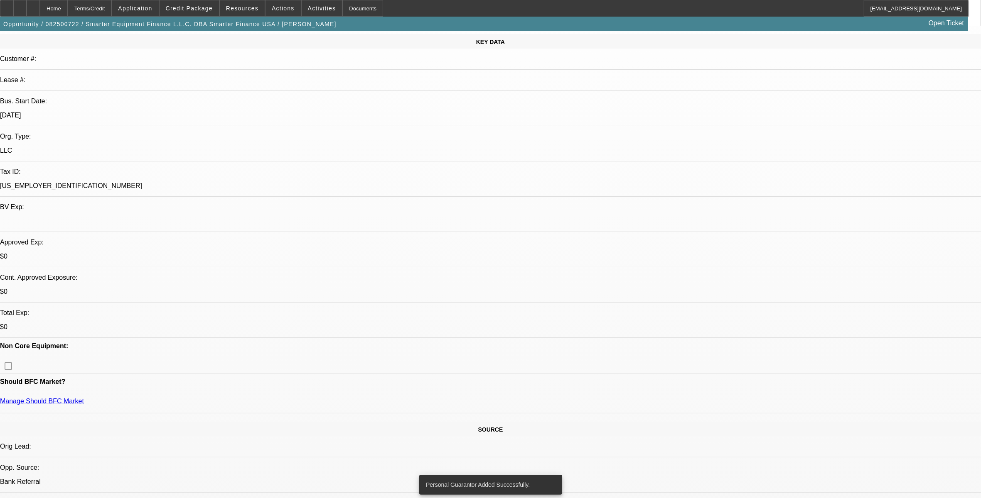
scroll to position [156, 0]
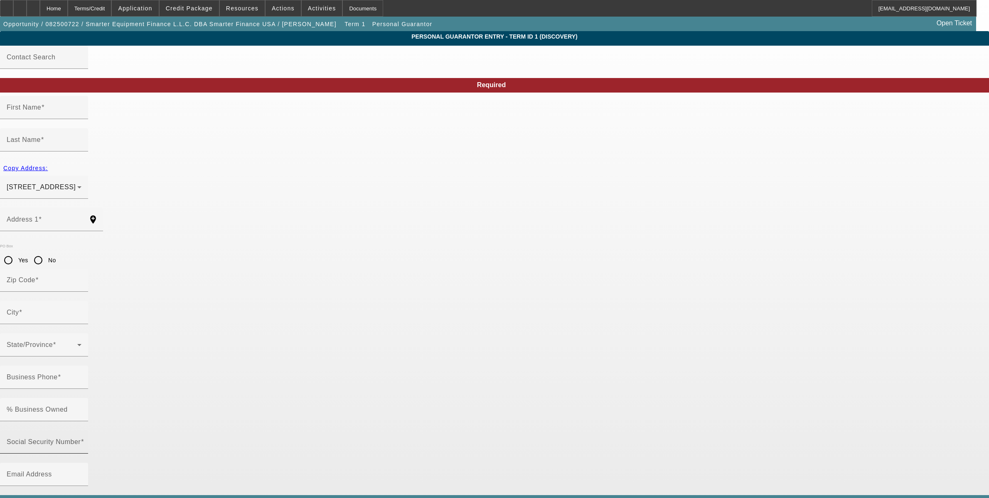
type input "Larry"
type input "Molenburg"
type input "12924 Taylor Frances Lane"
radio input "true"
type input "76052"
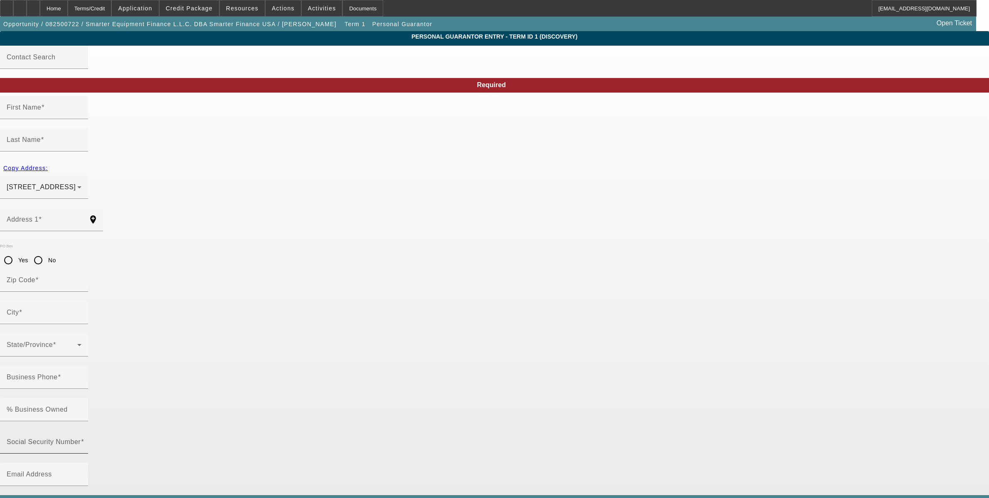
type input "Haslet"
type input "(705) 805-2322"
type input "33"
type input "000-00-0000"
type input "larry@smarterfinanceusa.com"
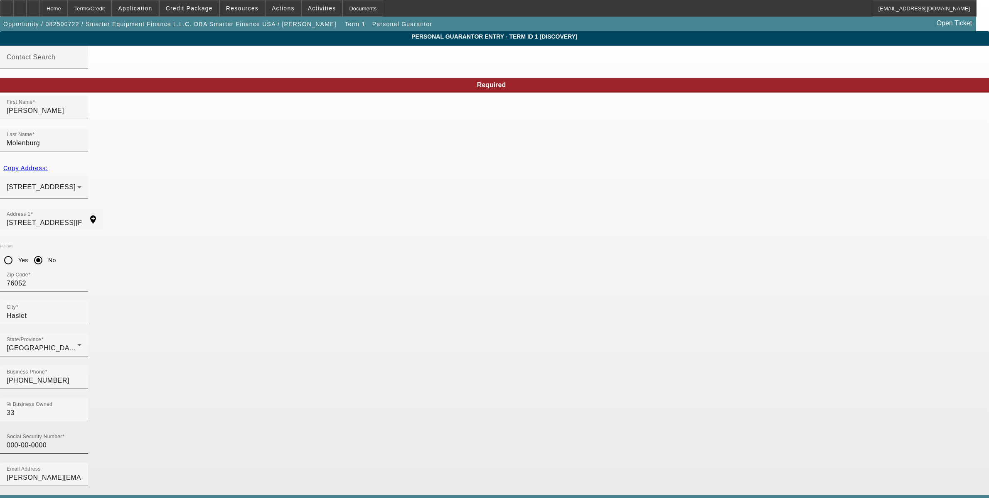
click at [81, 441] on input "000-00-0000" at bounding box center [44, 446] width 75 height 10
drag, startPoint x: 301, startPoint y: 323, endPoint x: 219, endPoint y: 321, distance: 81.9
click at [219, 321] on app-personal-guarantor-manage "Personal Guarantor Entry - Term ID 1 (Discovery) Contact Search Required First …" at bounding box center [494, 443] width 989 height 824
type input "333-33-3333"
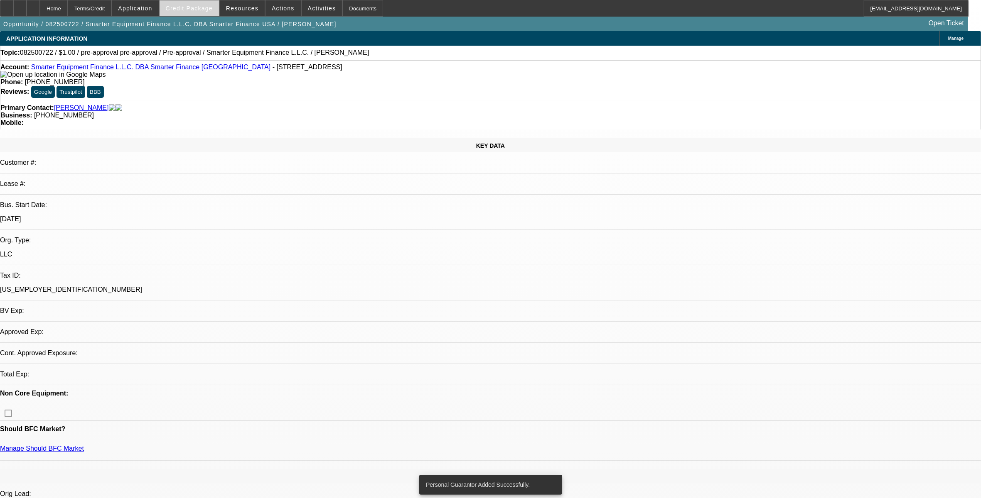
select select "0"
select select "2"
select select "0.1"
select select "4"
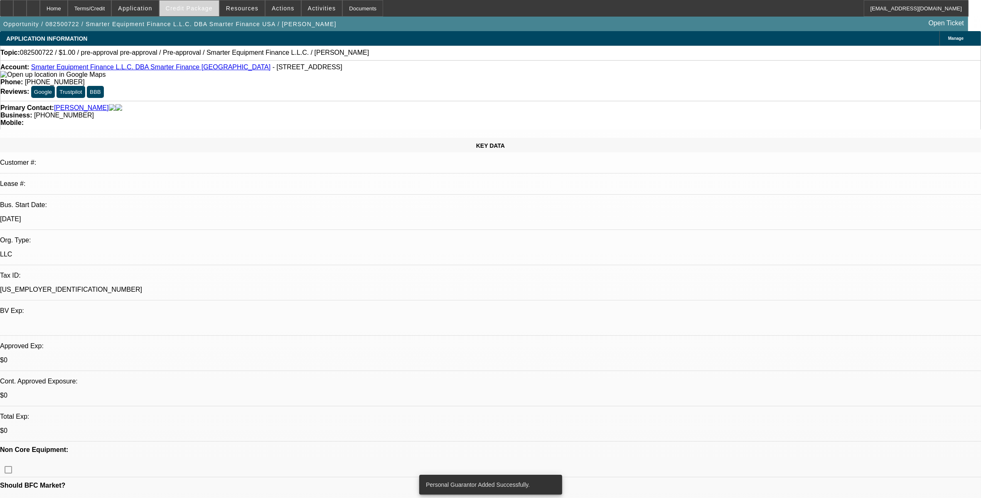
click at [213, 10] on span "Credit Package" at bounding box center [189, 8] width 47 height 7
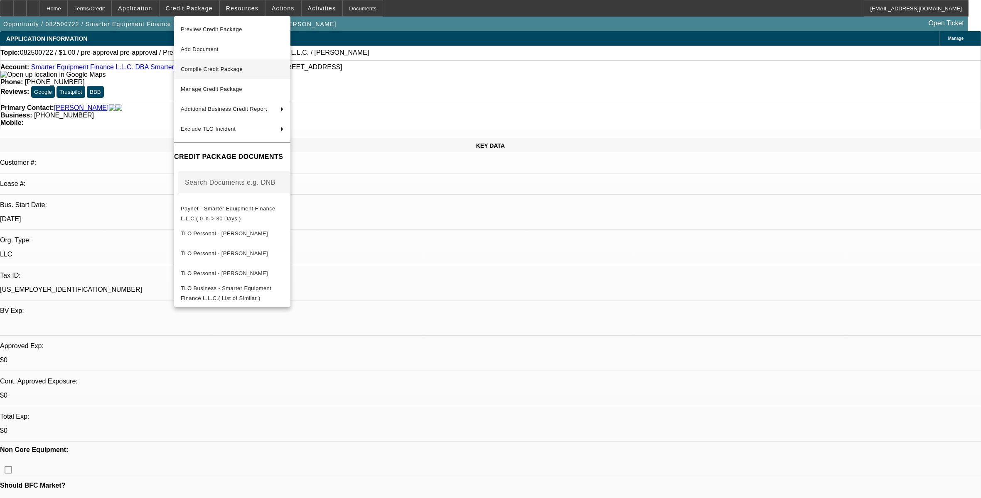
click at [227, 64] on span "Compile Credit Package" at bounding box center [232, 69] width 103 height 10
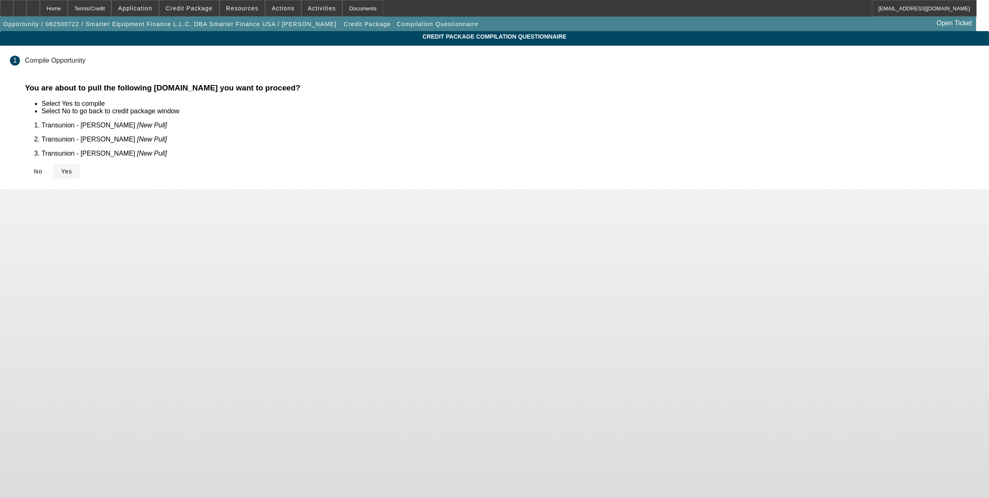
click at [72, 168] on span "Yes" at bounding box center [66, 171] width 11 height 7
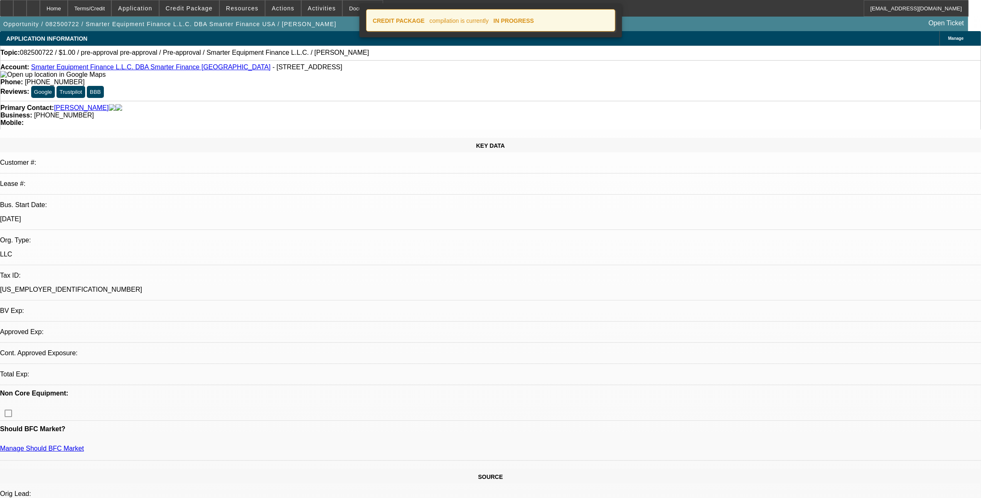
select select "0"
select select "2"
select select "0.1"
select select "4"
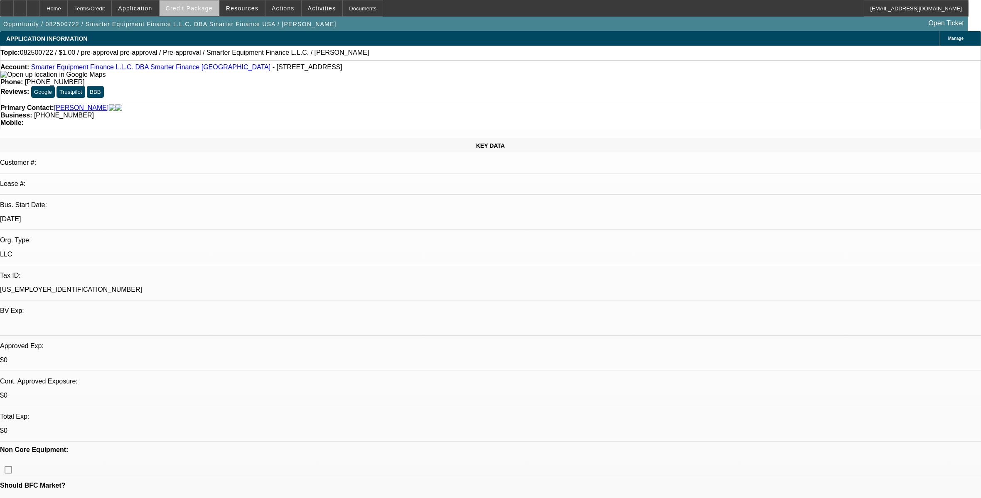
click at [208, 12] on span at bounding box center [189, 8] width 59 height 20
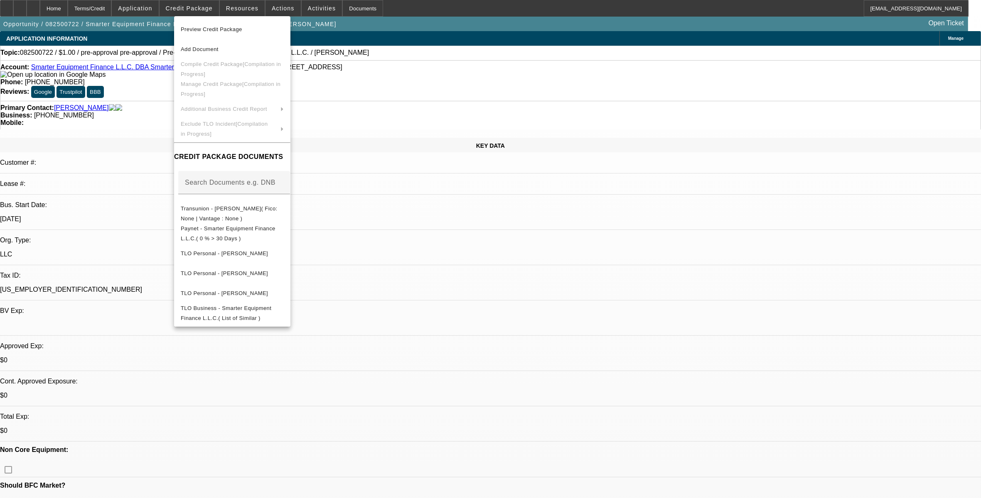
click at [206, 12] on div at bounding box center [490, 249] width 981 height 498
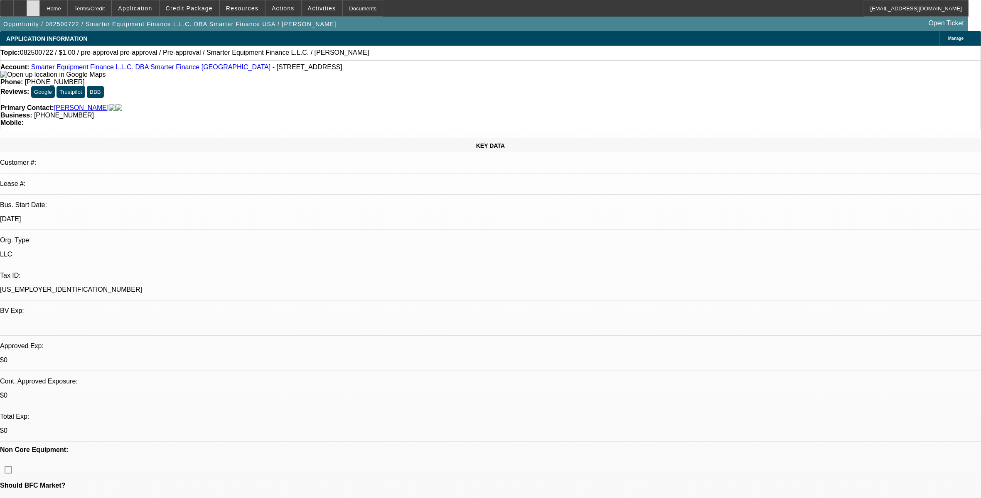
click at [40, 11] on div at bounding box center [33, 8] width 13 height 17
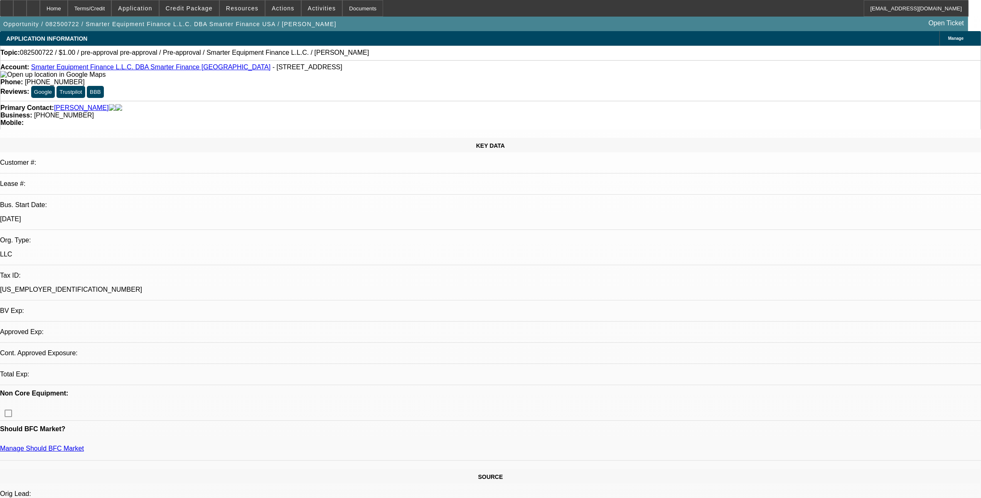
select select "0"
select select "2"
select select "0.1"
select select "4"
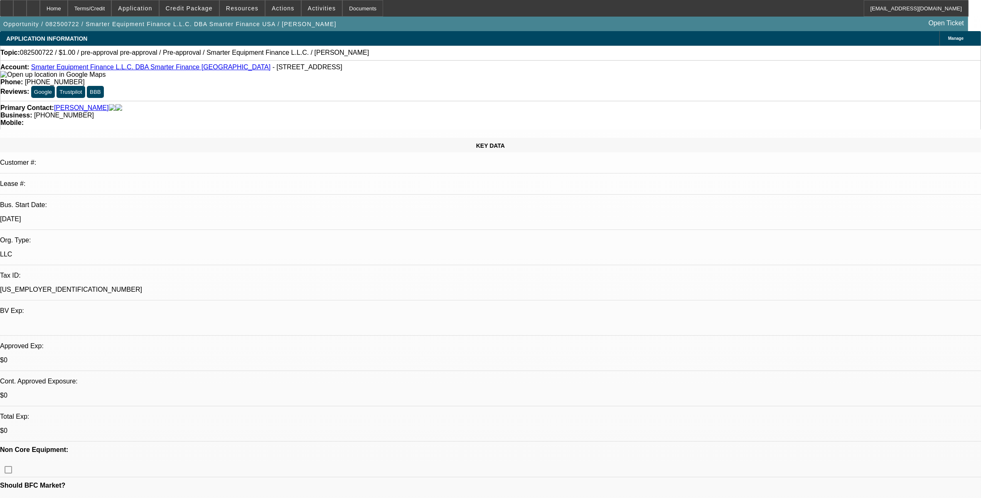
click at [27, 10] on div at bounding box center [19, 8] width 13 height 17
click at [40, 9] on div at bounding box center [33, 8] width 13 height 17
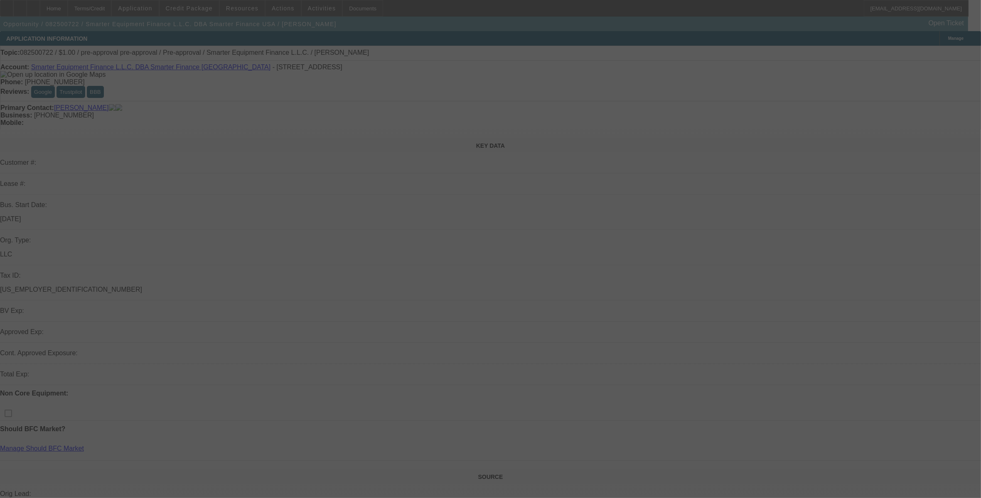
select select "0"
select select "2"
select select "0.1"
select select "4"
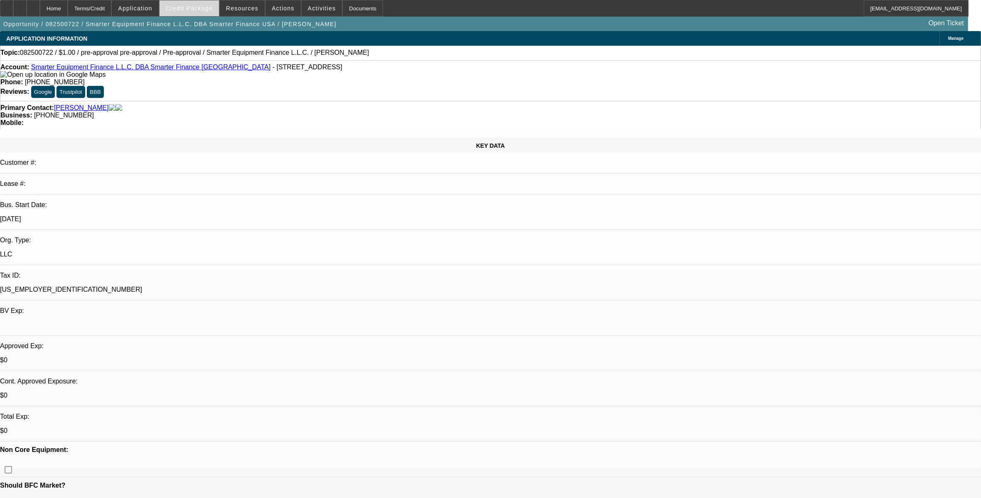
click at [208, 10] on span "Credit Package" at bounding box center [189, 8] width 47 height 7
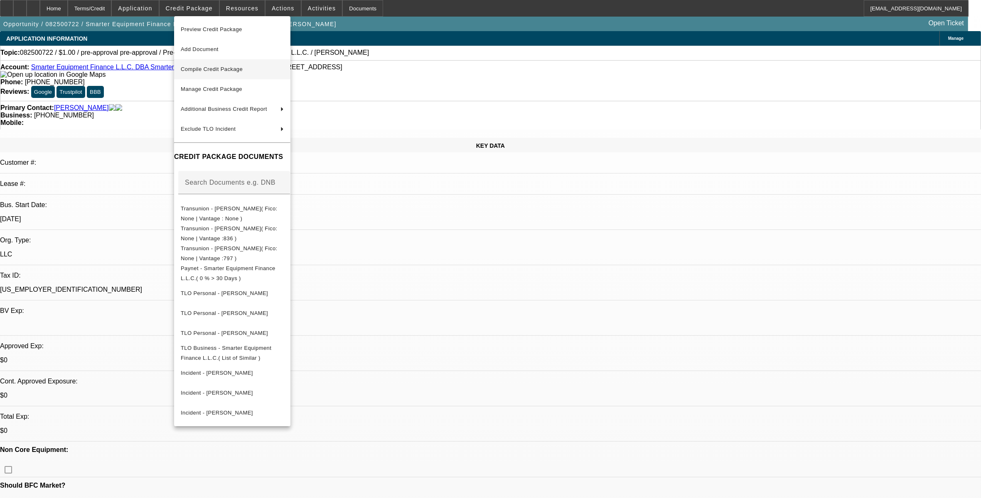
click at [227, 69] on span "Compile Credit Package" at bounding box center [212, 69] width 62 height 6
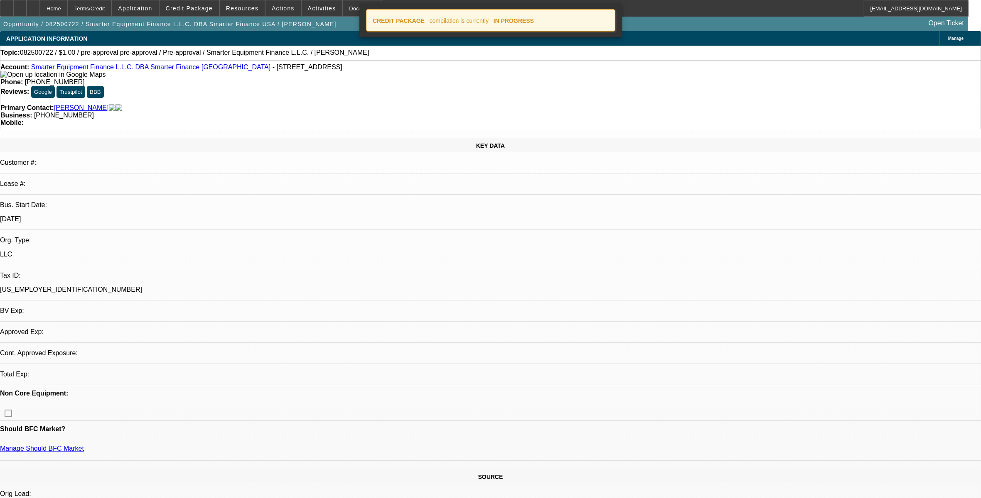
select select "0"
select select "2"
select select "0.1"
select select "4"
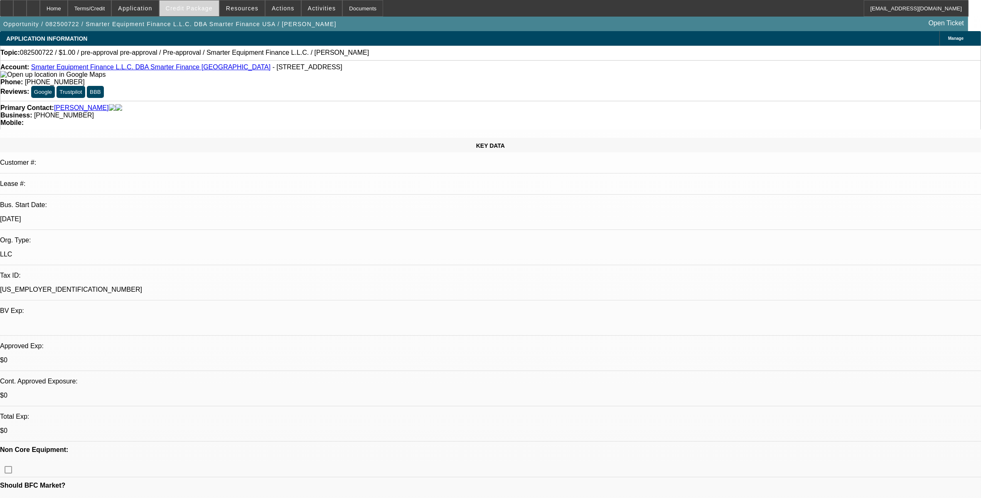
click at [211, 9] on span "Credit Package" at bounding box center [189, 8] width 47 height 7
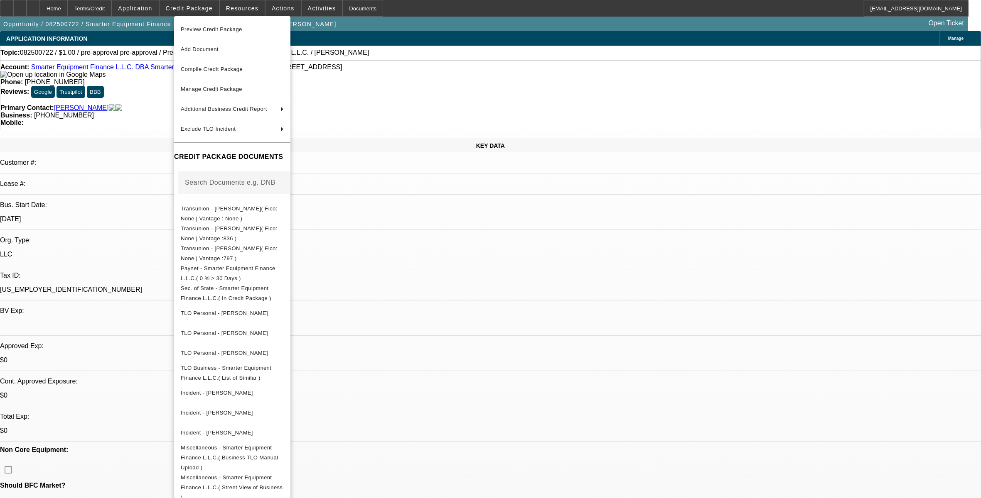
click at [57, 10] on div at bounding box center [490, 249] width 981 height 498
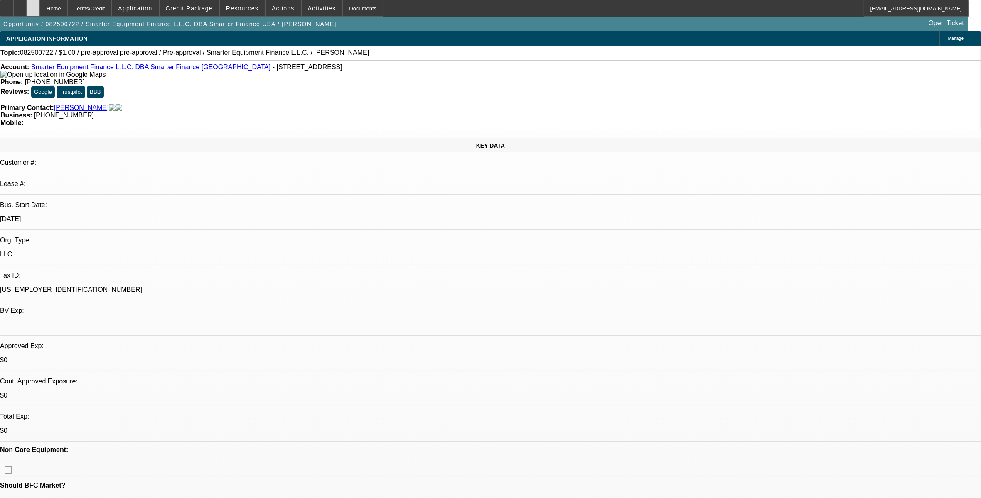
click at [40, 10] on div at bounding box center [33, 8] width 13 height 17
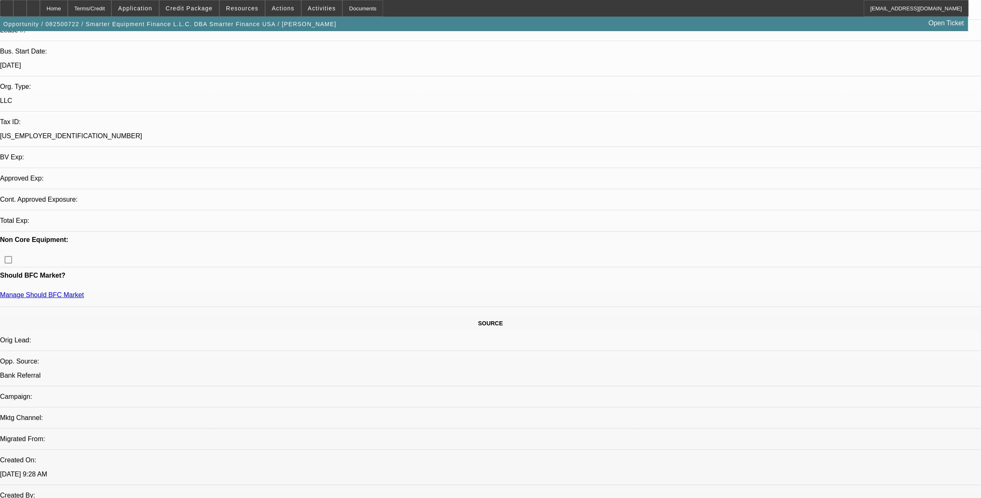
select select "0"
select select "2"
select select "0.1"
select select "4"
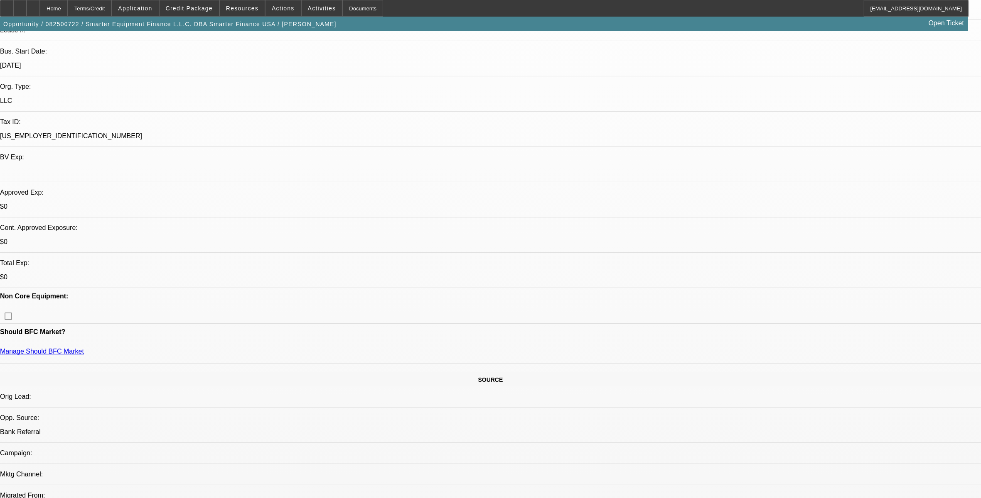
scroll to position [156, 0]
click at [201, 9] on span "Credit Package" at bounding box center [189, 8] width 47 height 7
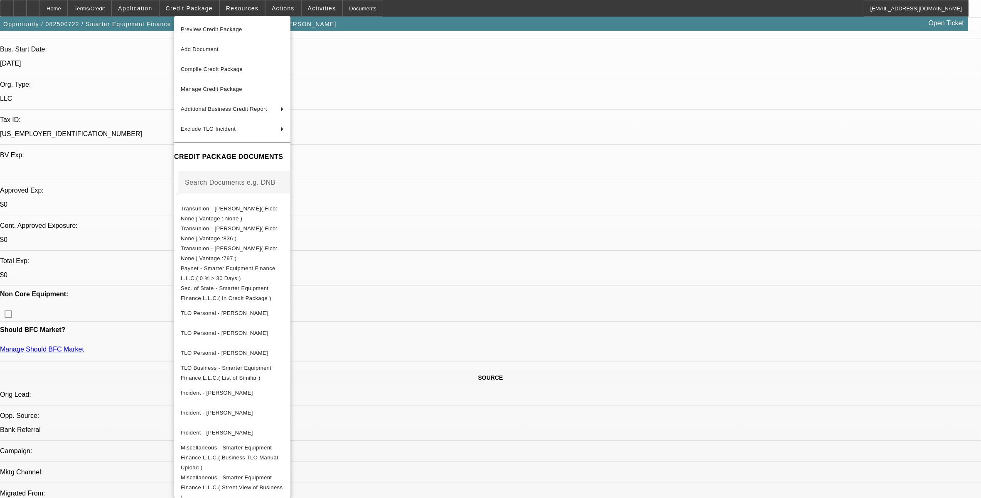
click at [87, 204] on div at bounding box center [490, 249] width 981 height 498
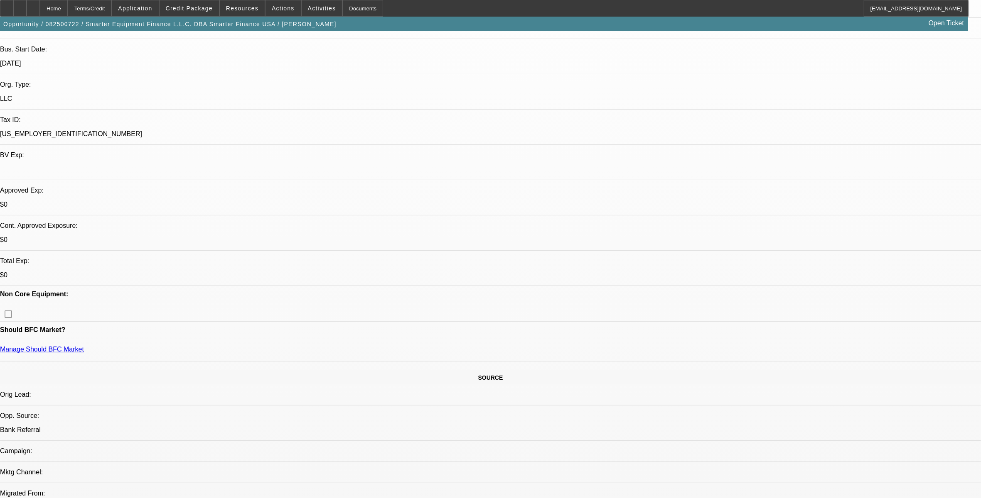
click at [206, 12] on span at bounding box center [189, 8] width 59 height 20
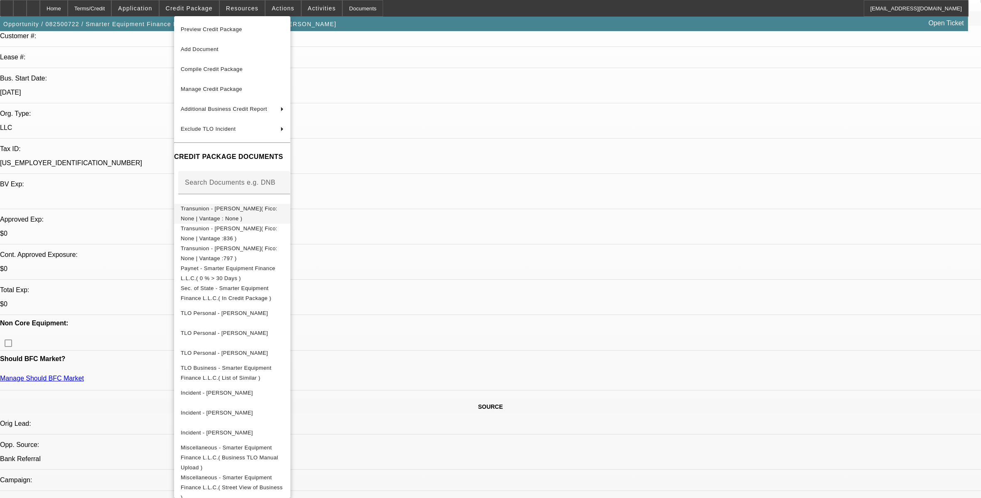
scroll to position [104, 0]
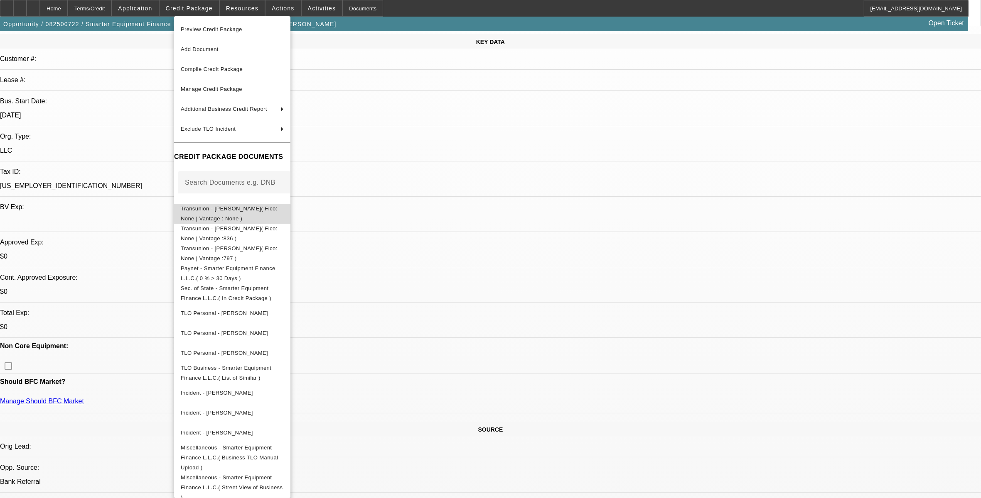
click at [281, 216] on button "Transunion - Zeken, Chet( Fico: None | Vantage : None )" at bounding box center [232, 214] width 116 height 20
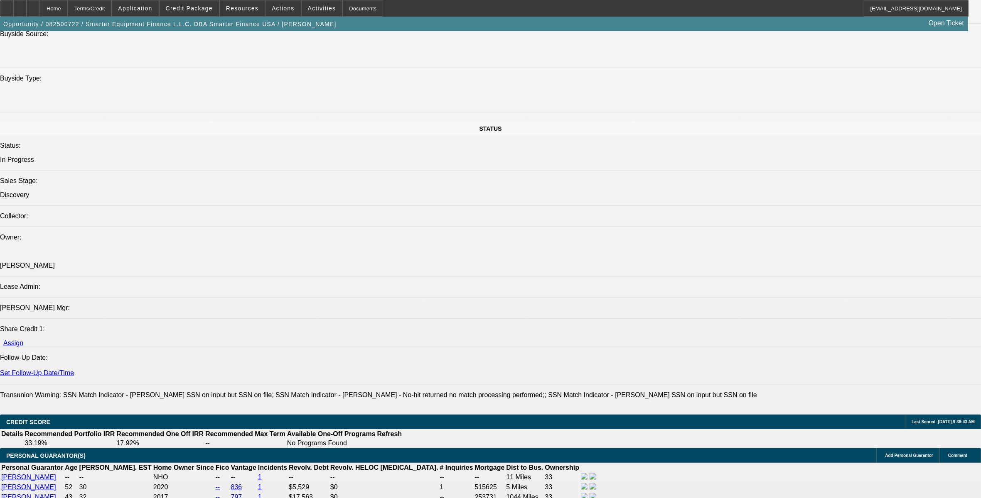
scroll to position [883, 0]
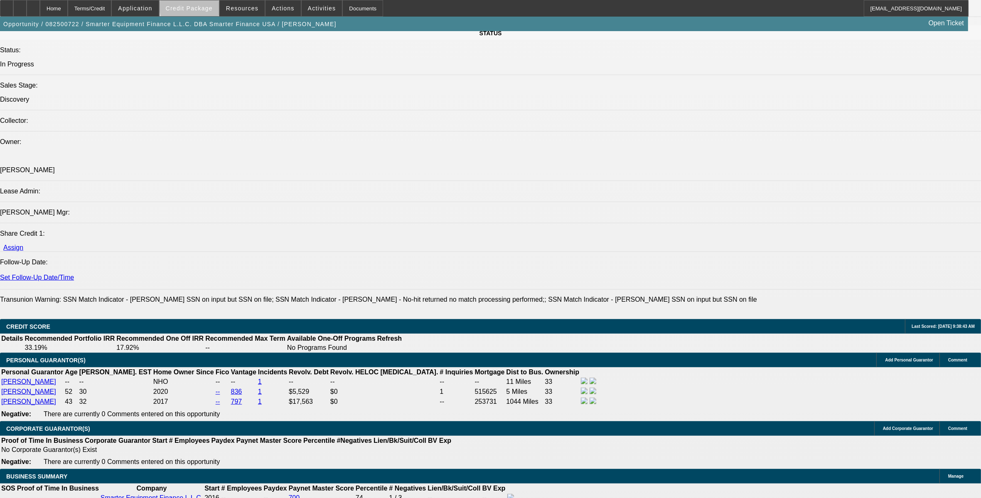
click at [214, 2] on span at bounding box center [189, 8] width 59 height 20
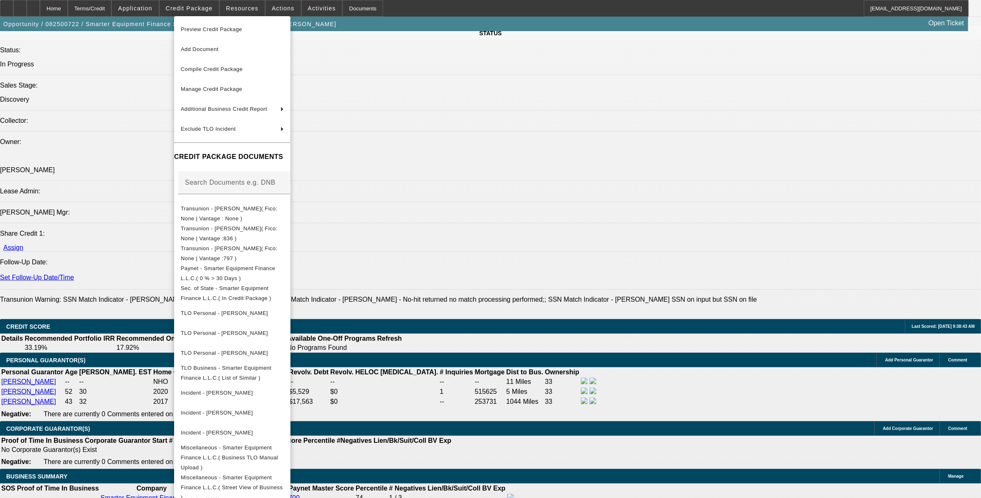
click at [459, 383] on div at bounding box center [490, 249] width 981 height 498
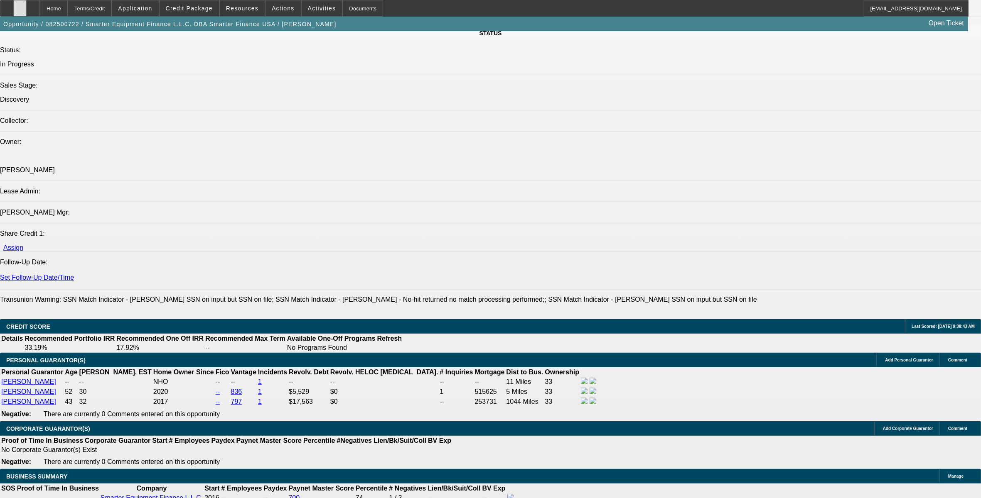
click at [20, 5] on icon at bounding box center [20, 5] width 0 height 0
click at [219, 12] on span at bounding box center [189, 8] width 59 height 20
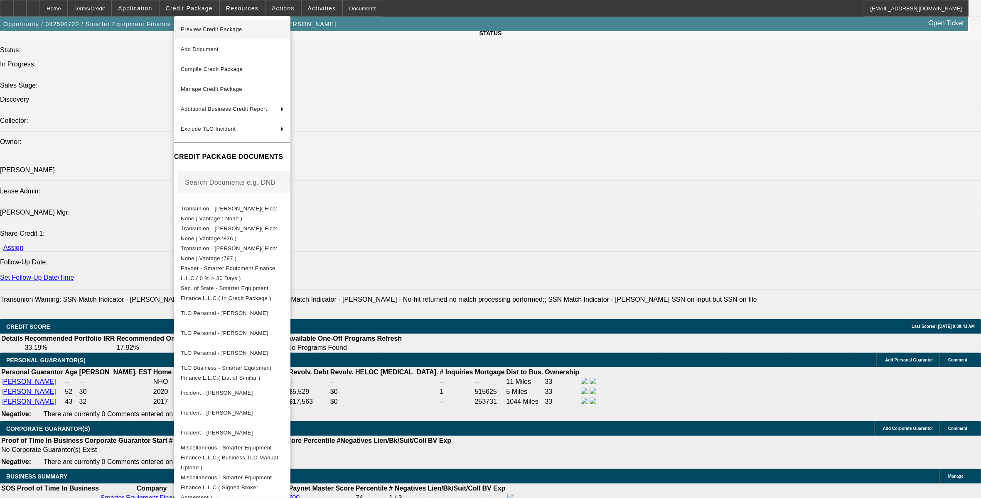
click at [227, 32] on span "Preview Credit Package" at bounding box center [232, 30] width 103 height 10
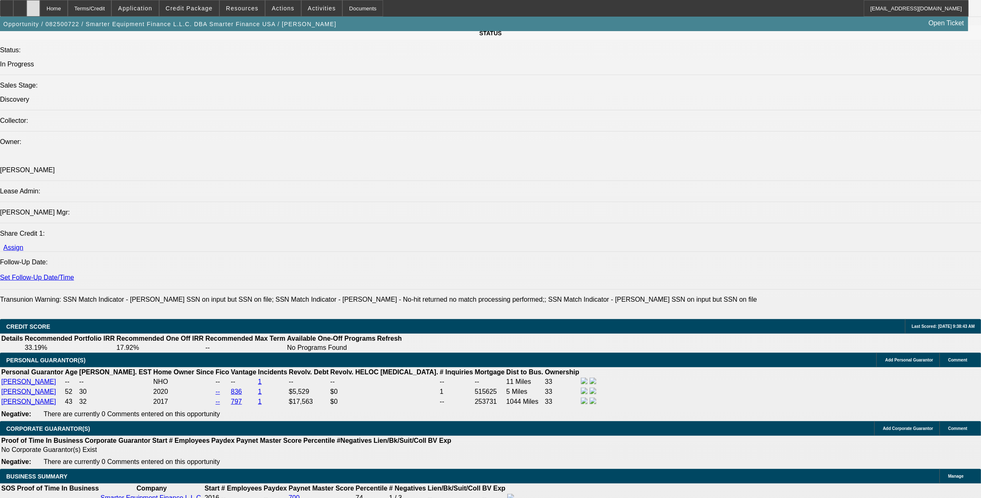
click at [40, 11] on div at bounding box center [33, 8] width 13 height 17
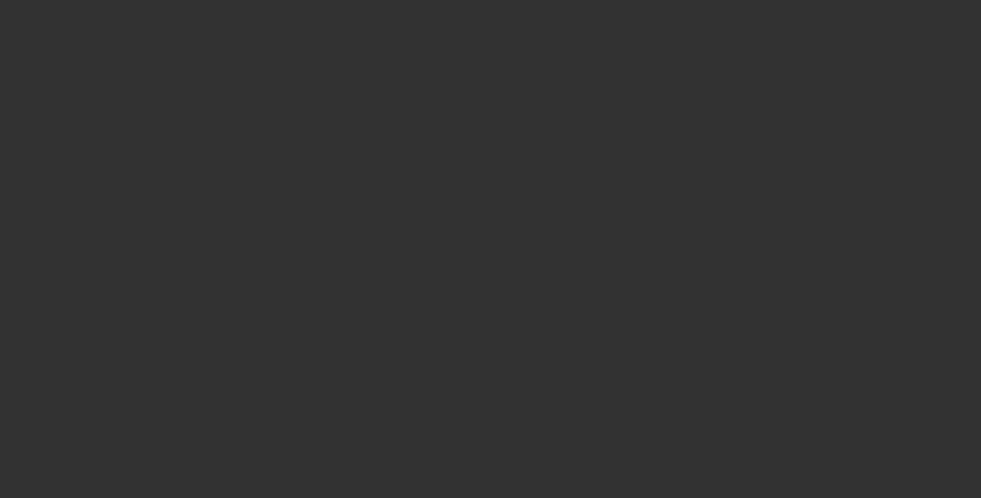
select select "0"
select select "2"
select select "0.1"
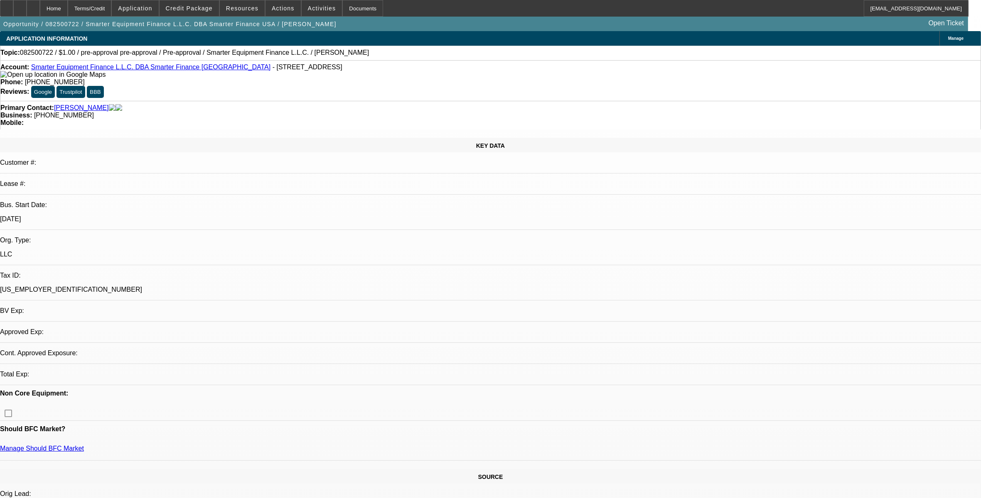
select select "1"
select select "2"
select select "4"
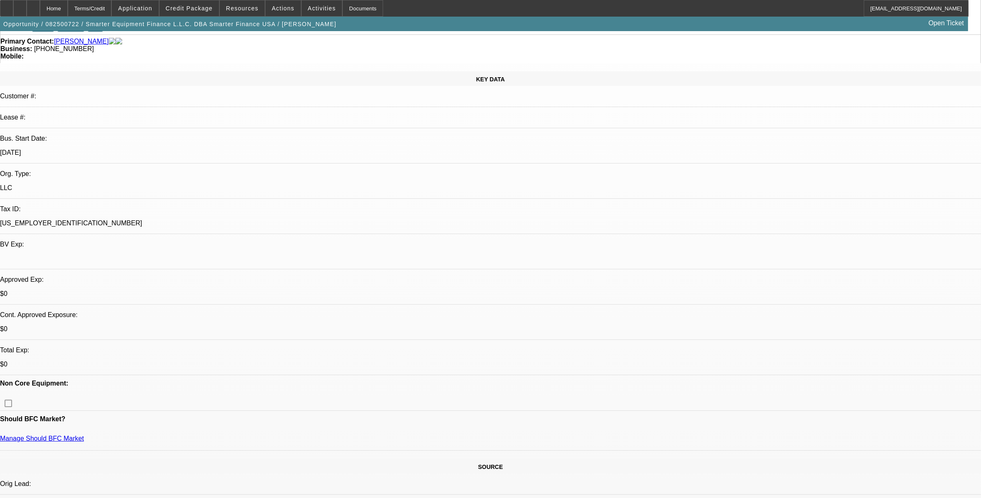
scroll to position [156, 0]
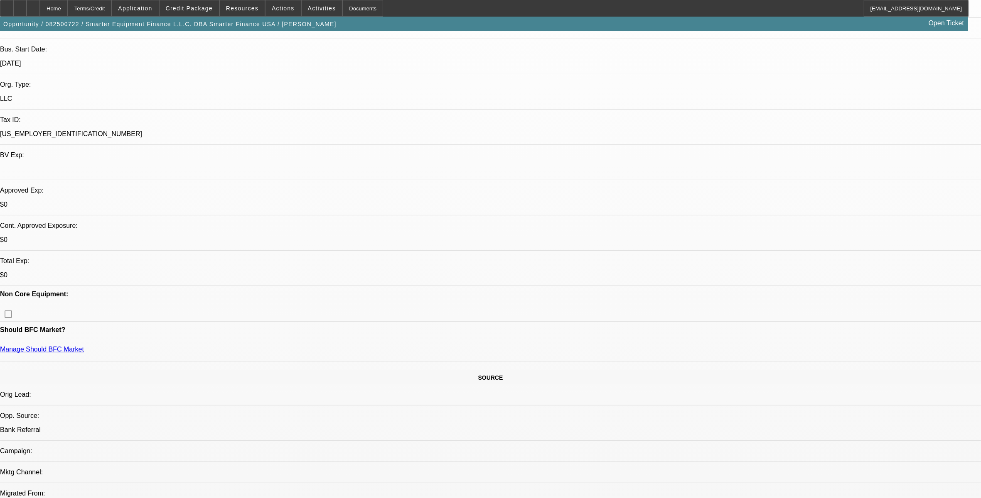
click at [200, 12] on span at bounding box center [189, 8] width 59 height 20
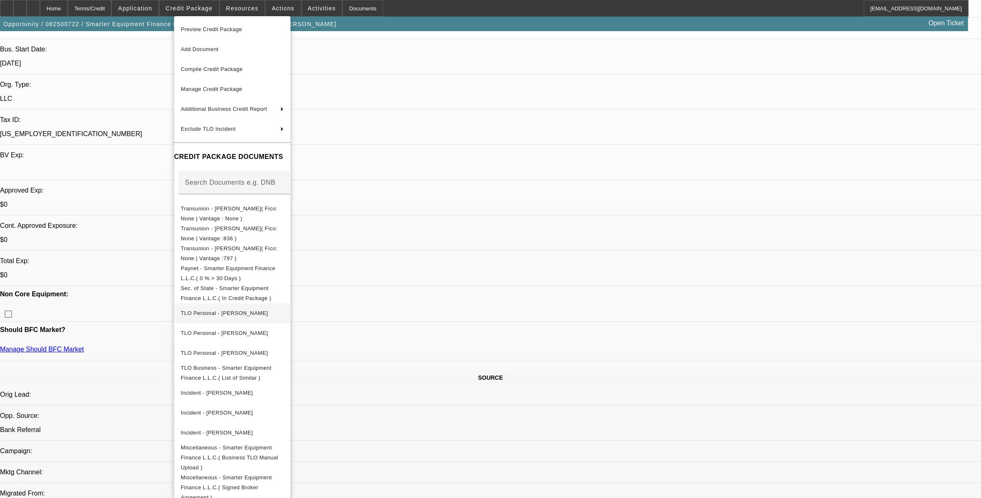
click at [284, 311] on span "TLO Personal - [PERSON_NAME]" at bounding box center [232, 313] width 103 height 10
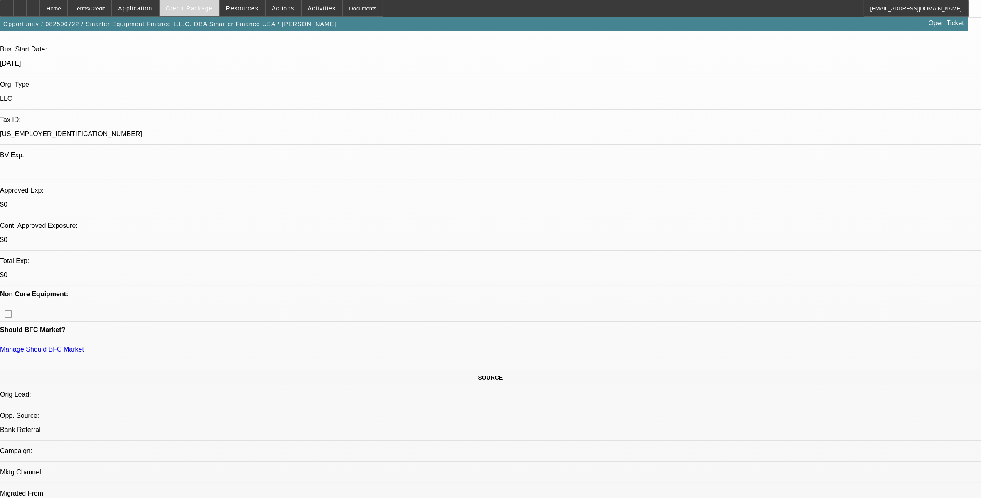
click at [216, 13] on span at bounding box center [189, 8] width 59 height 20
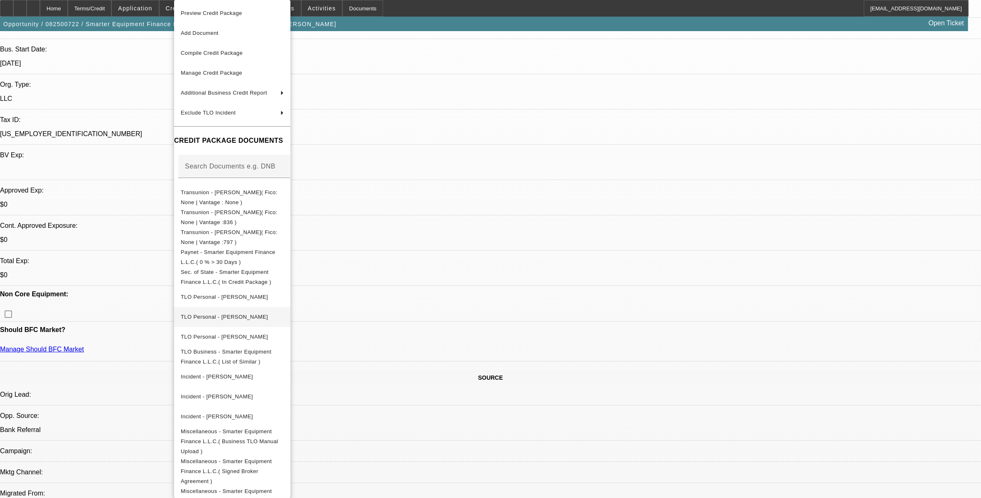
click at [229, 319] on button "TLO Personal - [PERSON_NAME]" at bounding box center [232, 317] width 116 height 20
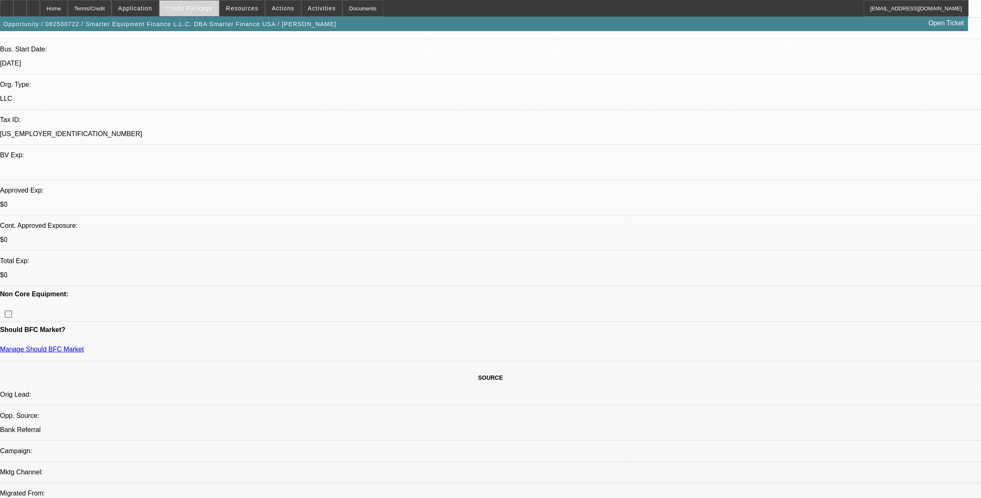
click at [190, 15] on span at bounding box center [189, 8] width 59 height 20
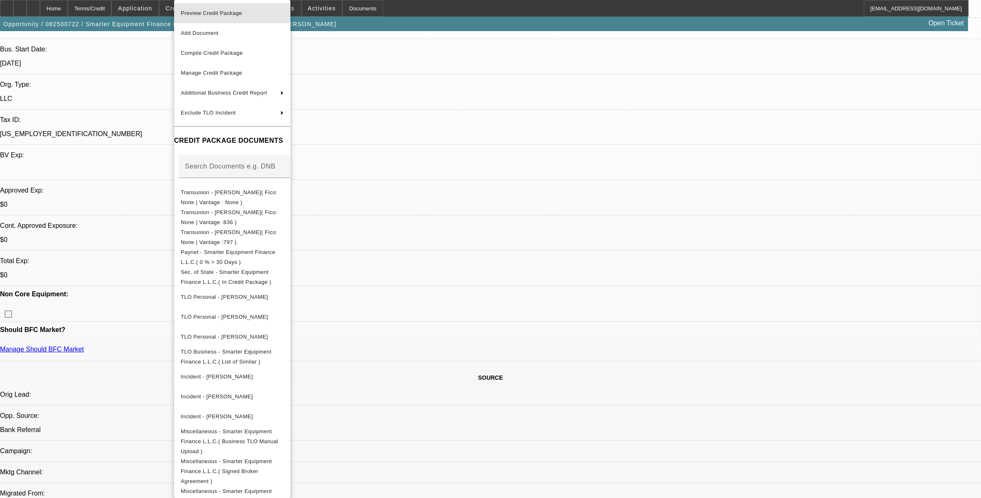
click at [196, 9] on span "Preview Credit Package" at bounding box center [232, 13] width 103 height 10
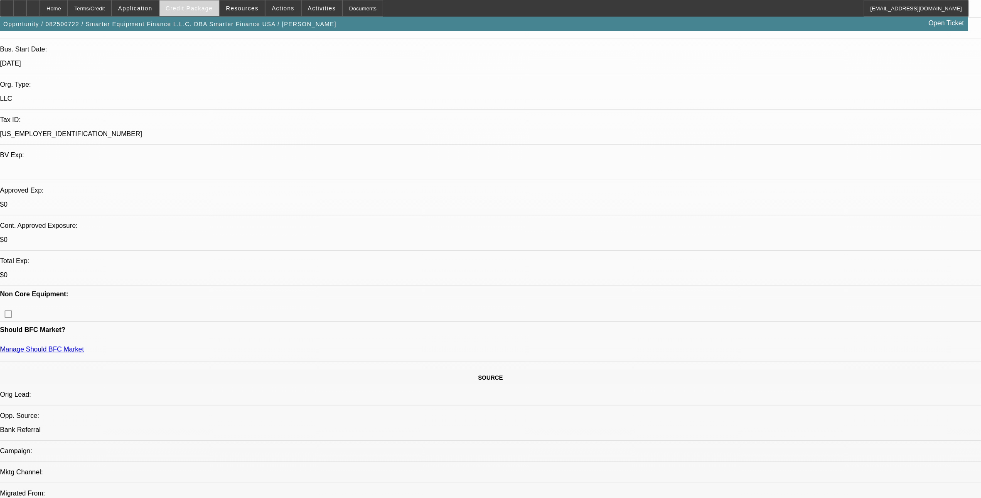
click at [196, 3] on span at bounding box center [189, 8] width 59 height 20
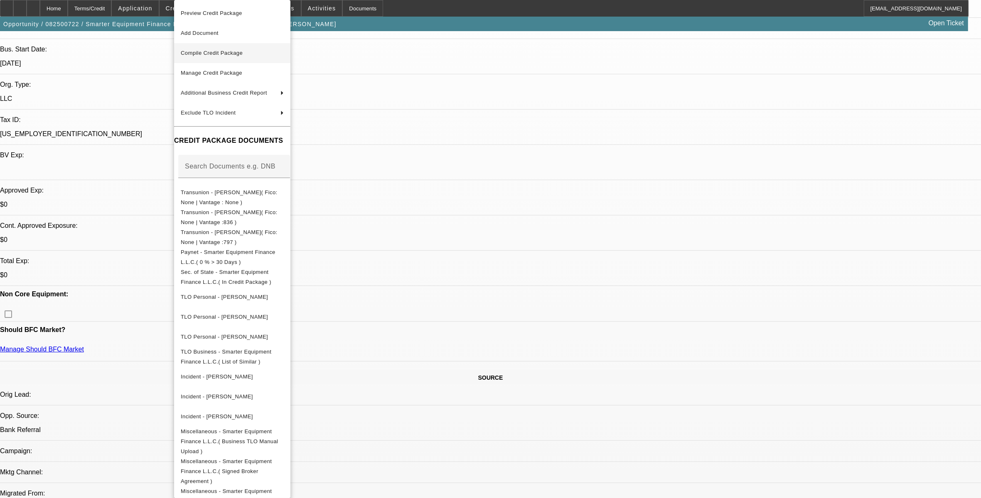
click at [220, 53] on span "Compile Credit Package" at bounding box center [212, 53] width 62 height 6
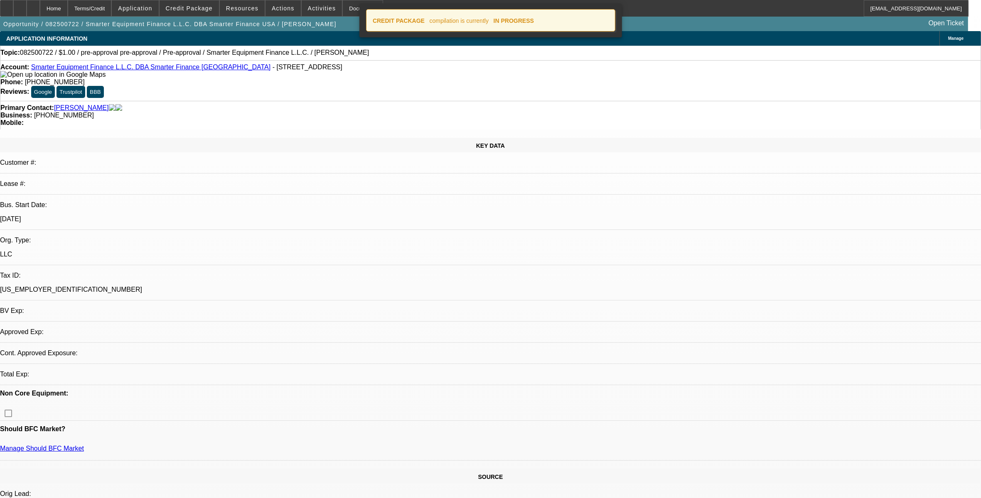
select select "0"
select select "2"
select select "0.1"
select select "4"
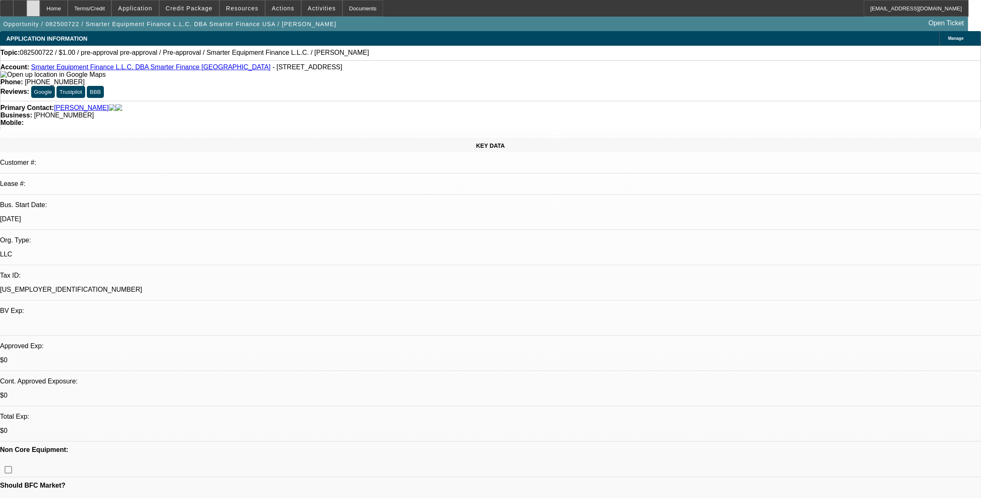
click at [40, 12] on div at bounding box center [33, 8] width 13 height 17
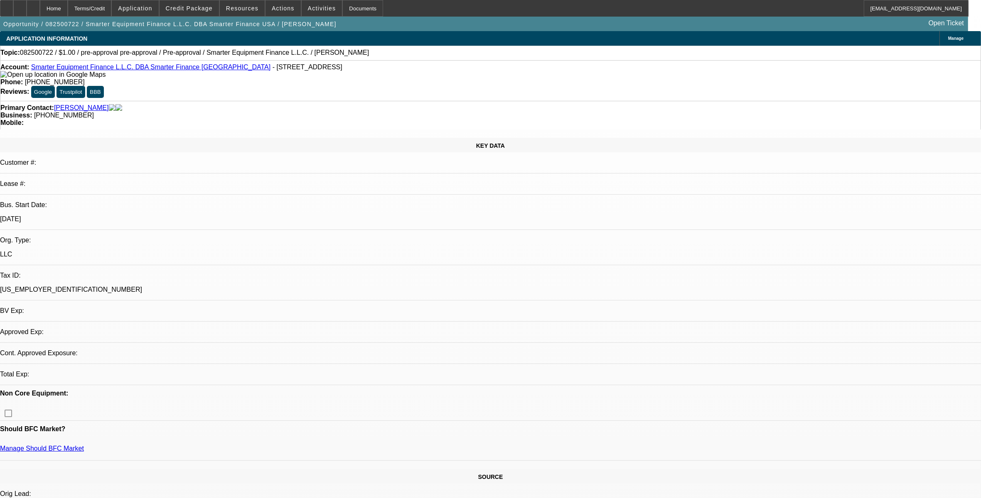
select select "0"
select select "2"
select select "0.1"
select select "4"
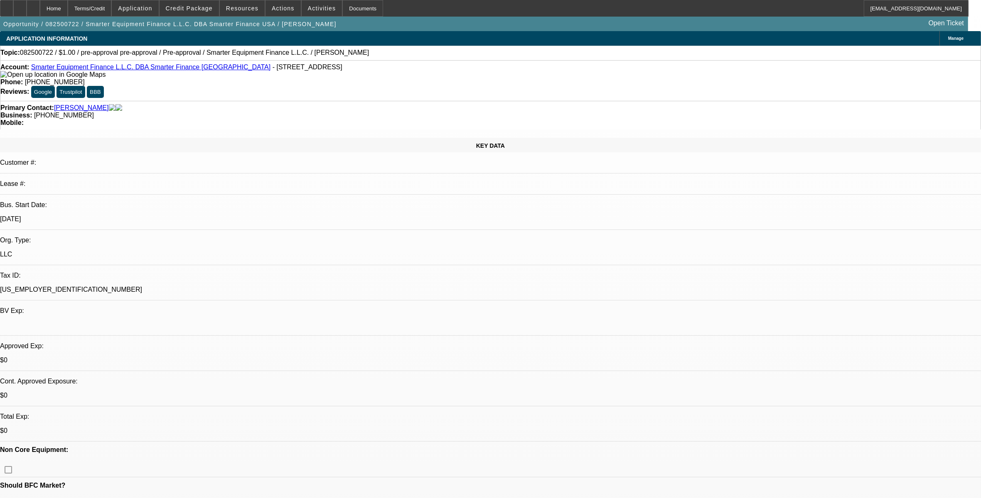
click at [205, 11] on span "Credit Package" at bounding box center [189, 8] width 47 height 7
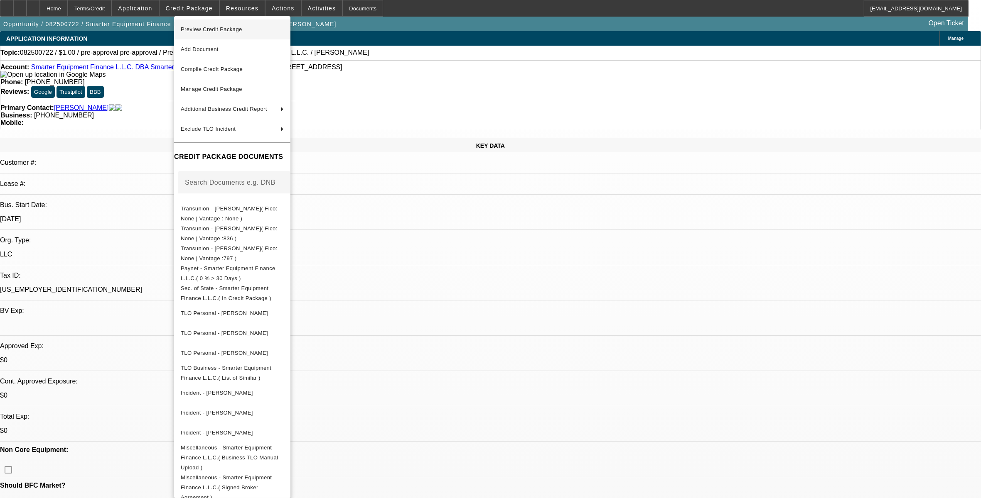
click at [223, 33] on span "Preview Credit Package" at bounding box center [232, 30] width 103 height 10
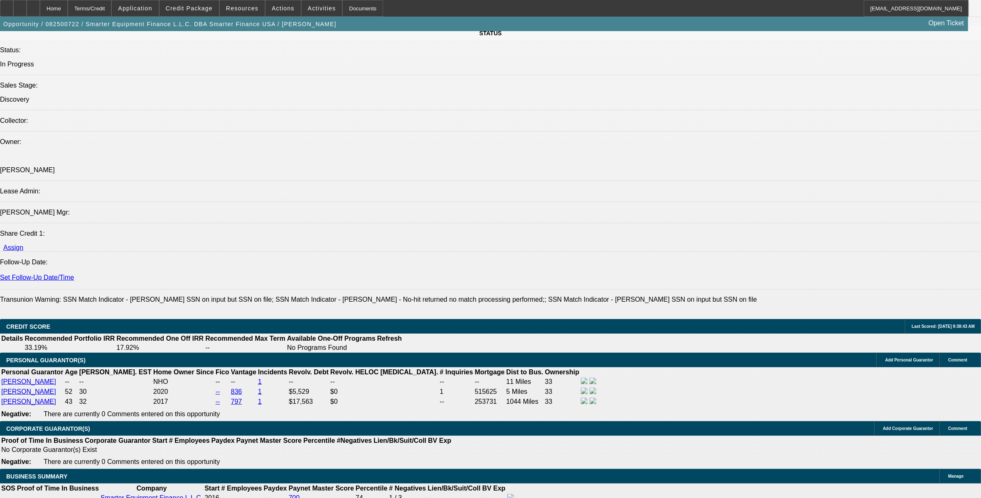
scroll to position [987, 0]
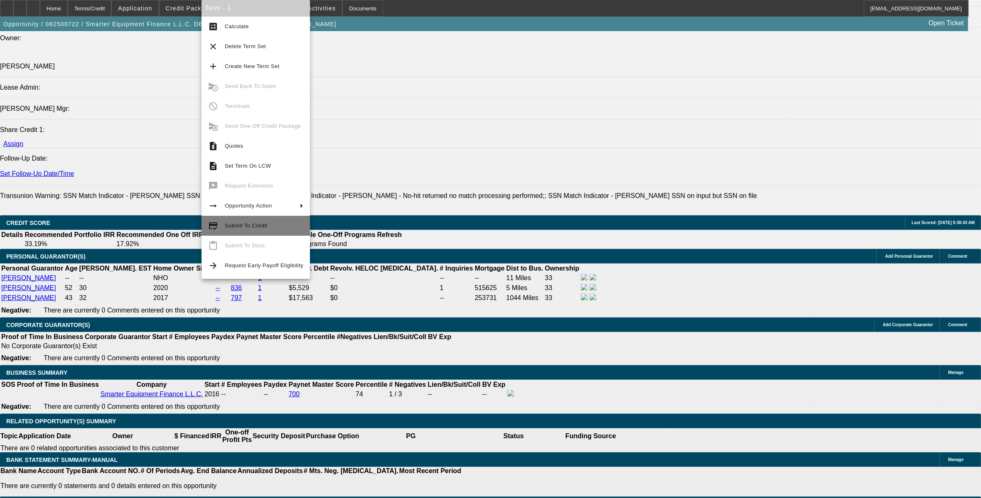
click at [236, 219] on button "credit_score Submit To Credit" at bounding box center [255, 226] width 108 height 20
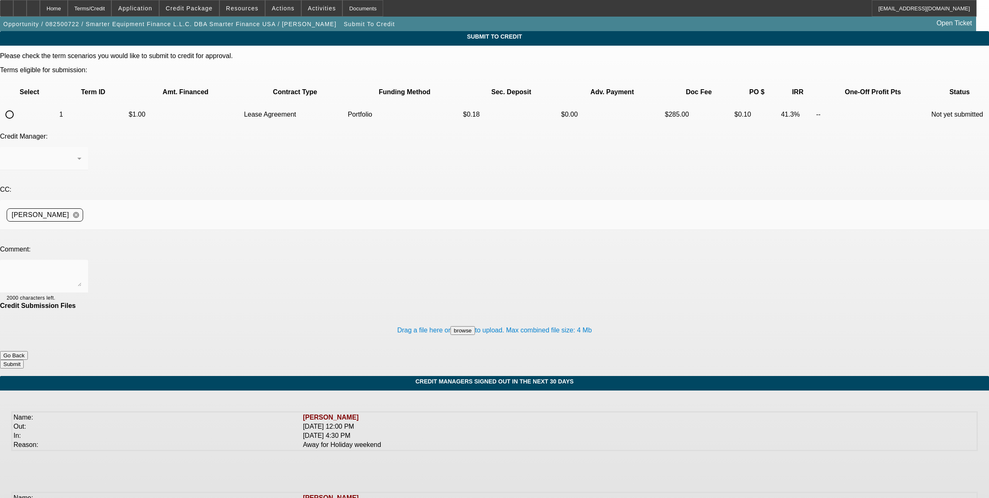
click at [18, 106] on input "radio" at bounding box center [9, 114] width 17 height 17
radio input "true"
click at [81, 147] on div "Arida, George" at bounding box center [44, 158] width 75 height 23
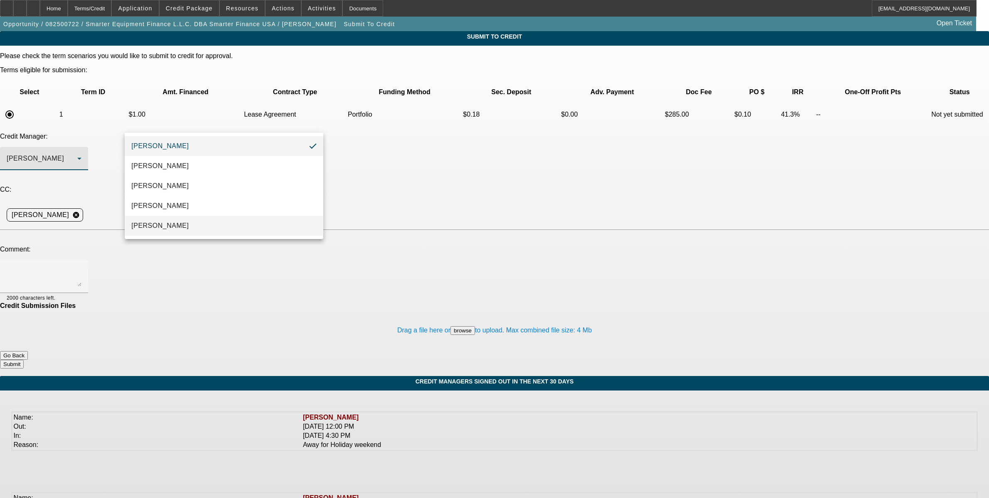
click at [198, 219] on mat-option "[PERSON_NAME]" at bounding box center [224, 226] width 199 height 20
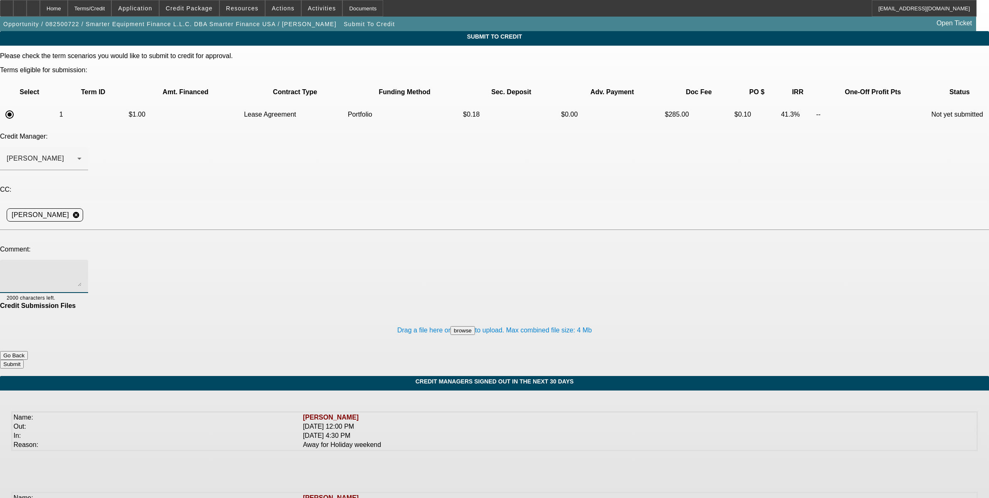
click at [81, 267] on textarea at bounding box center [44, 277] width 75 height 20
type textarea "Sam -"
click at [68, 11] on div "Home" at bounding box center [54, 8] width 28 height 17
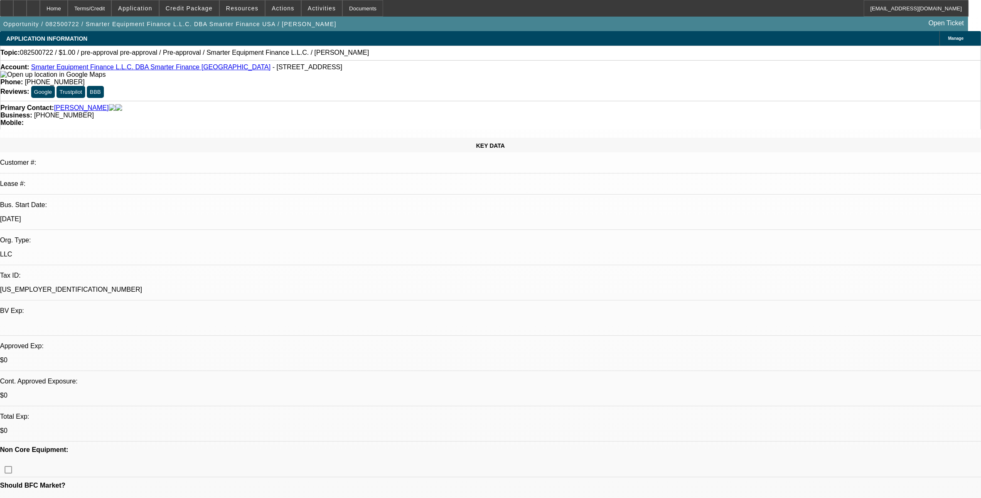
select select "0"
select select "2"
select select "0.1"
select select "4"
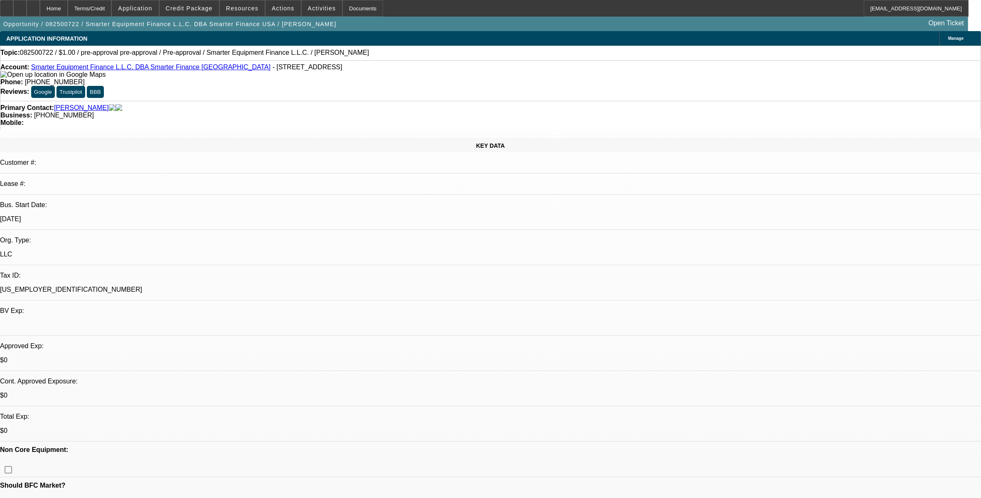
radio input "true"
paste textarea "- Where did we find them? o Jesse Johnson knows Chet and recommended him to Aar…"
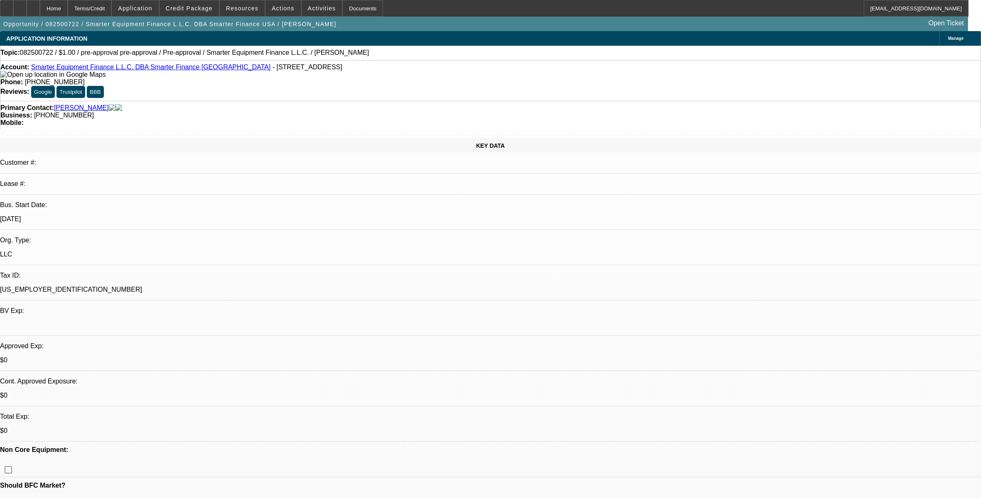
type textarea "- Where did we find them? o Jesse Johnson knows Chet and recommended him to Aar…"
radio input "true"
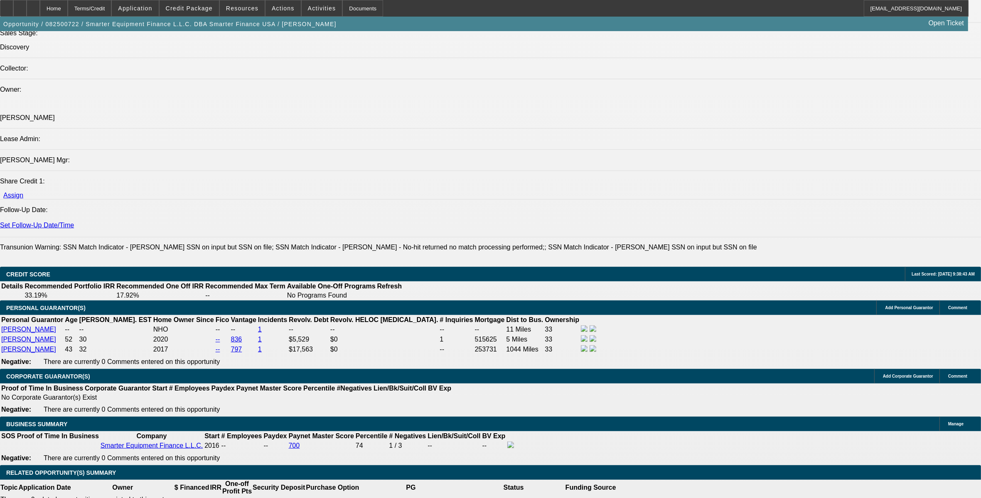
scroll to position [987, 0]
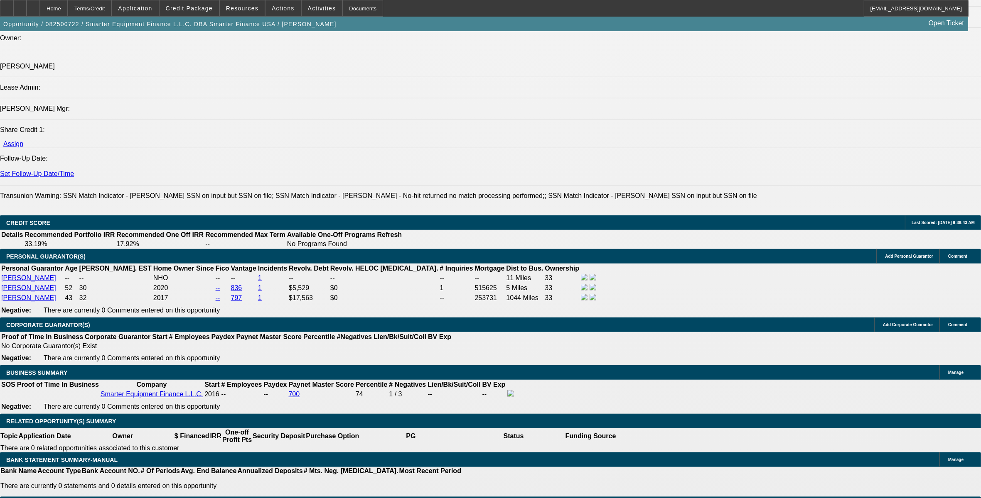
drag, startPoint x: 779, startPoint y: 133, endPoint x: 776, endPoint y: 156, distance: 22.7
radio input "true"
paste textarea "- Ownership Details: o Chet Zeken, CLFP - President  8812 Glenistar Gate Ave, …"
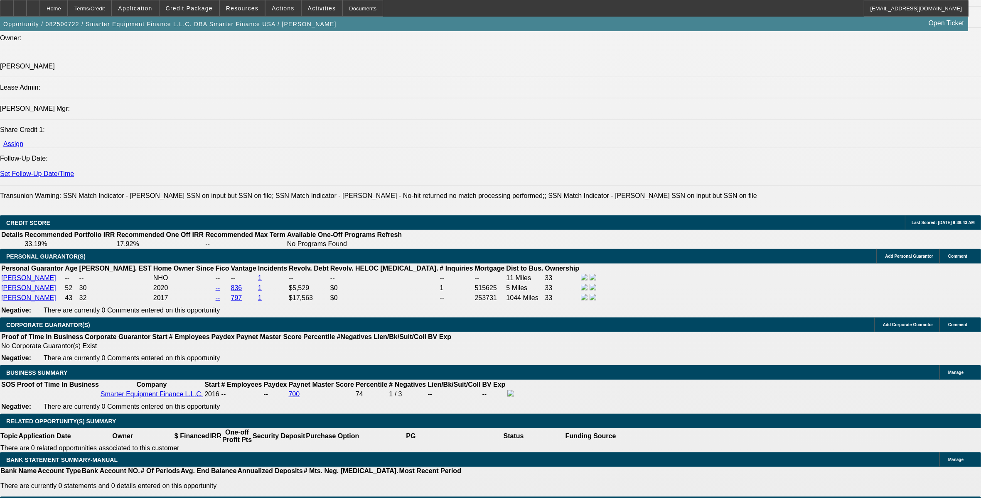
scroll to position [0, 0]
type textarea "- Ownership Details: o Chet Zeken, CLFP - President  8812 Glenistar Gate Ave, …"
drag, startPoint x: 917, startPoint y: 200, endPoint x: 910, endPoint y: 200, distance: 6.6
radio input "true"
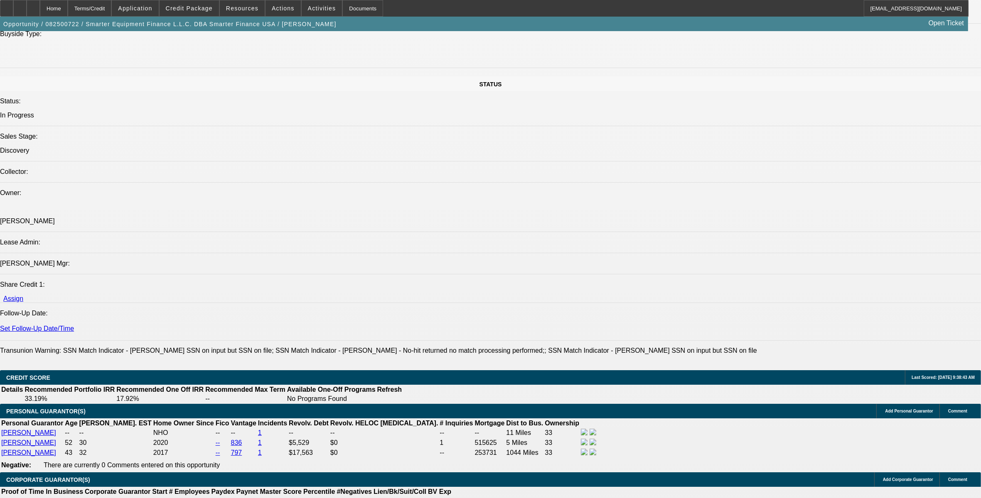
scroll to position [883, 0]
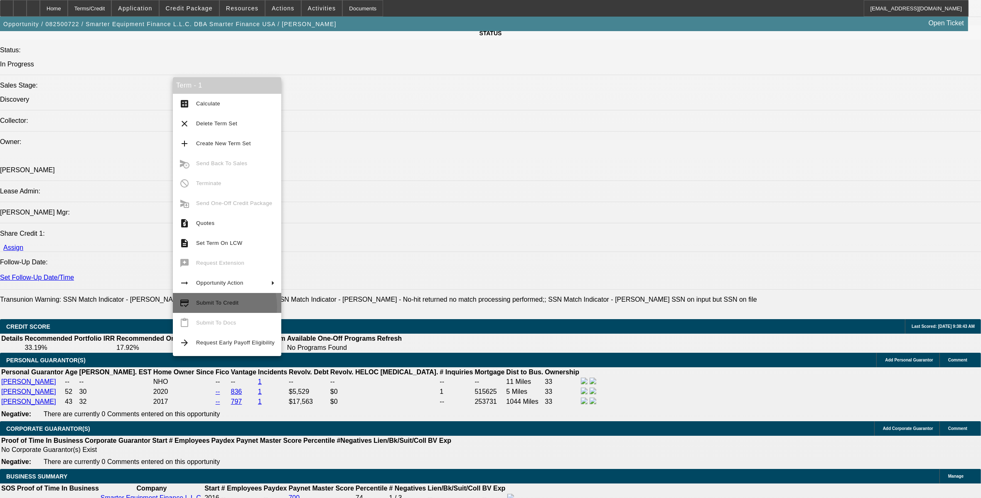
click at [206, 307] on span "Submit To Credit" at bounding box center [235, 303] width 79 height 10
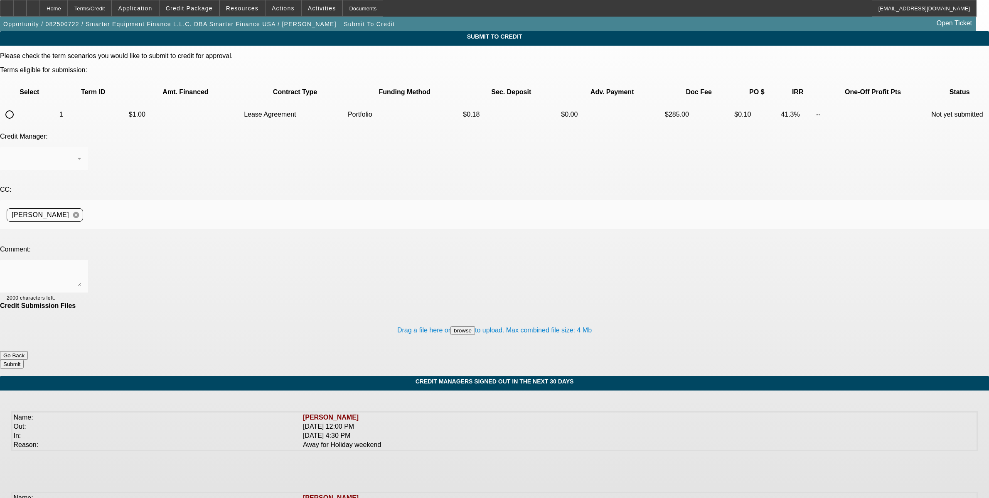
click at [18, 106] on input "radio" at bounding box center [9, 114] width 17 height 17
radio input "true"
click at [77, 154] on div "Arida, George" at bounding box center [42, 159] width 71 height 10
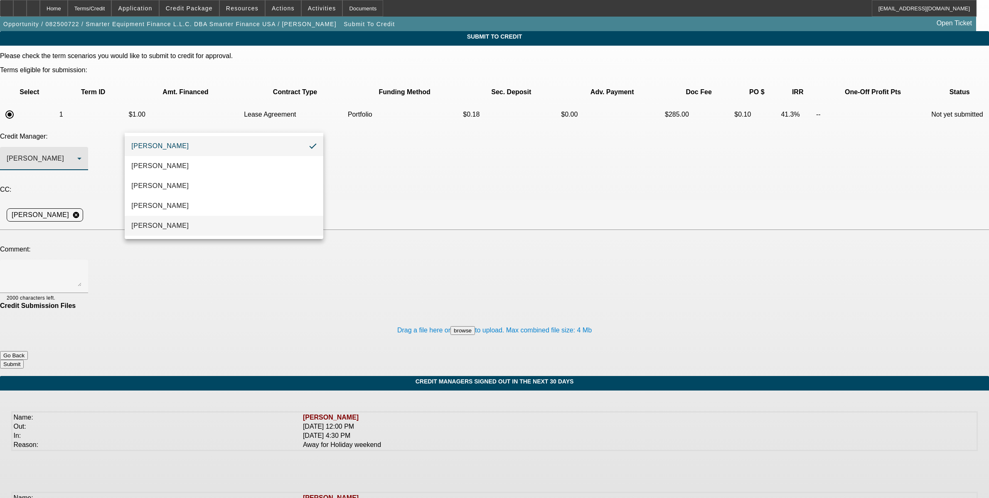
click at [217, 221] on mat-option "[PERSON_NAME]" at bounding box center [224, 226] width 199 height 20
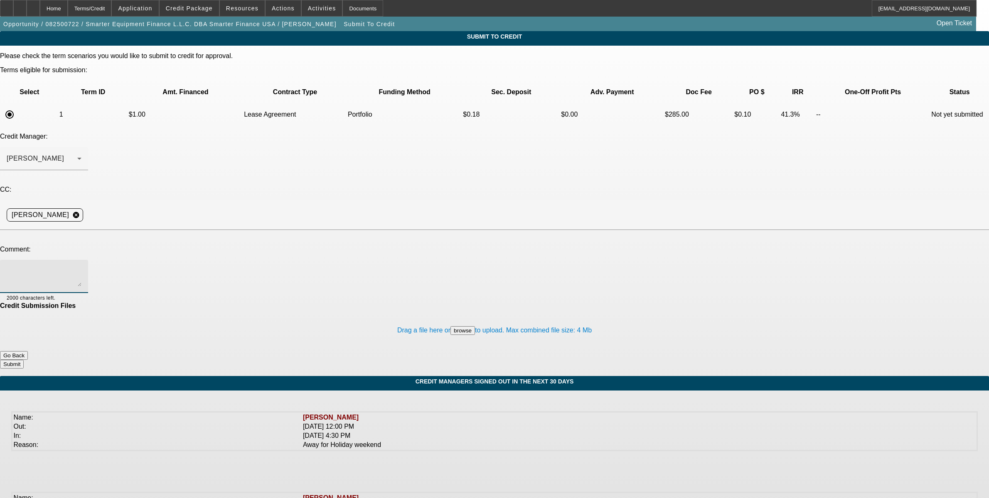
click at [81, 267] on textarea at bounding box center [44, 277] width 75 height 20
type textarea "Sam - this is a request to review a potential broker for business. This is the …"
click at [24, 360] on button "Submit" at bounding box center [12, 364] width 24 height 9
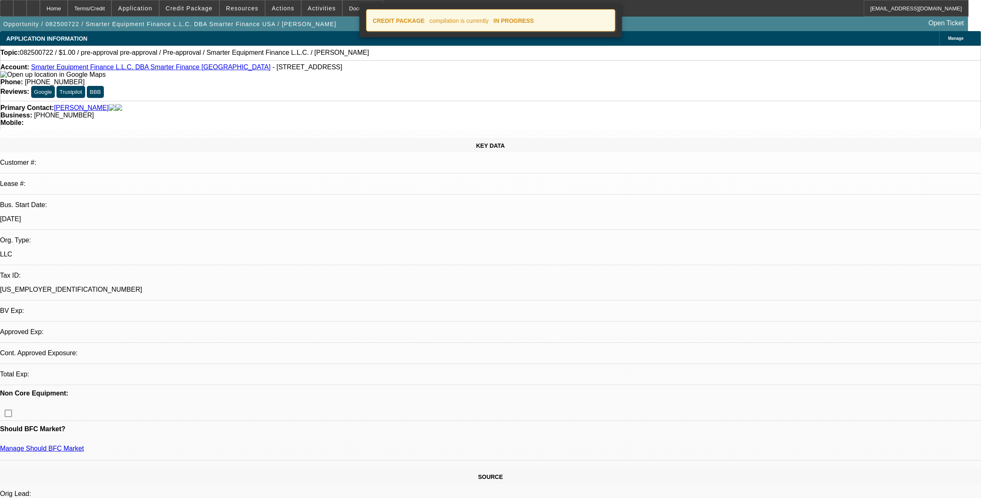
select select "0"
select select "2"
select select "0.1"
select select "4"
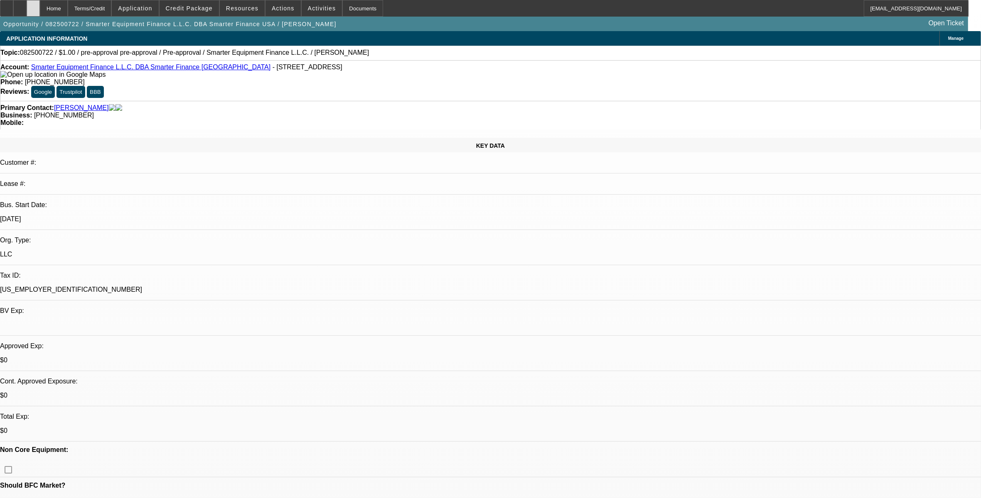
click at [40, 11] on div at bounding box center [33, 8] width 13 height 17
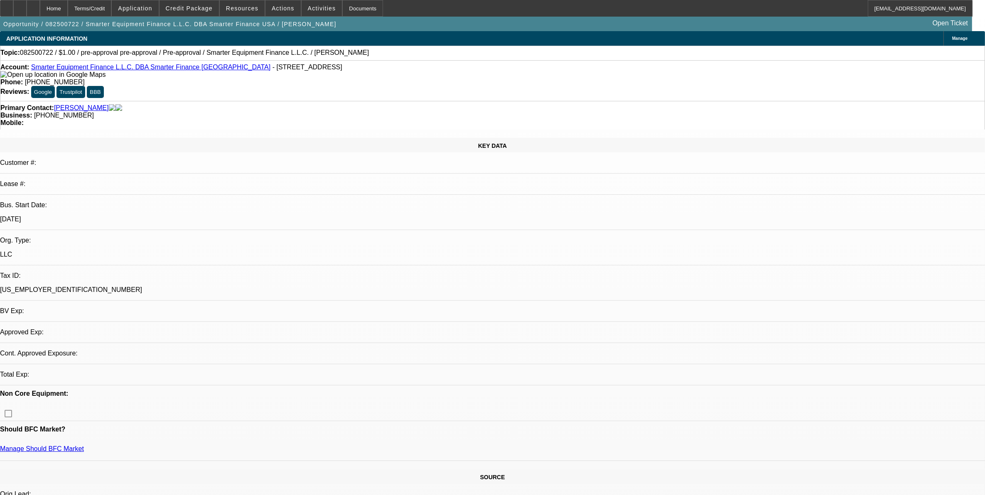
select select "0"
select select "2"
select select "0.1"
select select "4"
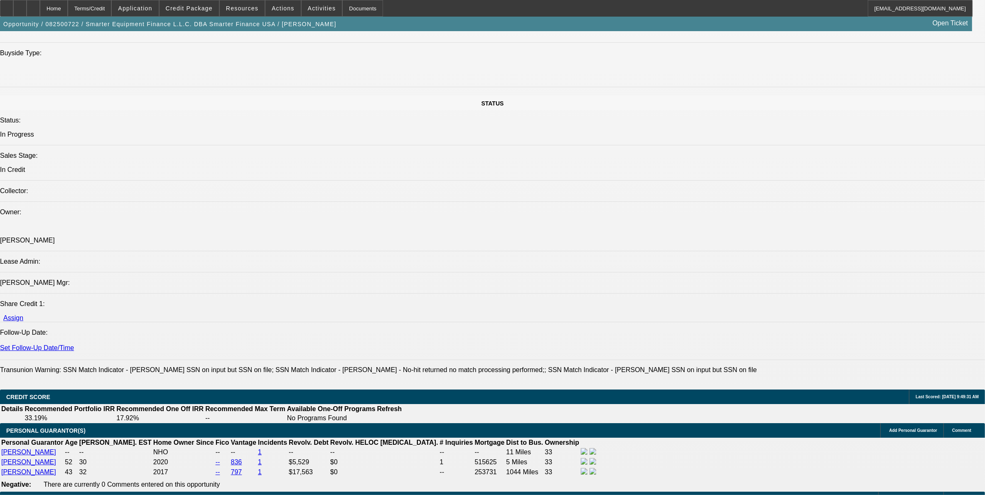
scroll to position [831, 0]
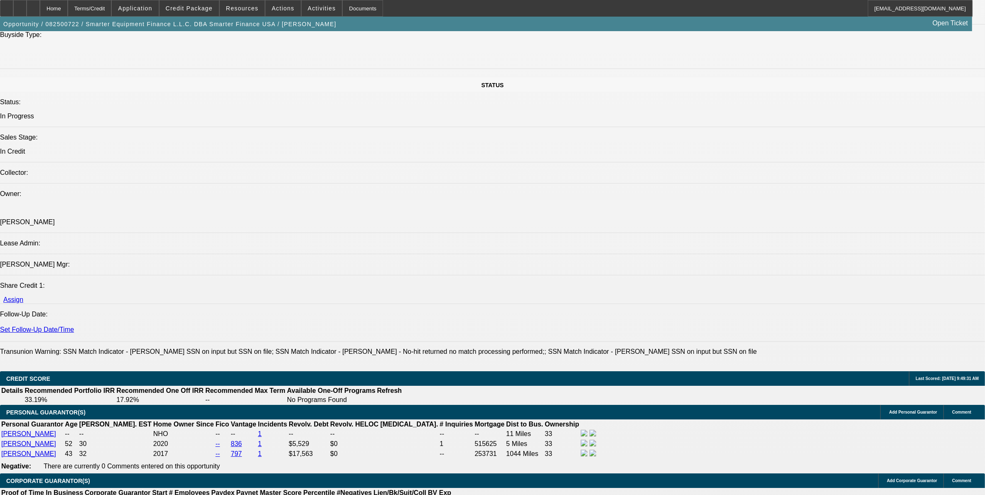
copy p "n"
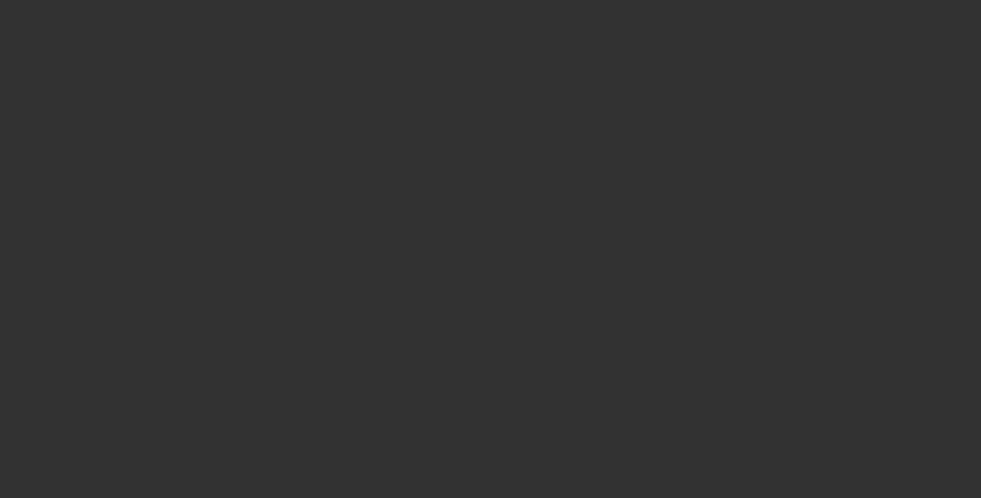
select select "0"
select select "2"
select select "0.1"
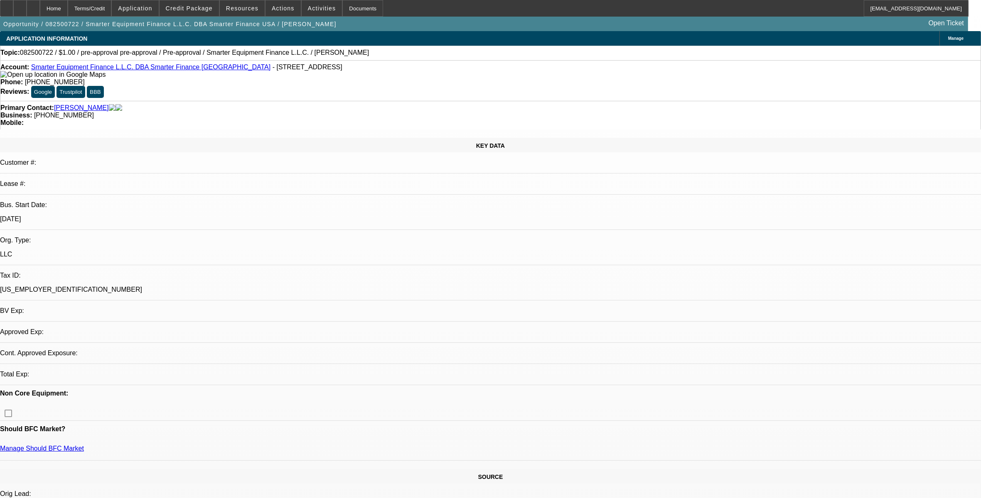
select select "1"
select select "2"
select select "4"
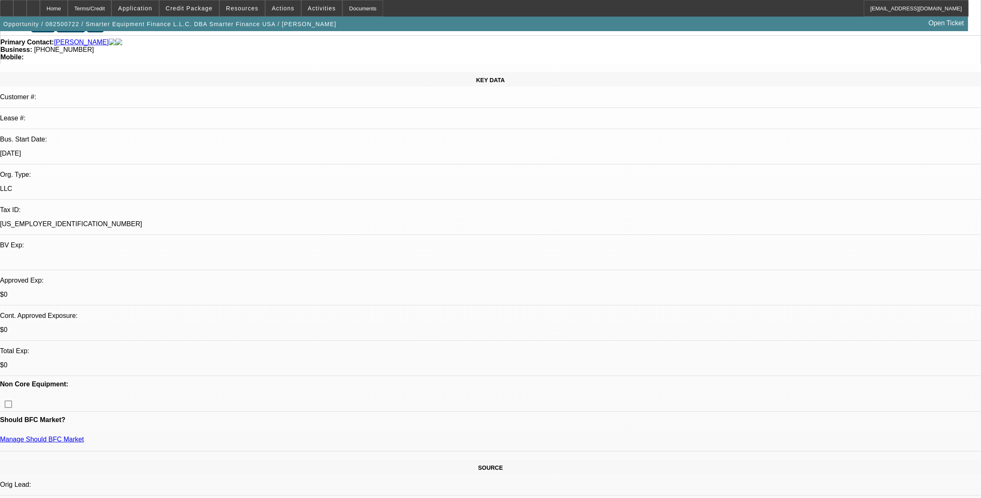
scroll to position [260, 0]
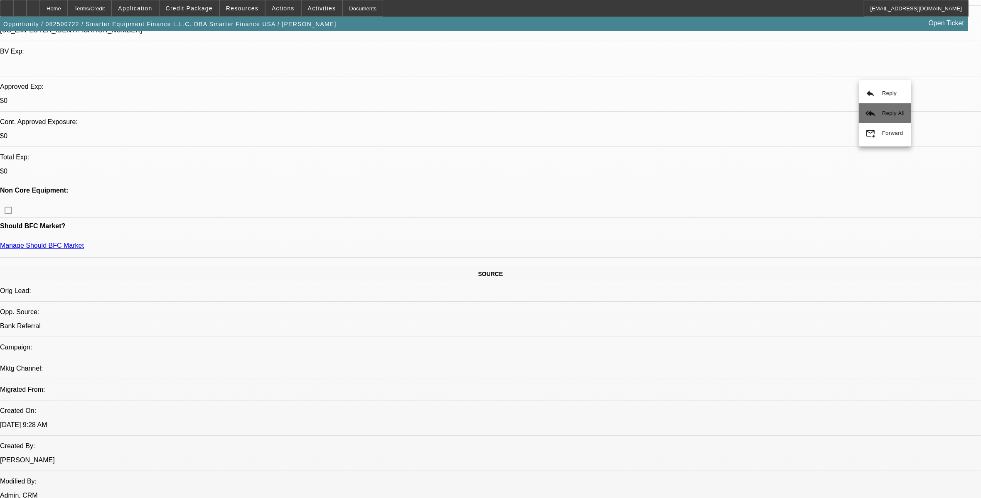
click at [867, 105] on button "reply_all Reply All" at bounding box center [885, 113] width 52 height 20
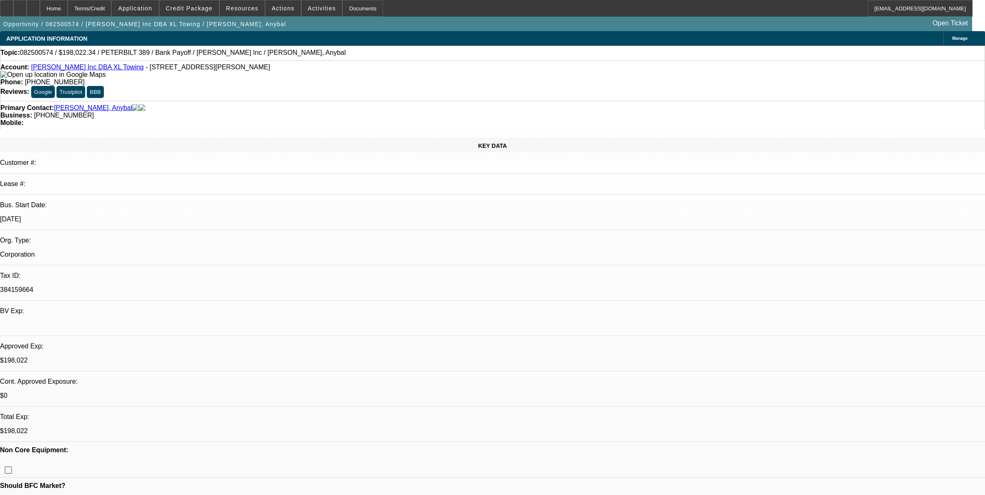
select select "0"
select select "2"
select select "0.15"
select select "16"
select select "0"
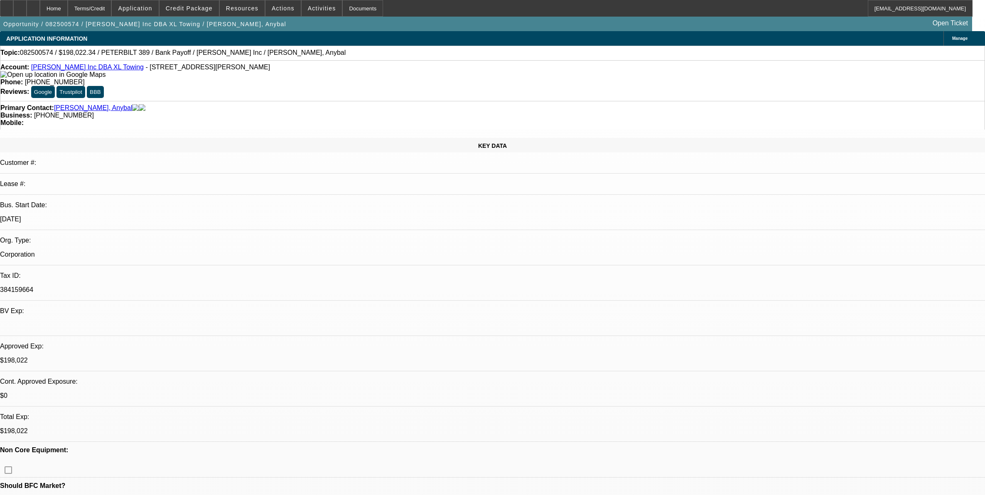
select select "2"
select select "0.15"
select select "16"
select select "0"
select select "2"
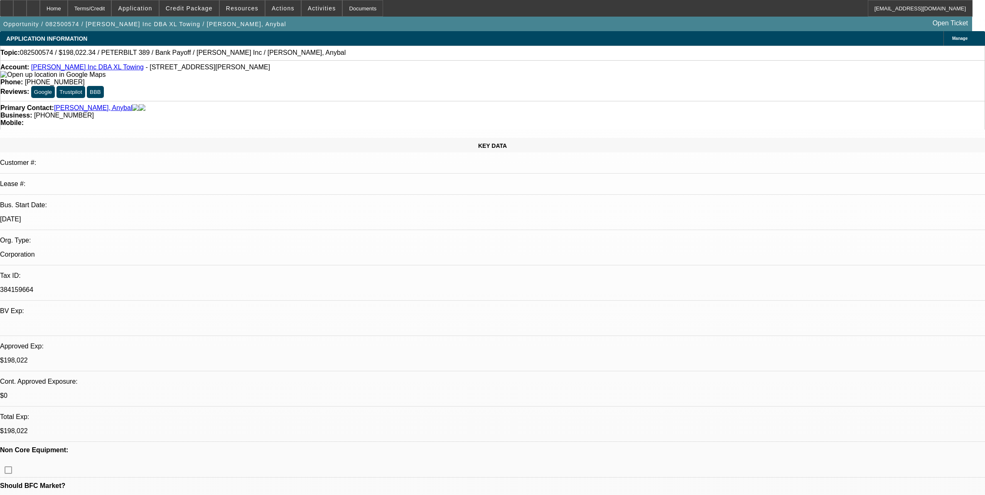
select select "0.15"
select select "4"
select select "0"
select select "2"
select select "0.15"
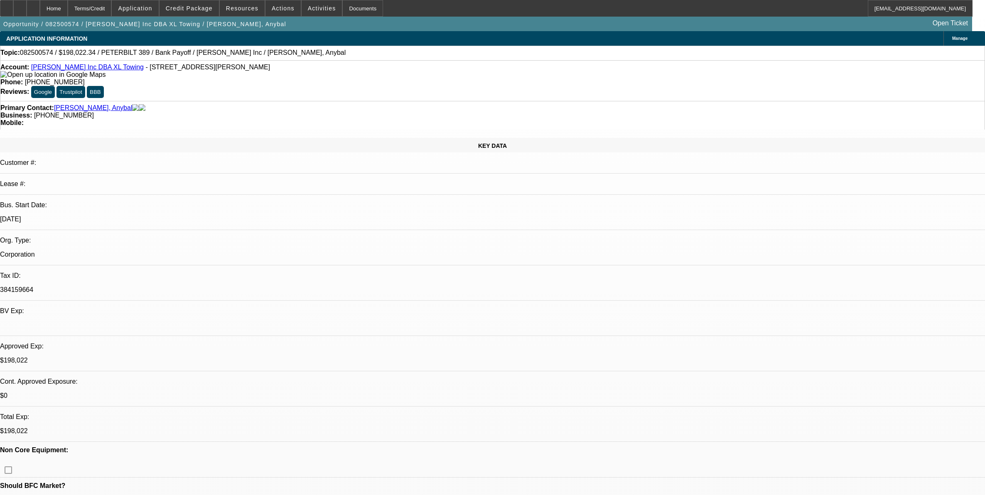
select select "4"
